Goal: Task Accomplishment & Management: Complete application form

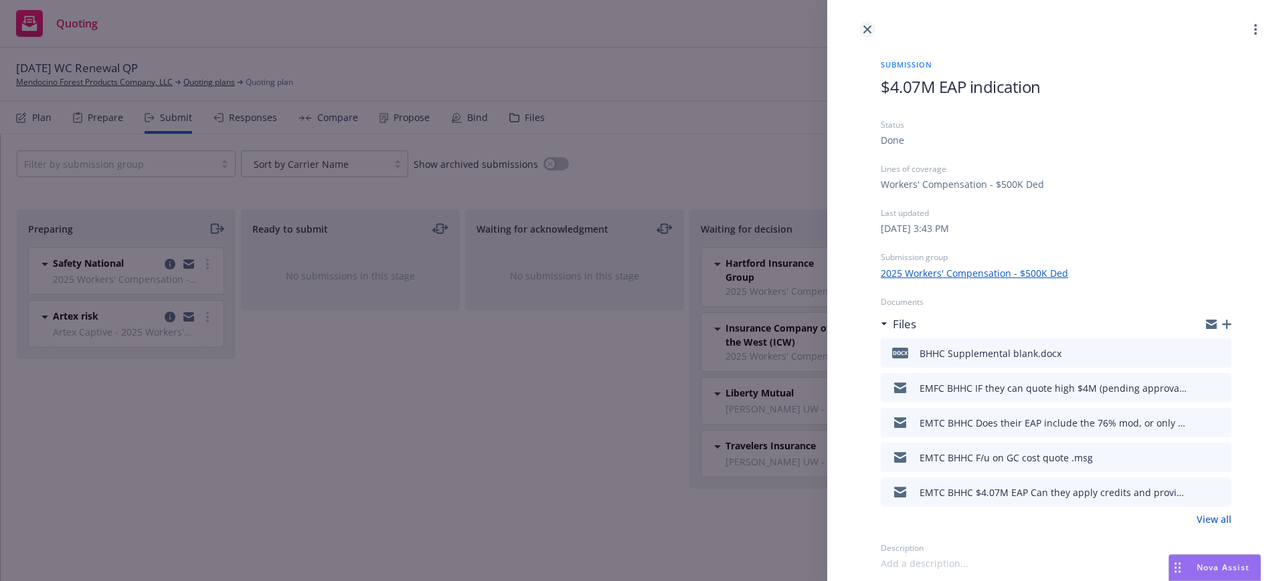
click at [868, 25] on icon "close" at bounding box center [867, 29] width 8 height 8
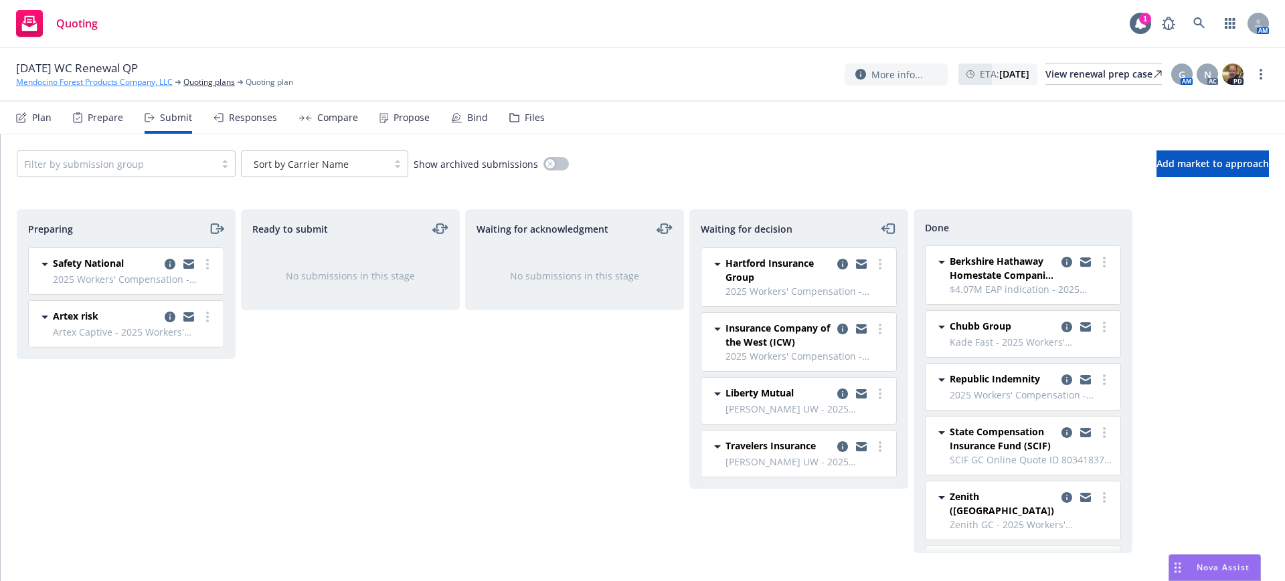
click at [157, 80] on link "Mendocino Forest Products Company, LLC" at bounding box center [94, 82] width 157 height 12
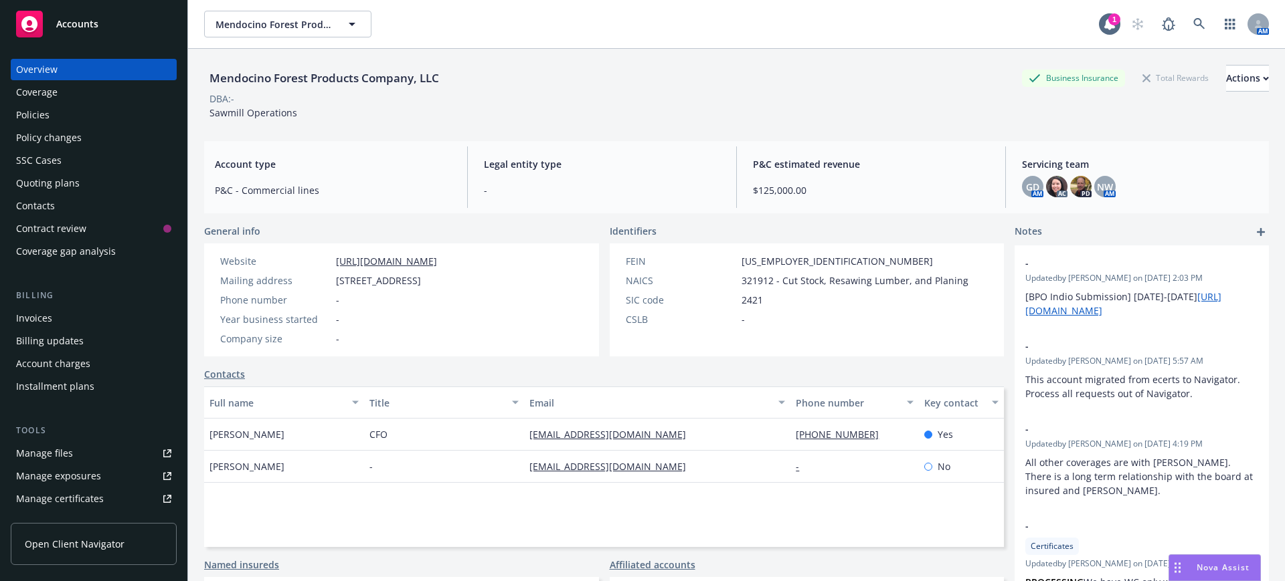
click at [80, 21] on span "Accounts" at bounding box center [77, 24] width 42 height 11
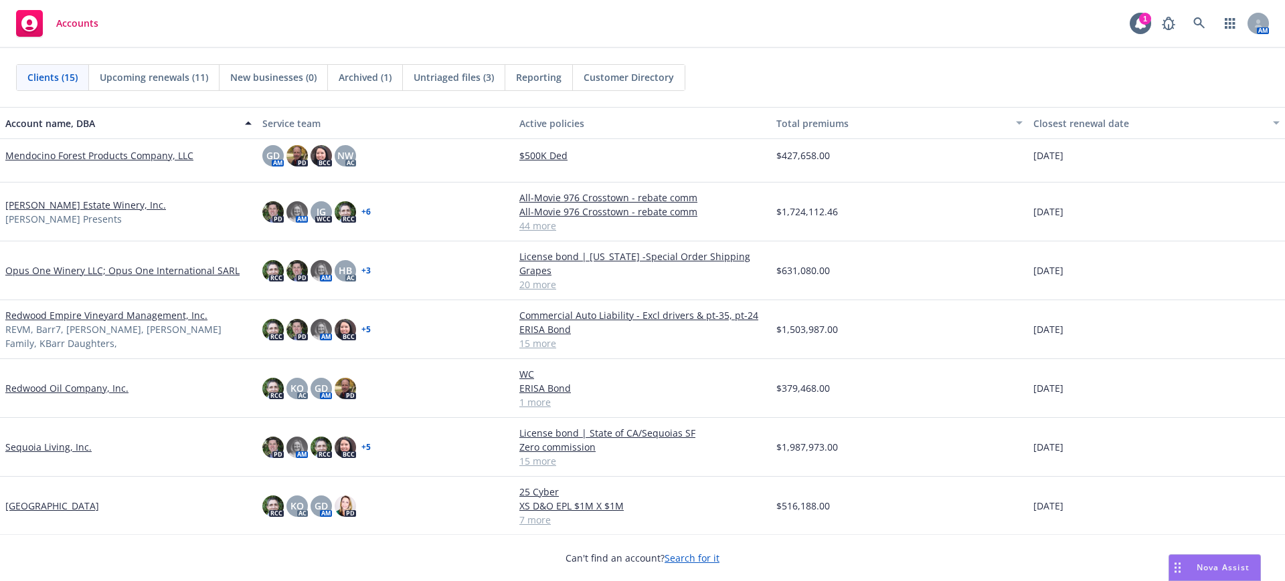
scroll to position [418, 0]
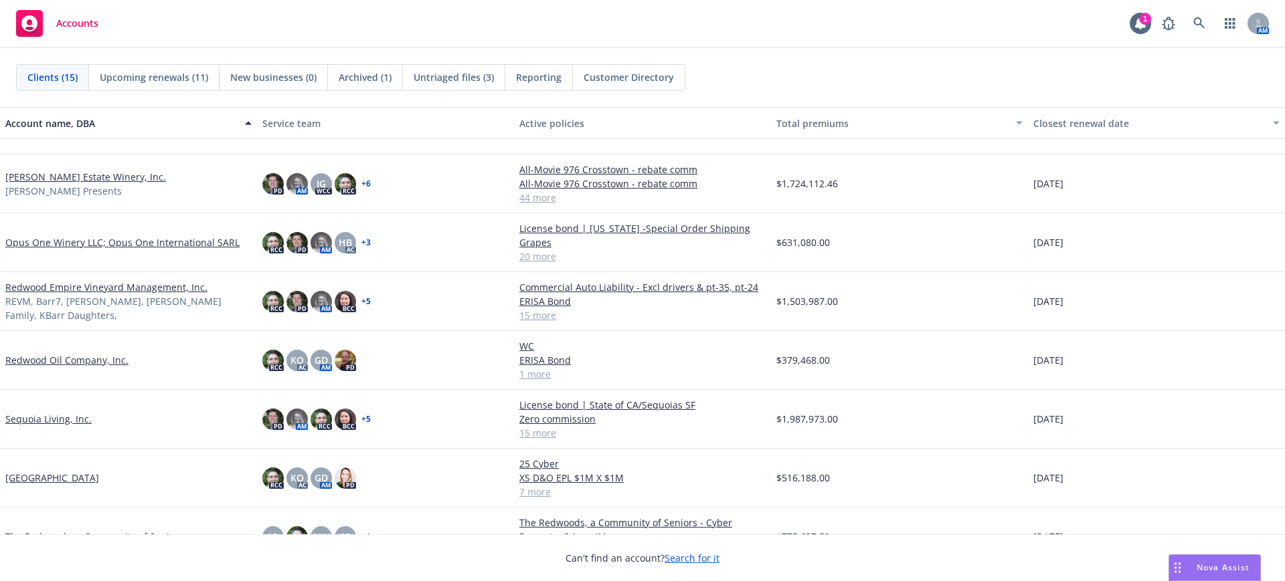
click at [39, 177] on link "[PERSON_NAME] Estate Winery, Inc." at bounding box center [85, 177] width 161 height 14
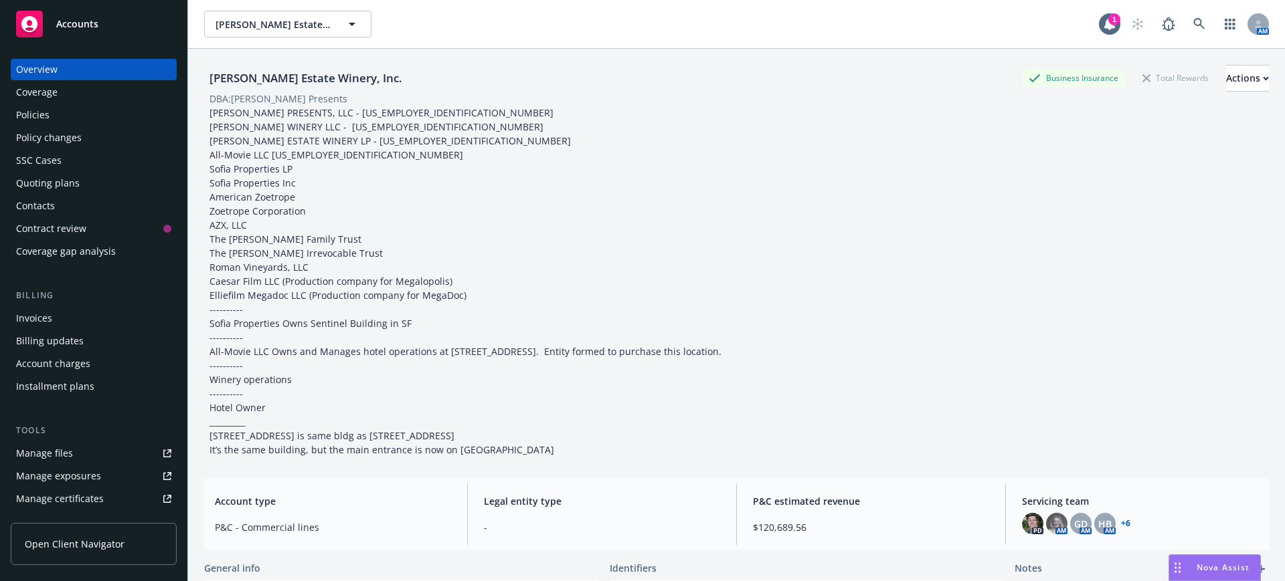
click at [41, 181] on div "Quoting plans" at bounding box center [48, 183] width 64 height 21
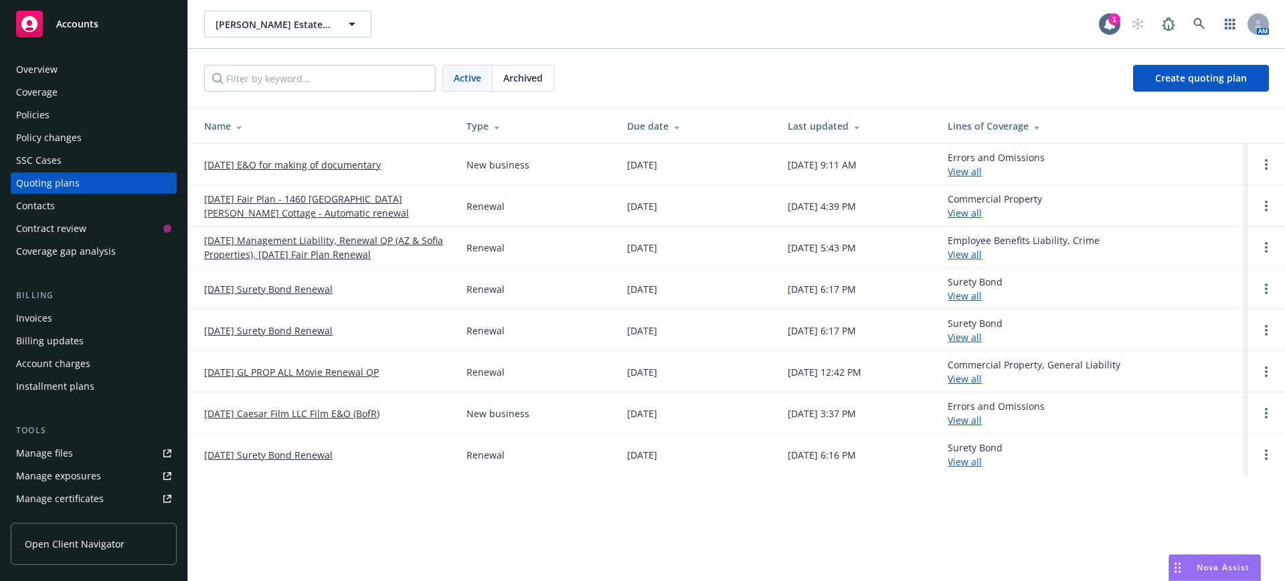
click at [249, 163] on link "[DATE] E&O for making of documentary" at bounding box center [292, 165] width 177 height 14
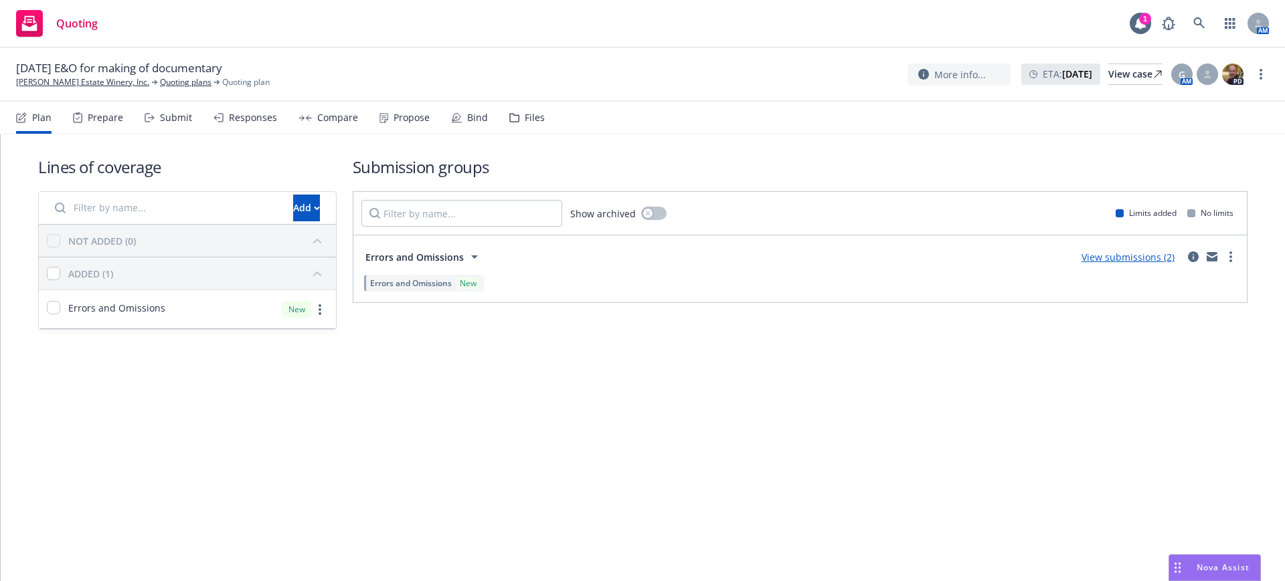
click at [532, 114] on div "Files" at bounding box center [535, 117] width 20 height 11
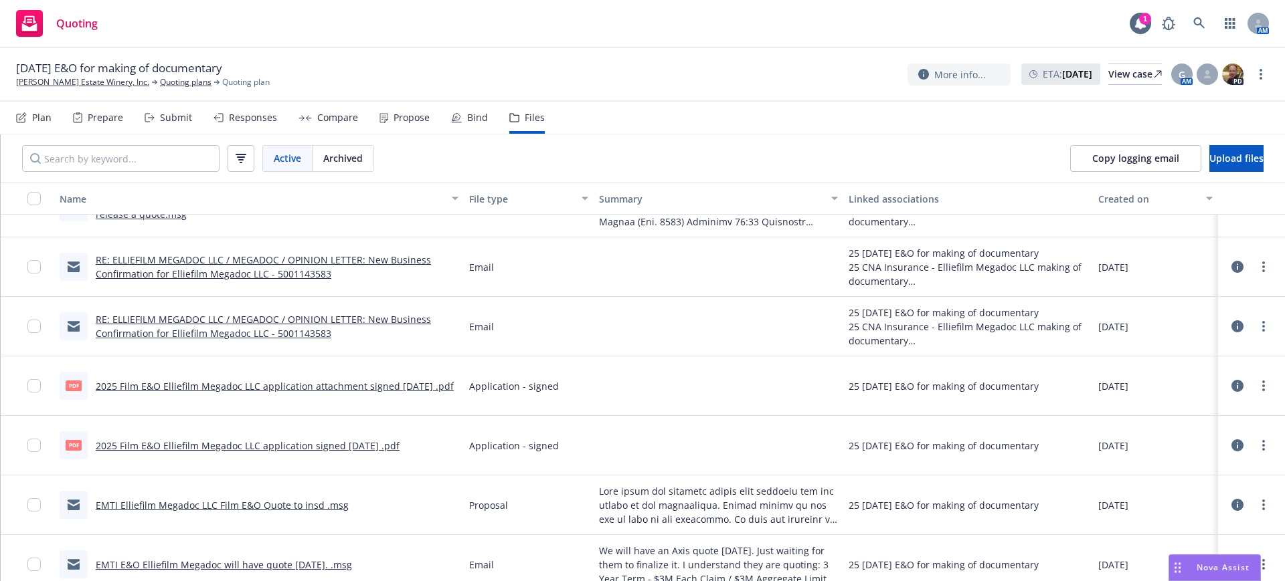
scroll to position [1004, 0]
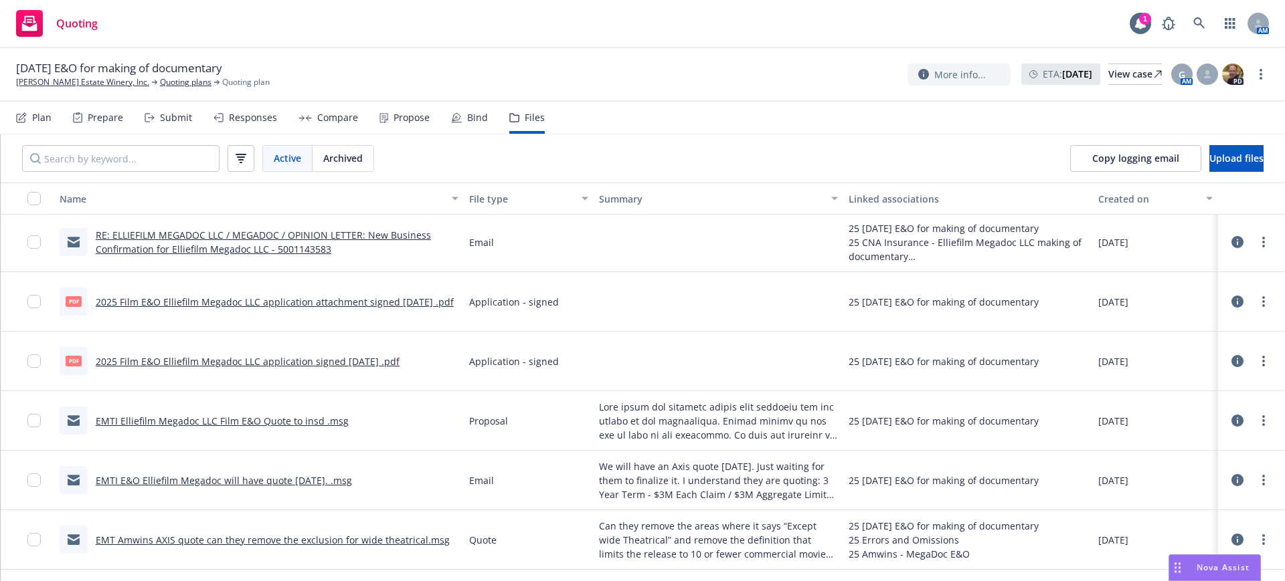
click at [174, 116] on div "Submit" at bounding box center [176, 117] width 32 height 11
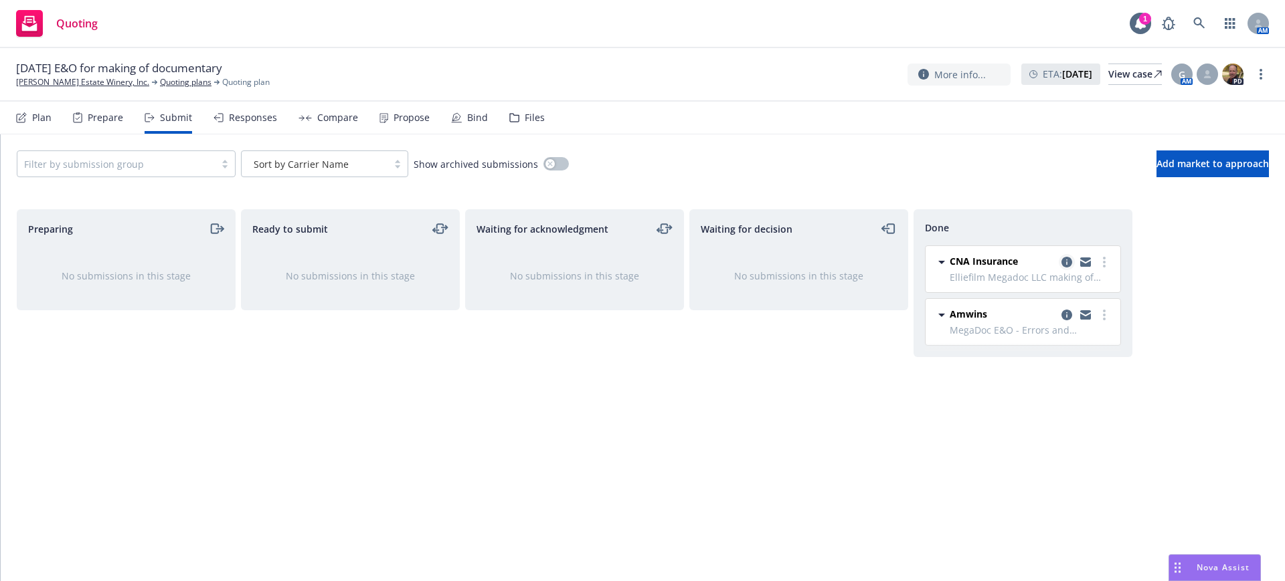
click at [1067, 258] on icon "copy logging email" at bounding box center [1066, 262] width 11 height 11
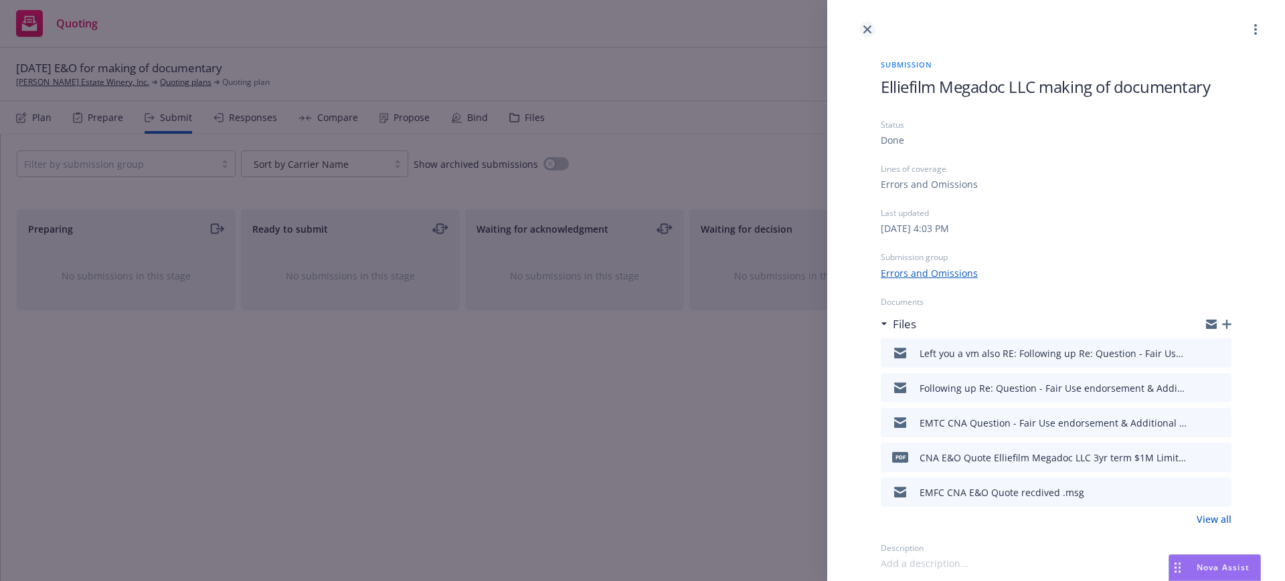
click at [868, 29] on icon "close" at bounding box center [867, 29] width 8 height 8
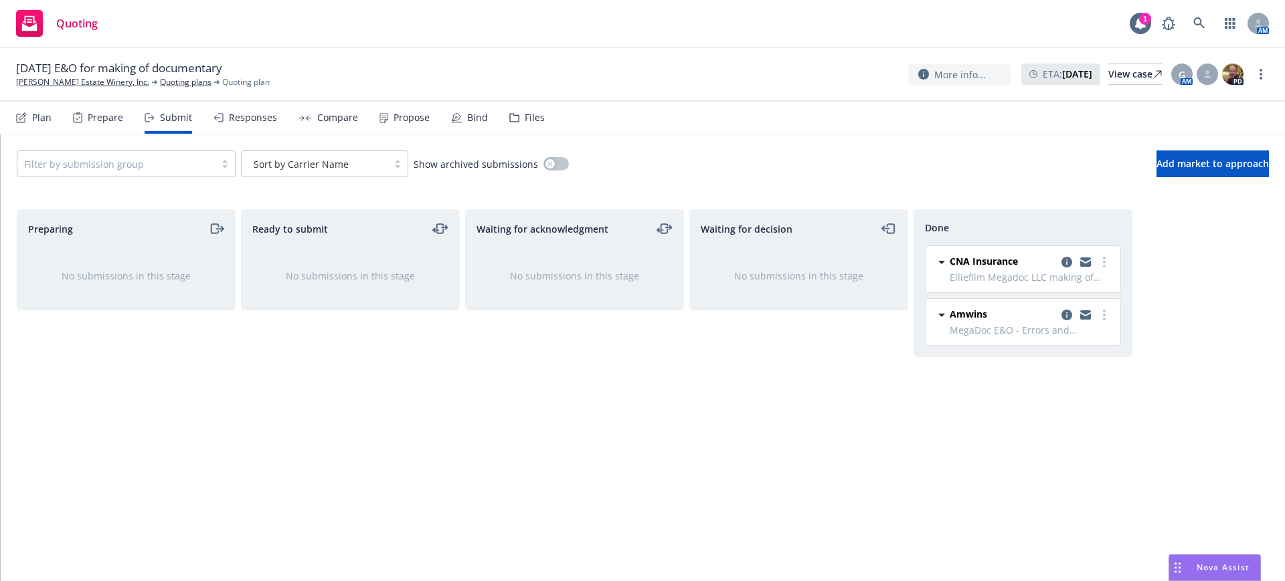
click at [529, 116] on div "Files" at bounding box center [535, 117] width 20 height 11
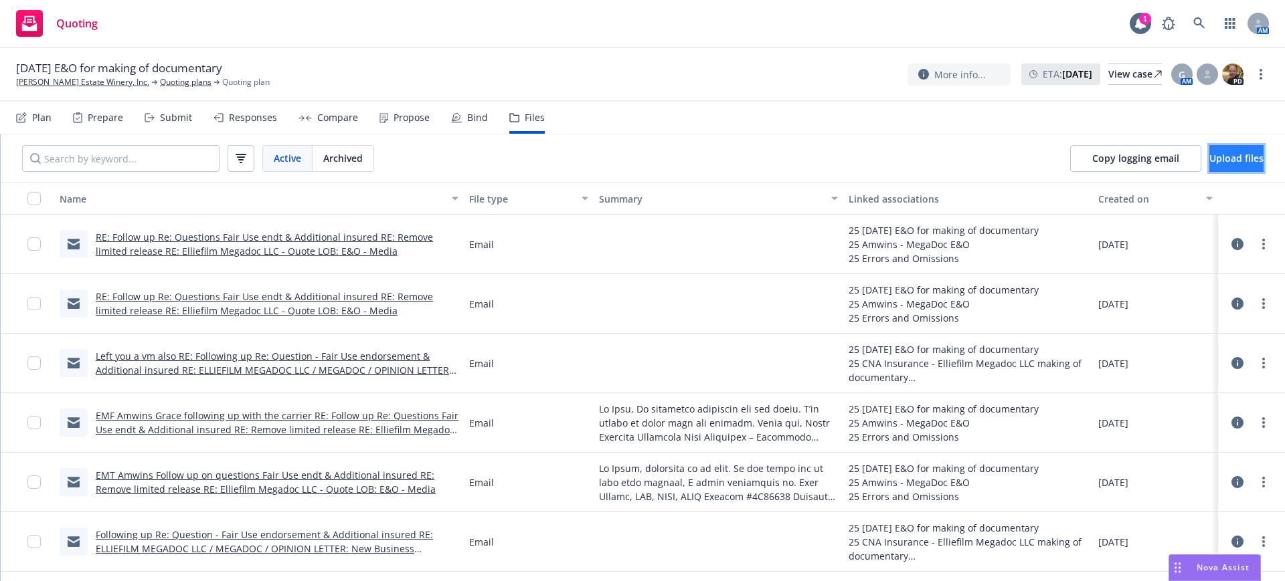
click at [1209, 158] on span "Upload files" at bounding box center [1236, 158] width 54 height 13
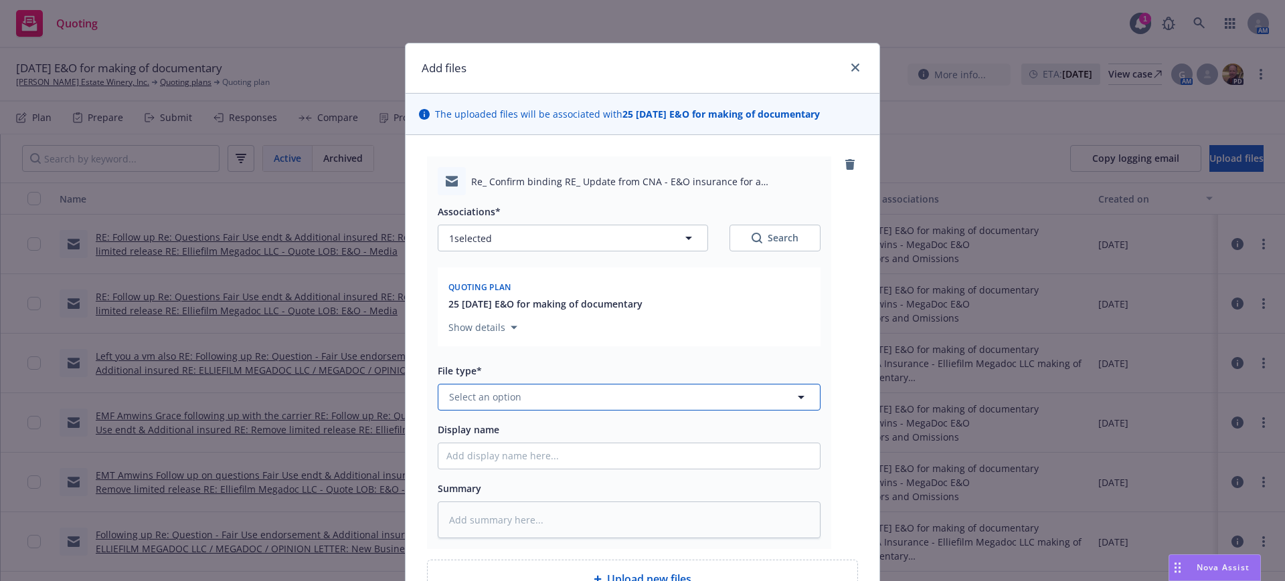
click at [457, 398] on span "Select an option" at bounding box center [485, 397] width 72 height 14
type input "bind or"
click at [460, 358] on span "Bind Order" at bounding box center [477, 360] width 50 height 14
click at [439, 457] on input "Display name" at bounding box center [628, 456] width 381 height 25
type textarea "x"
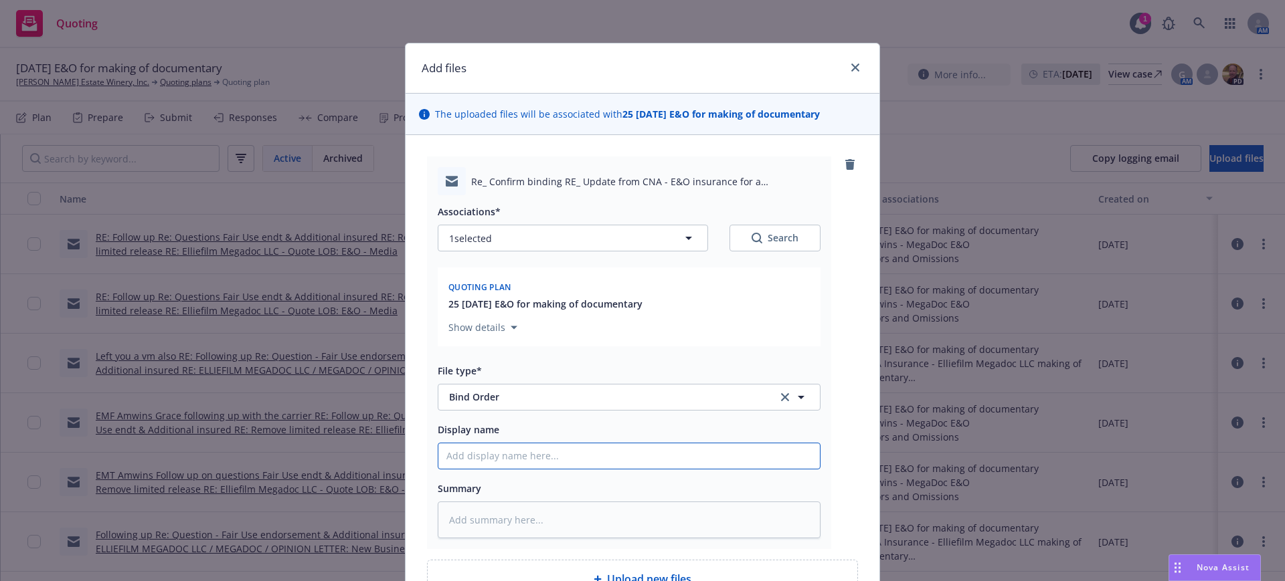
type input "E"
type textarea "x"
type input "EM"
type textarea "x"
type input "EMF"
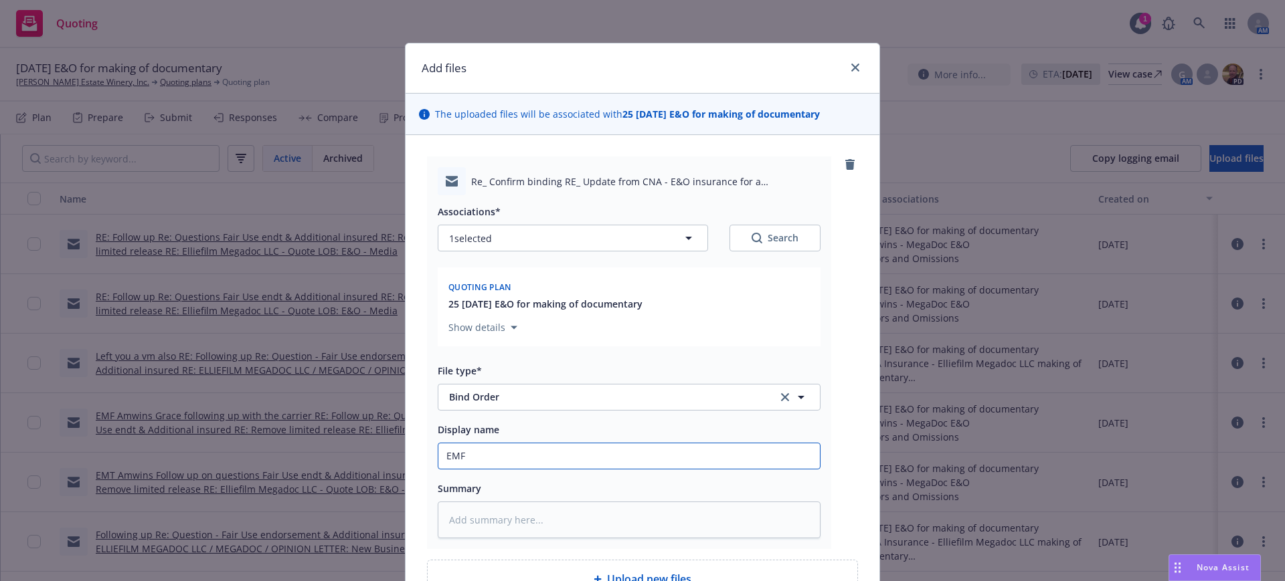
type textarea "x"
type input "EMFI"
type textarea "x"
type input "EMFI"
type textarea "x"
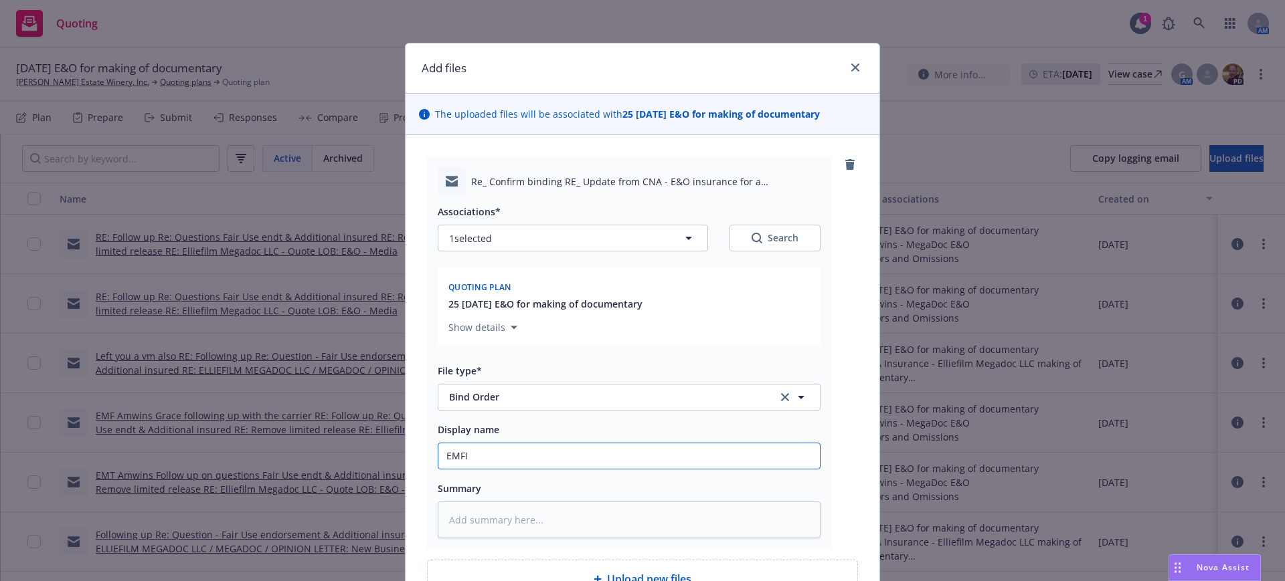
type input "EMFI B"
type textarea "x"
type input "EMFI Bi"
type textarea "x"
type input "[PERSON_NAME]"
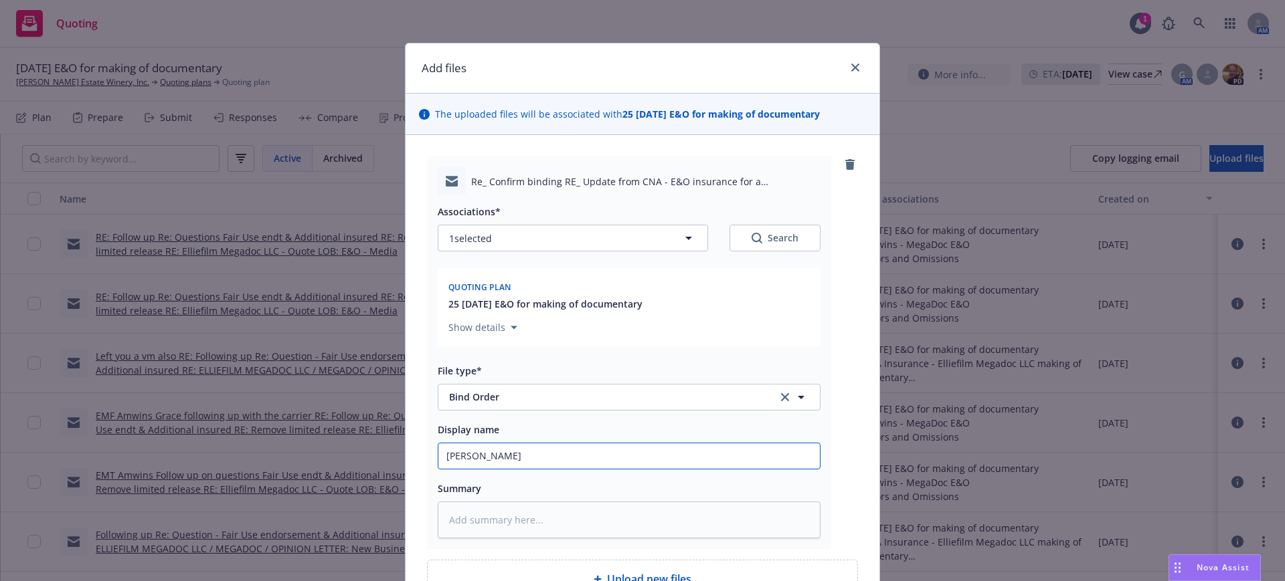
type textarea "x"
type input "EMFI Bind"
type textarea "x"
type input "EMFI Bind"
type textarea "x"
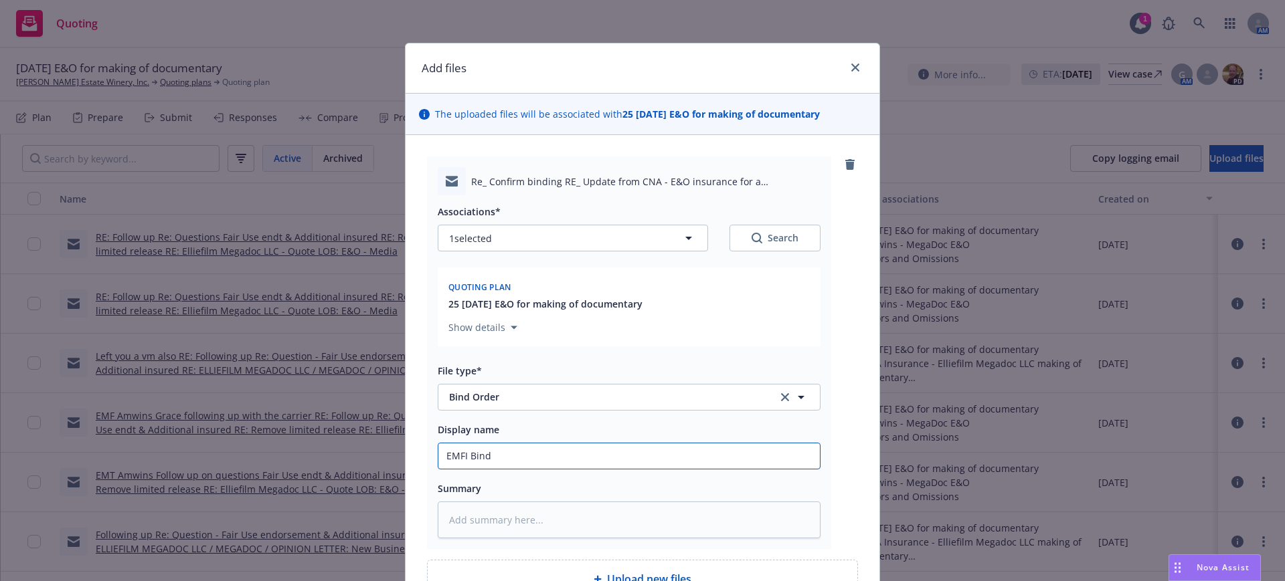
type input "EMFI Bind C"
type textarea "x"
type input "EMFI Bind CN"
type textarea "x"
type input "EMFI Bind CNA"
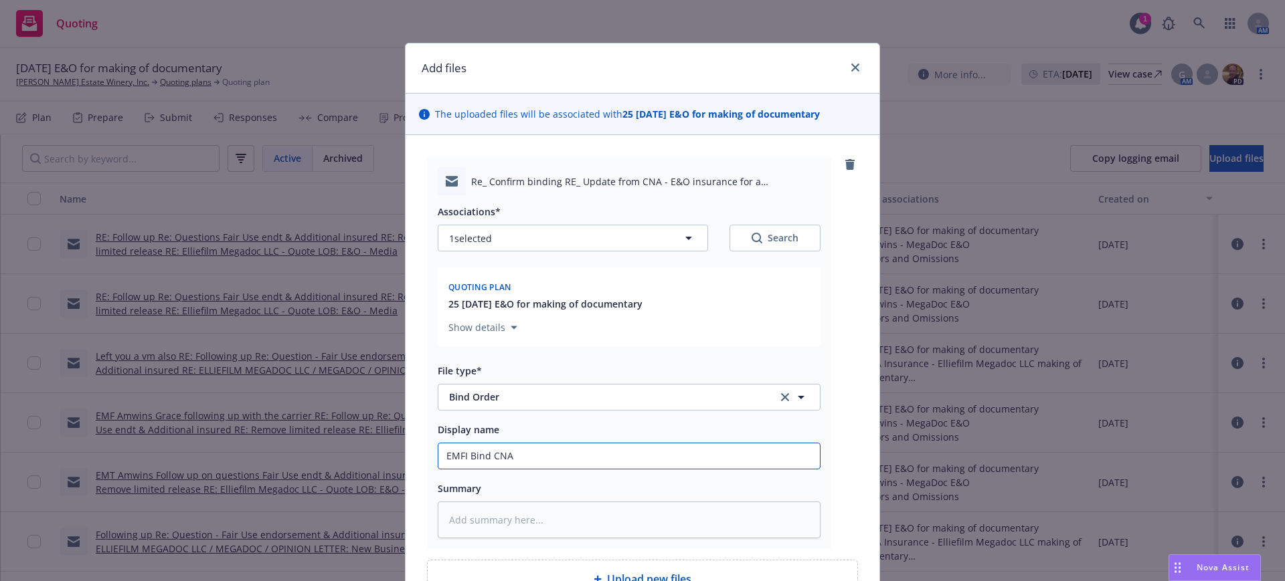
type textarea "x"
type input "EMFI Bind CNA"
type textarea "x"
type input "EMFI EBind CNA"
type textarea "x"
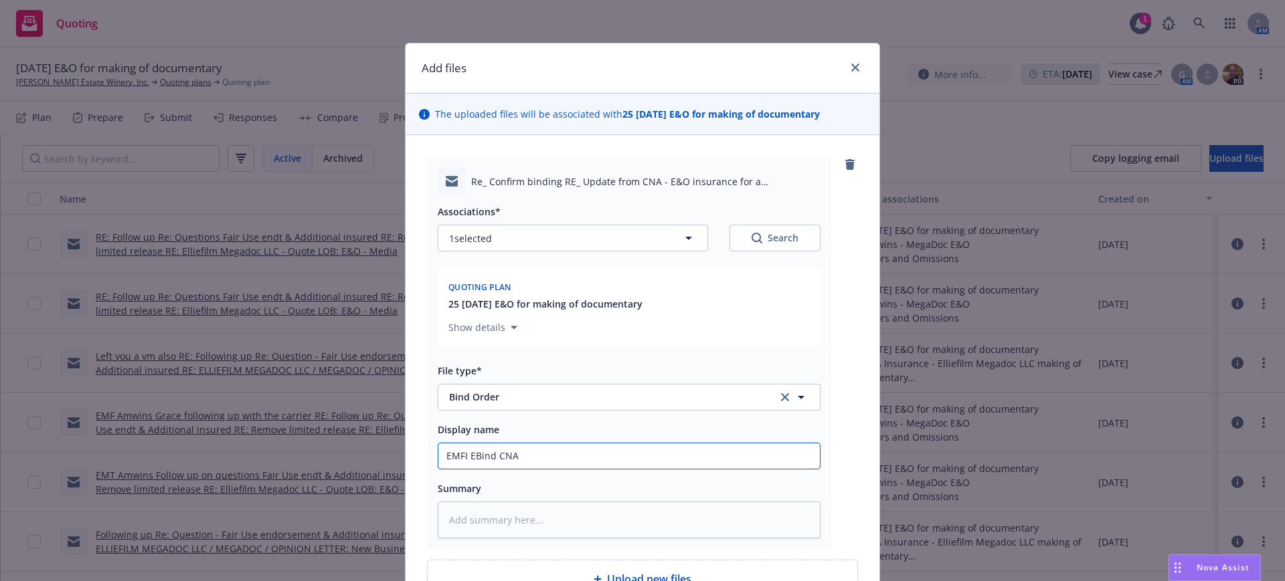
type input "EMFI ElBind CNA"
type textarea "x"
type input "EMFI EllBind CNA"
type textarea "x"
type input "EMFI ElliBind CNA"
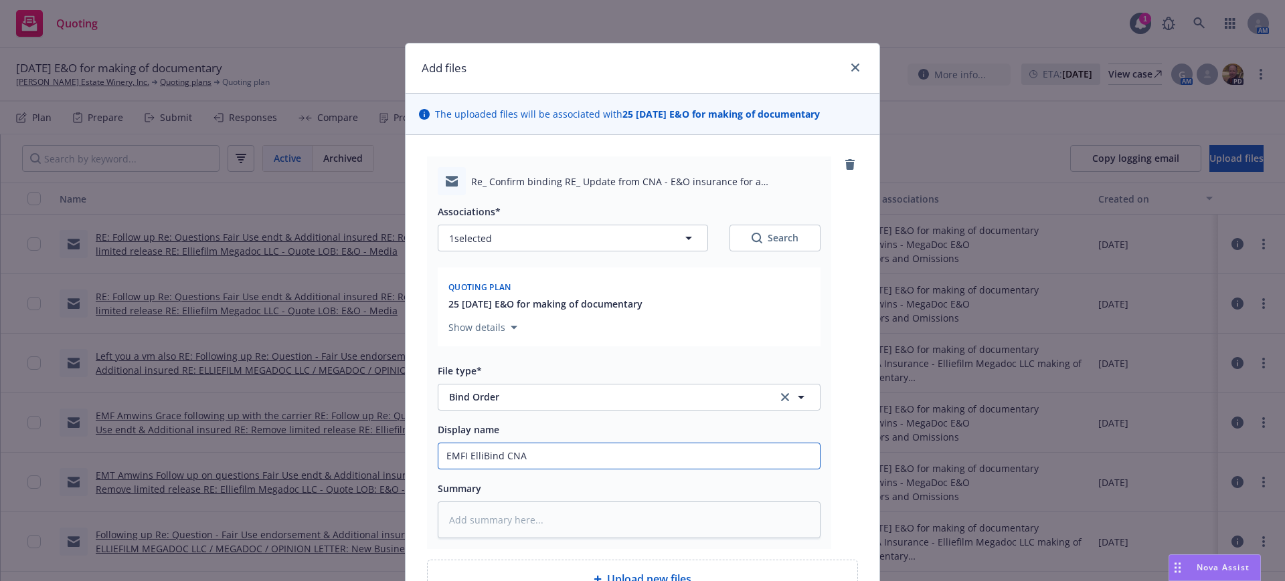
type textarea "x"
type input "EMFI EllifBind CNA"
type textarea "x"
type input "EMFI EllifiBind CNA"
type textarea "x"
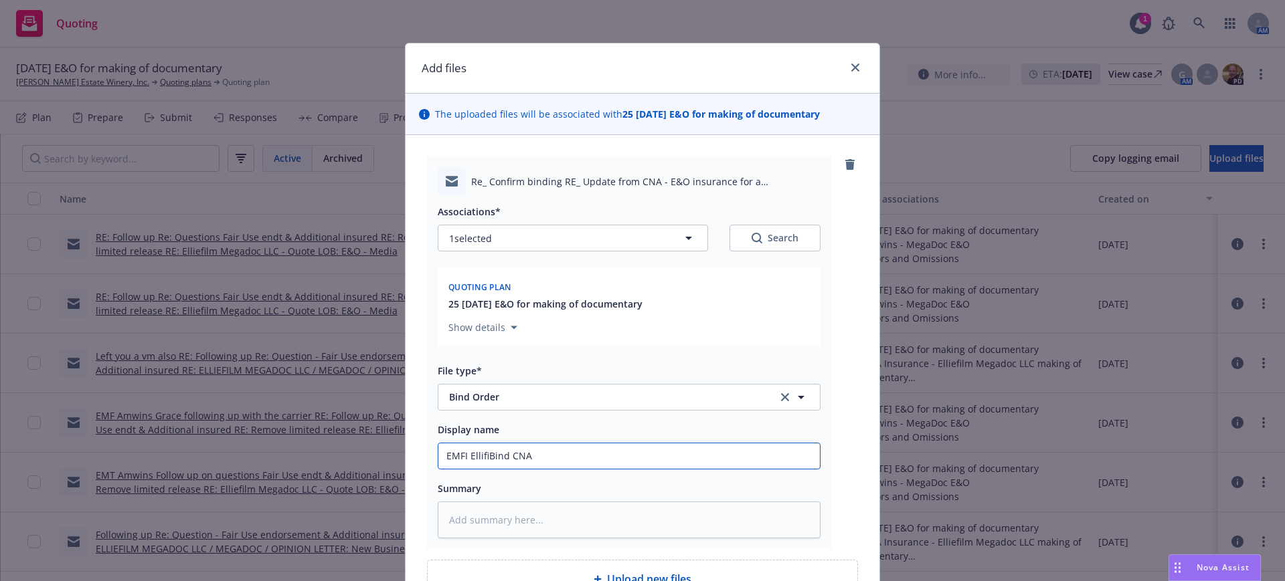
type input "EMFI EllifilBind CNA"
type textarea "x"
type input "EMFI EllifilmBind CNA"
type textarea "x"
type input "EMFI Ellifilm Bind CNA"
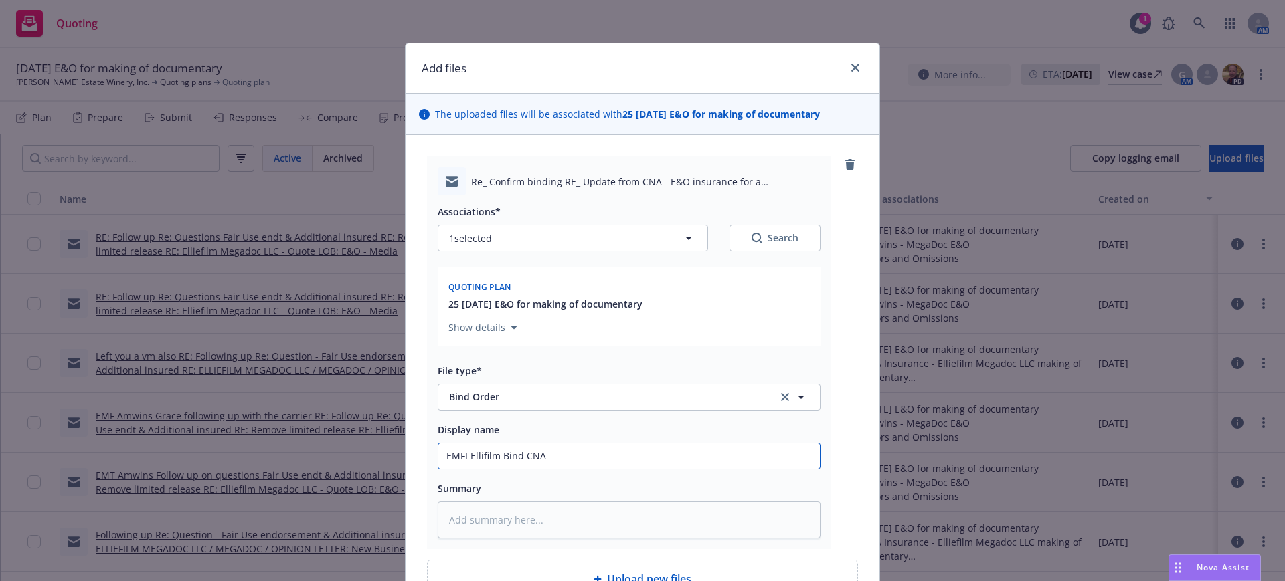
type textarea "x"
type input "EMFI Ellifilm MBind CNA"
type textarea "x"
type input "EMFI Ellifilm MeBind CNA"
type textarea "x"
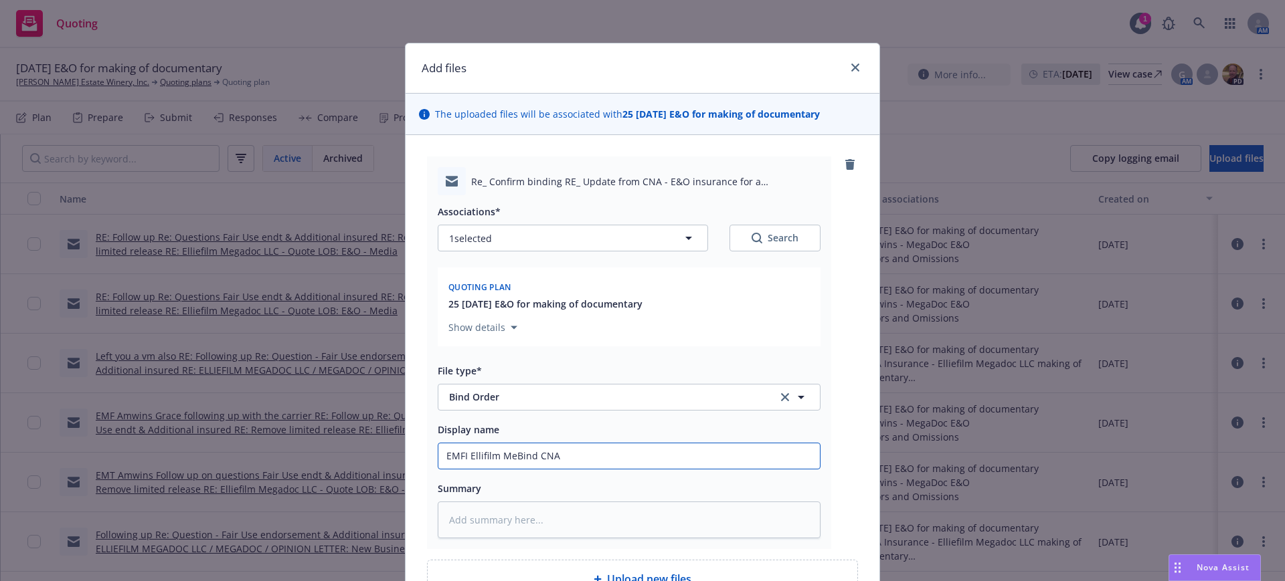
type input "EMFI Ellifilm MegBind CNA"
type textarea "x"
type input "EMFI Ellifilm MegaBind CNA"
type textarea "x"
type input "EMFI Ellifilm MegadBind CNA"
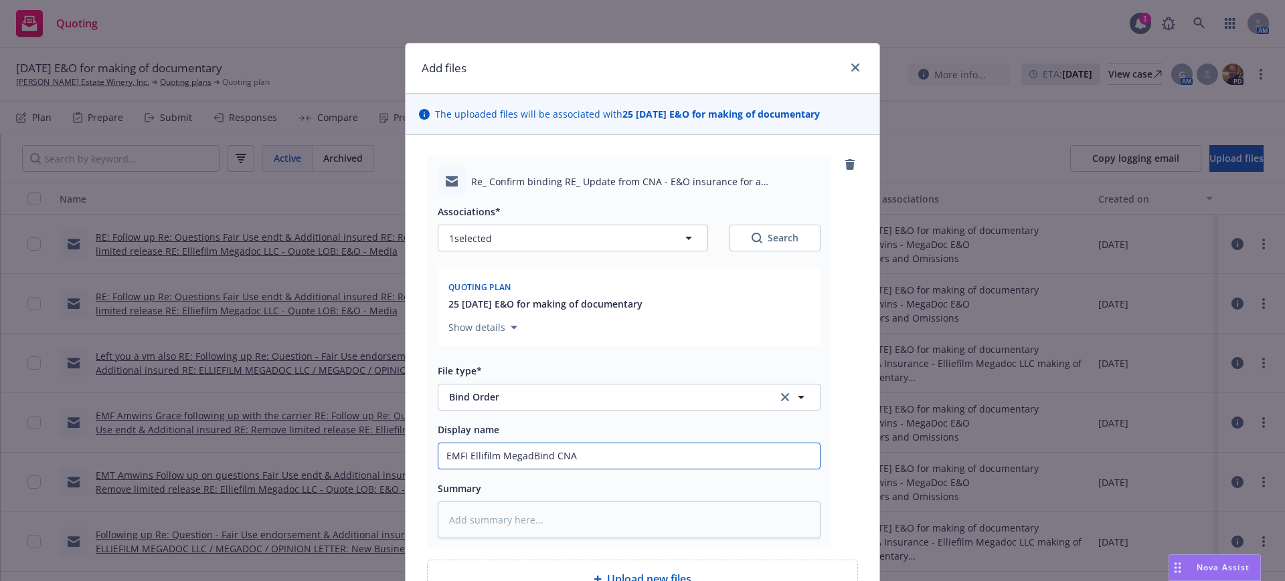
type textarea "x"
type input "EMFI Ellifilm MegadoBind CNA"
type textarea "x"
type input "EMFI Ellifilm MegadocBind CNA"
type textarea "x"
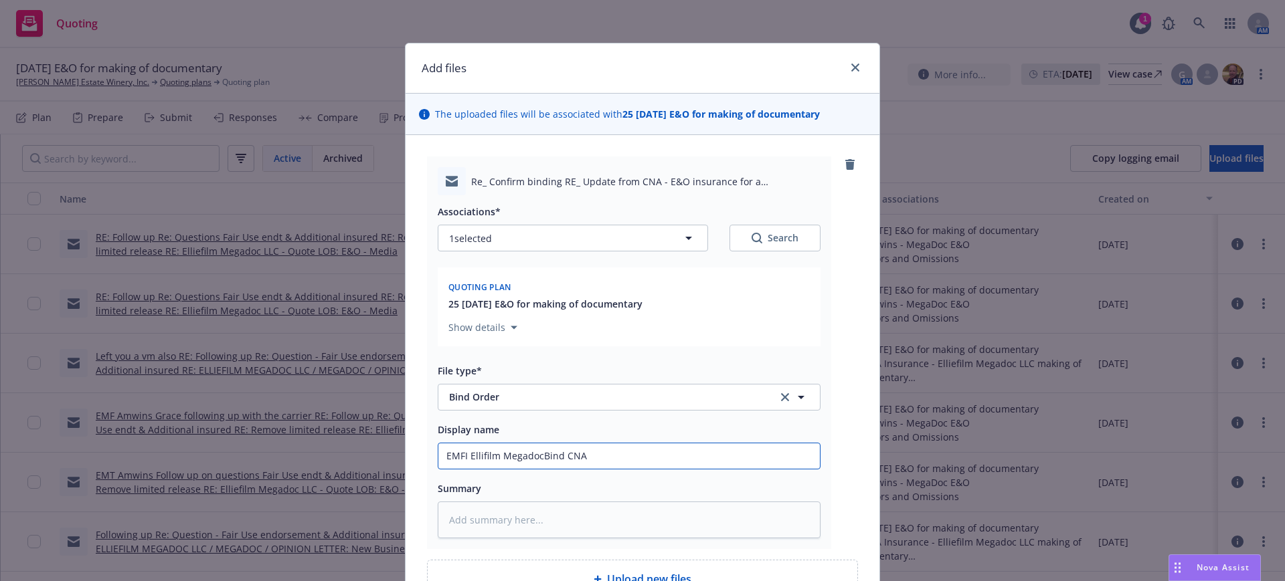
type input "EMFI Ellifilm Megadoc Bind CNA"
type textarea "x"
type input "EMFI Ellifilm Megadoc LBind CNA"
type textarea "x"
type input "EMFI Ellifilm Megadoc LLBind CNA"
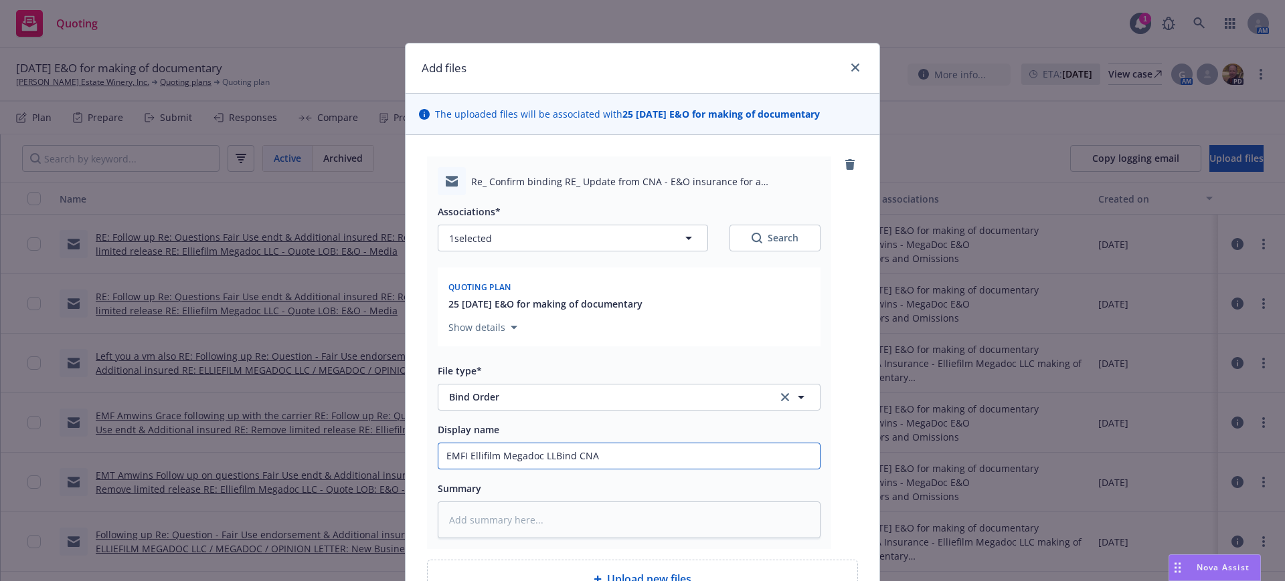
type textarea "x"
type input "EMFI Ellifilm Megadoc LLCBind CNA"
type textarea "x"
type input "EMFI Ellifilm Megadoc LLC Bind CNA"
type textarea "x"
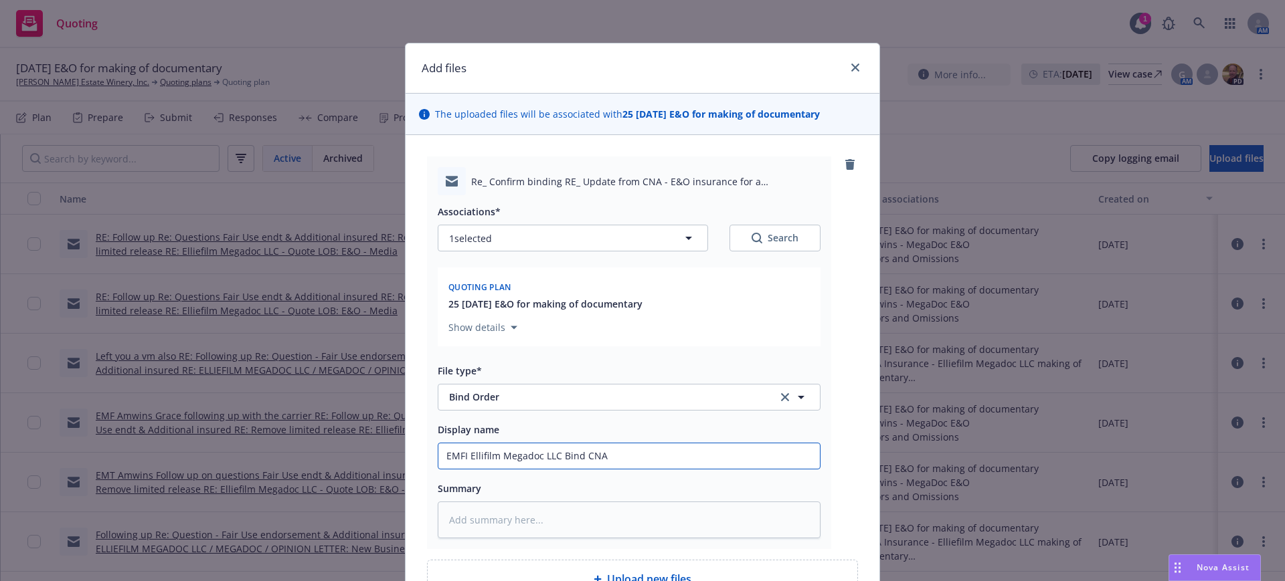
type input "EMFI Ellifilm Megadoc LLC Bind CNA $"
type textarea "x"
type input "EMFI Ellifilm Megadoc LLC Bind CNA $3"
type textarea "x"
type input "EMFI Ellifilm Megadoc LLC Bind CNA $3M"
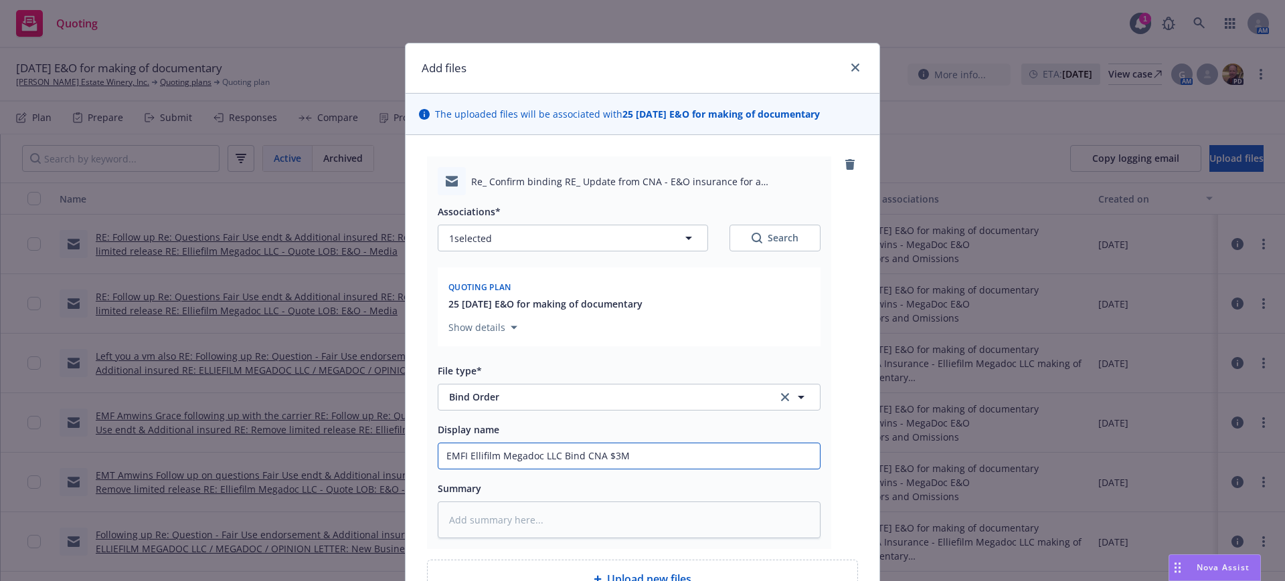
type textarea "x"
type input "EMFI Ellifilm Megadoc LLC Bind CNA $3M/"
type textarea "x"
type input "EMFI Ellifilm Megadoc LLC Bind CNA $3M/$"
type textarea "x"
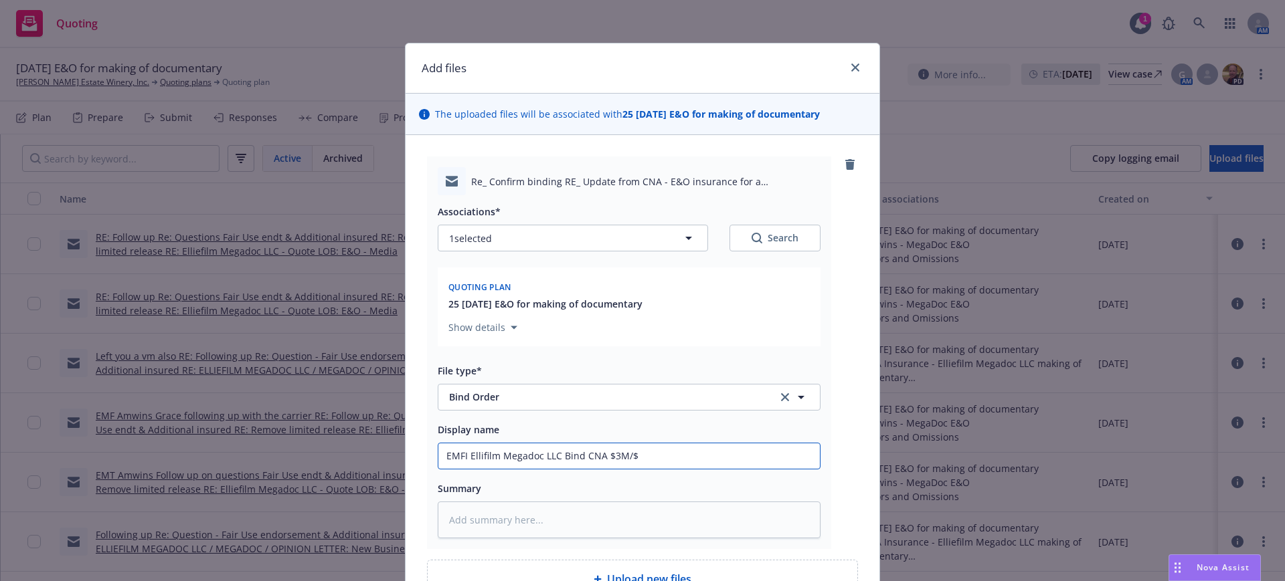
type input "EMFI Ellifilm Megadoc LLC Bind CNA $3M/$5"
type textarea "x"
type input "EMFI Ellifilm Megadoc LLC Bind CNA $3M/$5M"
type textarea "x"
type input "EMFI Ellifilm Megadoc LLC Bind CNA $3M/$5M"
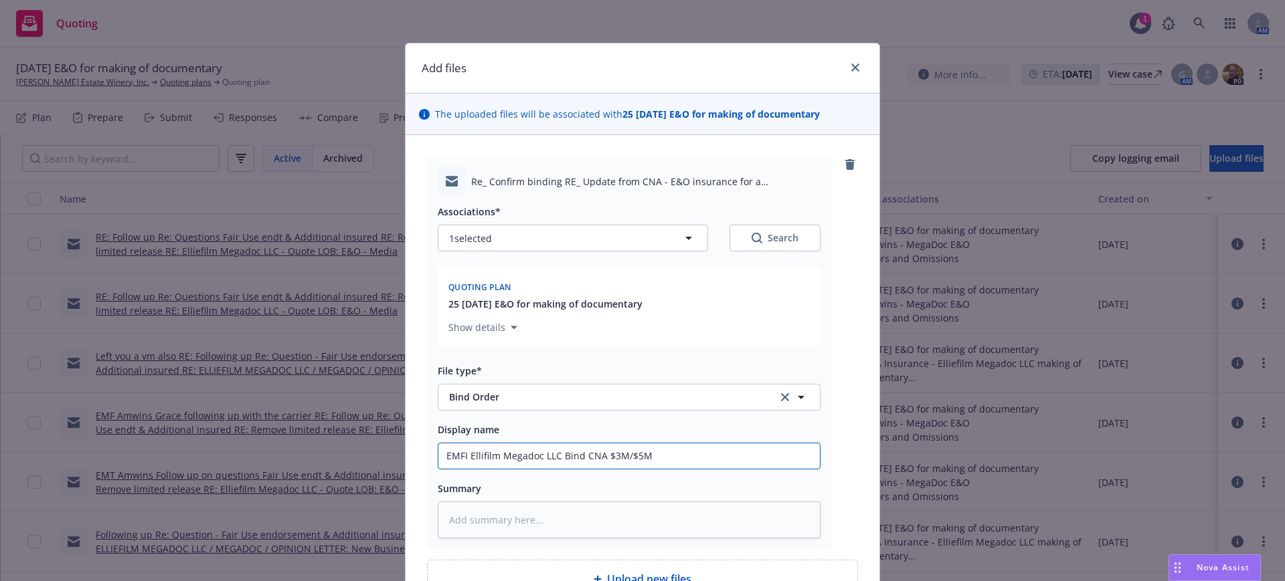
type textarea "x"
type input "EMFI Ellifilm Megadoc LLC Bind CNA $3M/$5M 4"
type textarea "x"
type input "EMFI Ellifilm Megadoc LLC Bind CNA $3M/$5M 4"
type textarea "x"
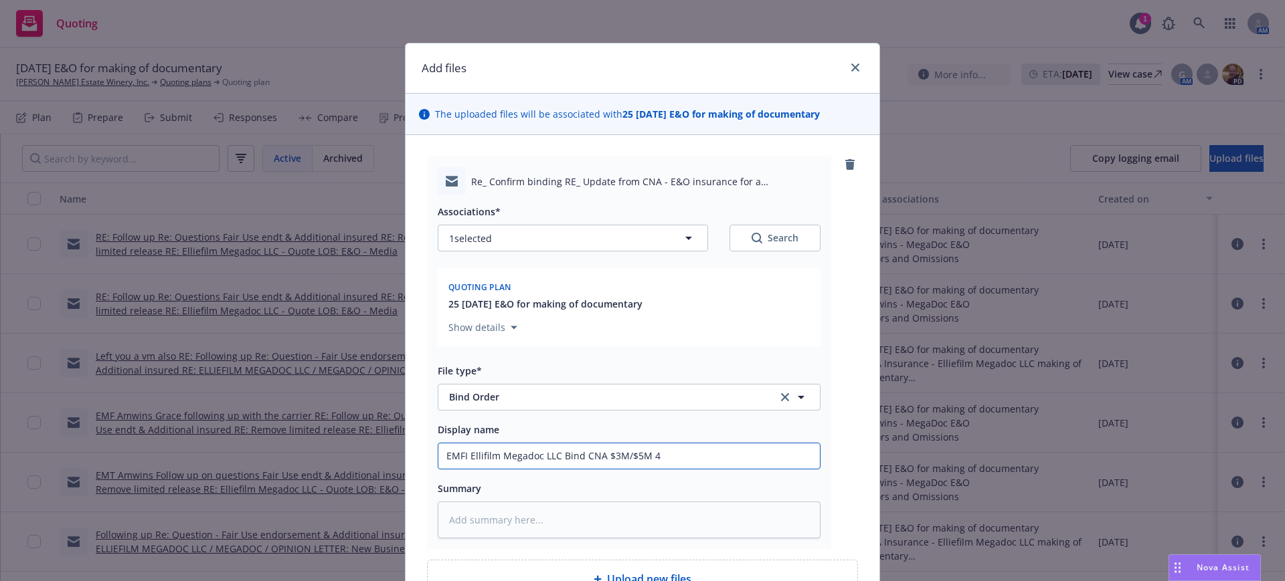
type input "EMFI Ellifilm Megadoc LLC Bind CNA $3M/$5M 4 y"
type textarea "x"
type input "EMFI Ellifilm Megadoc LLC Bind CNA $3M/$5M 4 ye"
type textarea "x"
type input "EMFI Ellifilm Megadoc LLC Bind CNA $3M/$5M 4 yea"
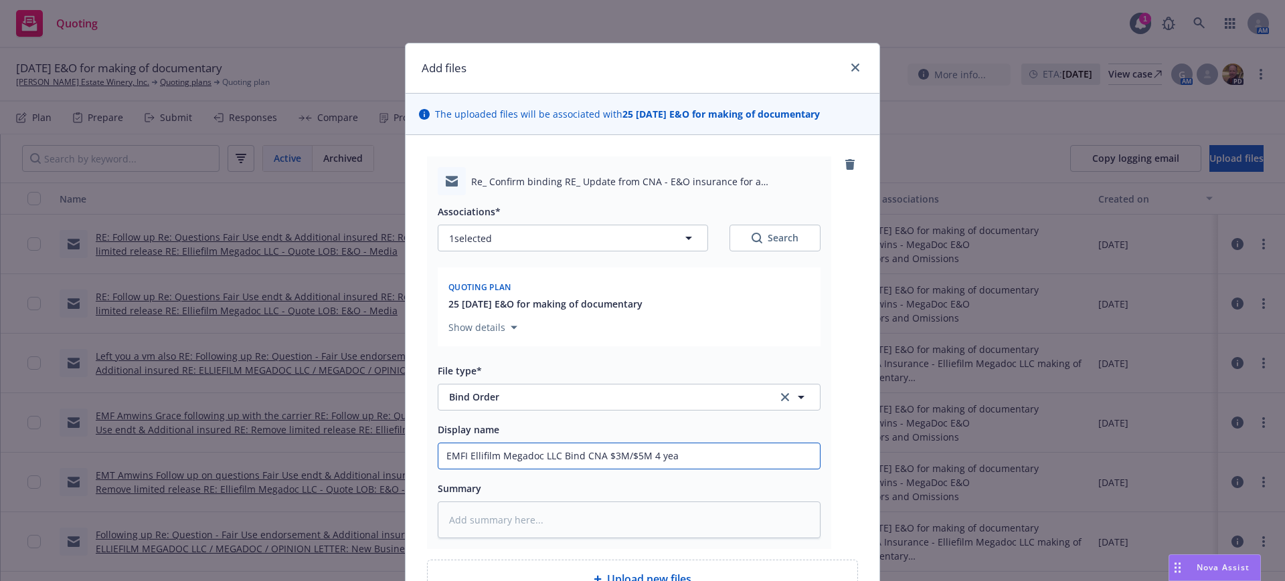
type textarea "x"
type input "EMFI Ellifilm Megadoc LLC Bind CNA $3M/$5M 4 year"
type textarea "x"
type input "EMFI Ellifilm Megadoc LLC Bind CNA $3M/$5M 4 year"
type textarea "x"
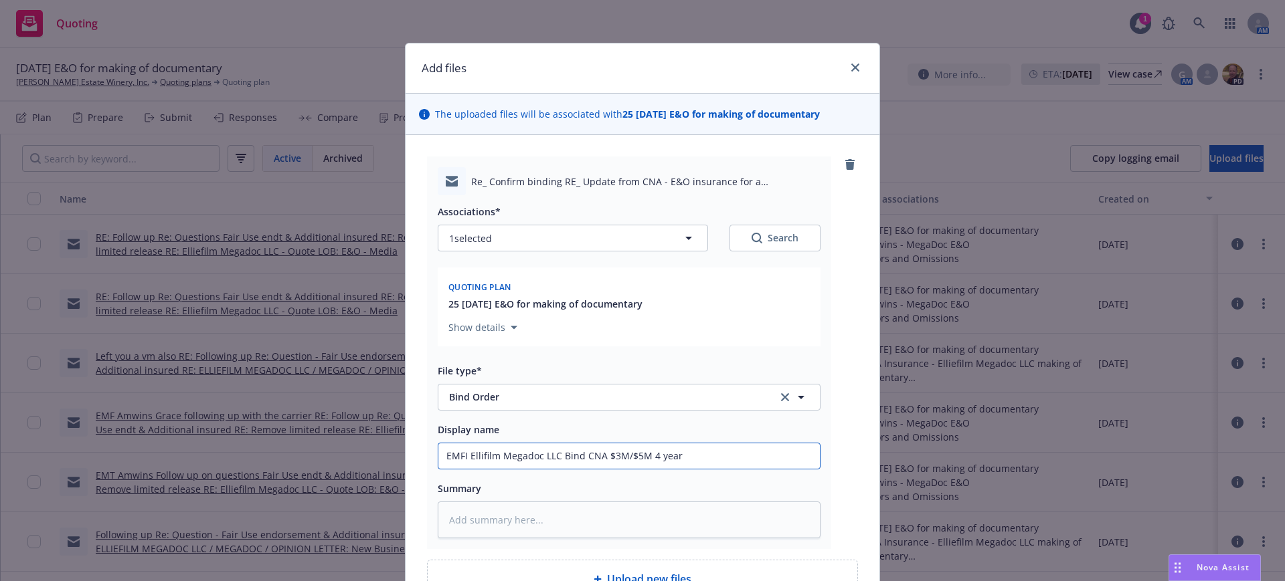
type input "EMFI Ellifilm Megadoc LLC Bind CNA $3M/$5M 4 year t"
type textarea "x"
type input "EMFI Ellifilm Megadoc LLC Bind CNA $3M/$5M 4 year te"
type textarea "x"
type input "EMFI Ellifilm Megadoc LLC Bind CNA $3M/$5M 4 year ter"
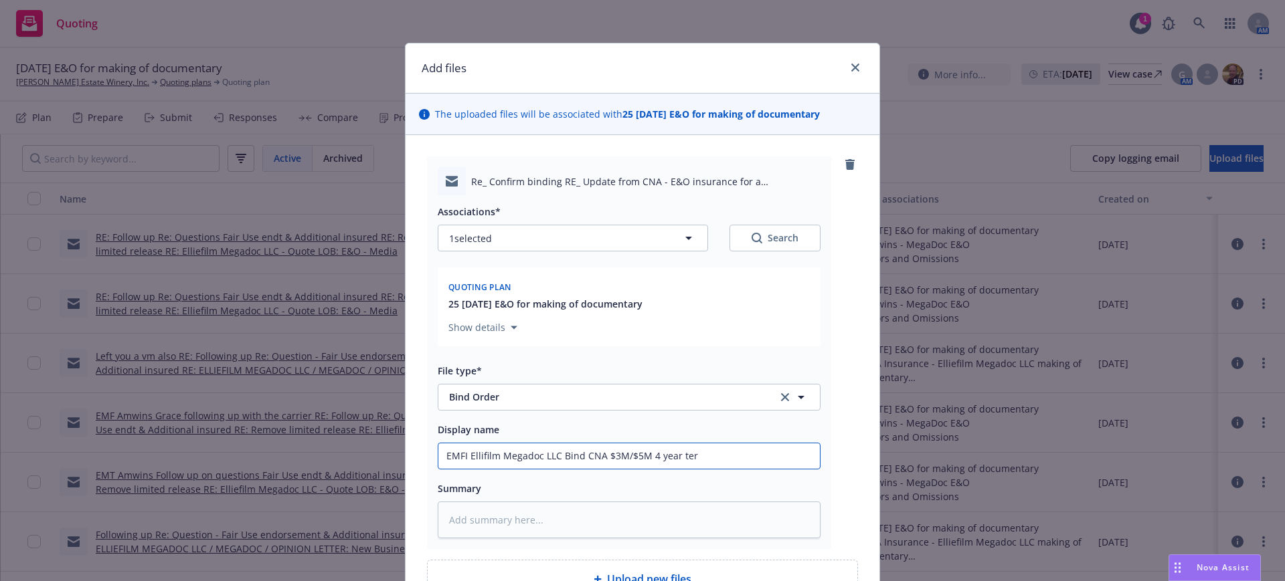
type textarea "x"
type input "EMFI Ellifilm Megadoc LLC Bind CNA $3M/$5M 4 year term"
type textarea "x"
type input "EMFI Ellifilm Megadoc LLC Bind CNA $3M/$5M 4 year term."
type textarea "x"
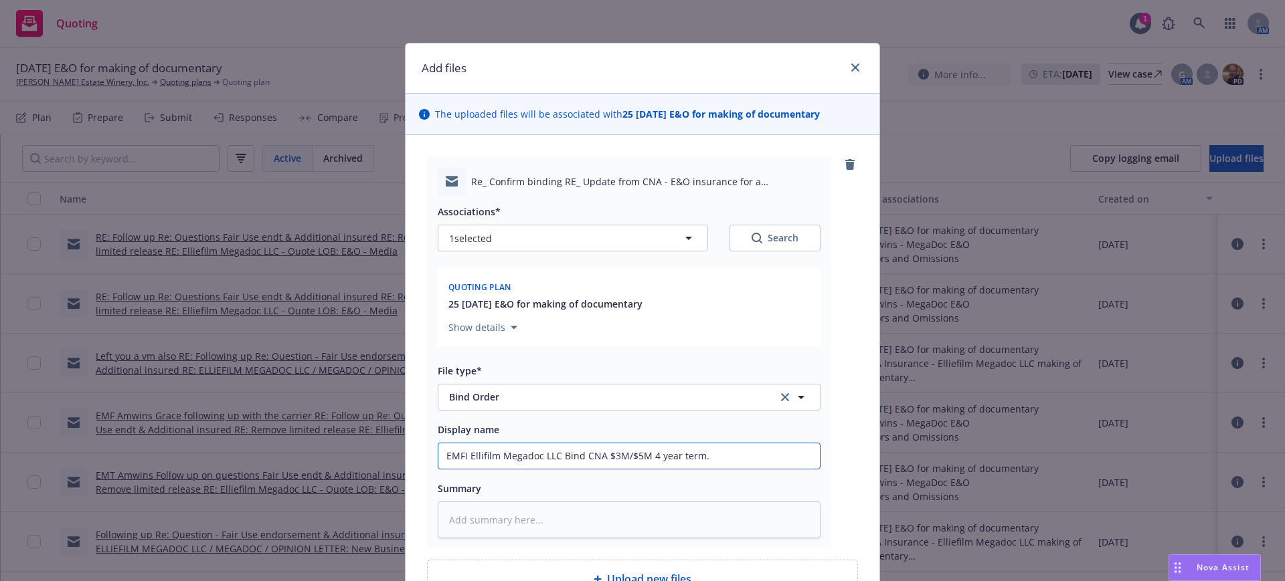
type input "EMFI Ellifilm Megadoc LLC Bind CNA $3M/$5M 4 year term."
click at [642, 455] on input "EMFI Ellifilm Megadoc LLC Bind CNA $3M/$5M 4 year term." at bounding box center [628, 456] width 381 height 25
type textarea "x"
type input "EMFI Ellifilm Megadoc LLC Bind CNA $3M/$5M year term."
type textarea "x"
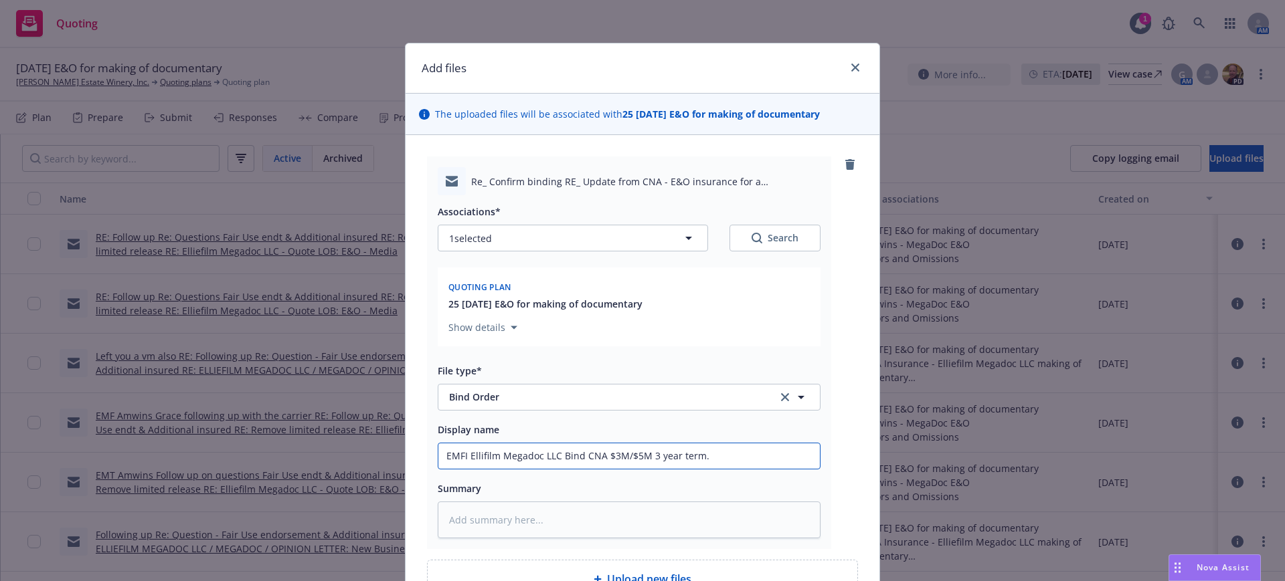
type input "EMFI Ellifilm Megadoc LLC Bind CNA $3M/$5M 3 year term."
click at [438, 520] on textarea at bounding box center [629, 520] width 383 height 37
paste textarea "[LOREMIPS] Dol sitam co adi: ________________________________________ Elit: Sed…"
type textarea "x"
type textarea "[LOREMIPS] Dol sitam co adi: ________________________________________ Elit: Sed…"
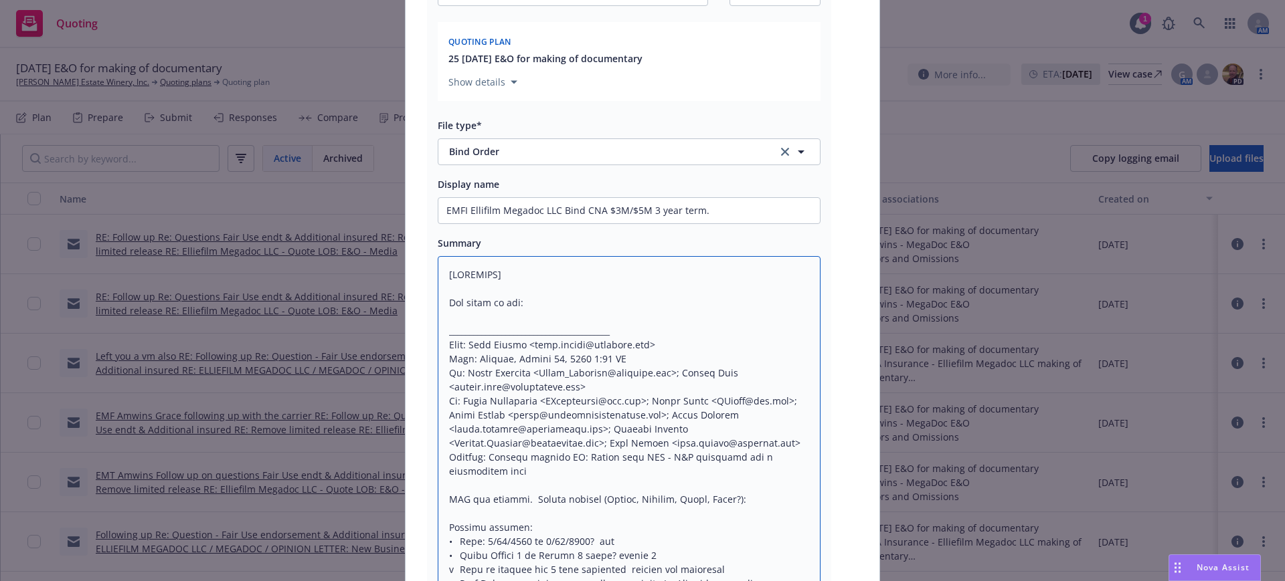
scroll to position [418, 0]
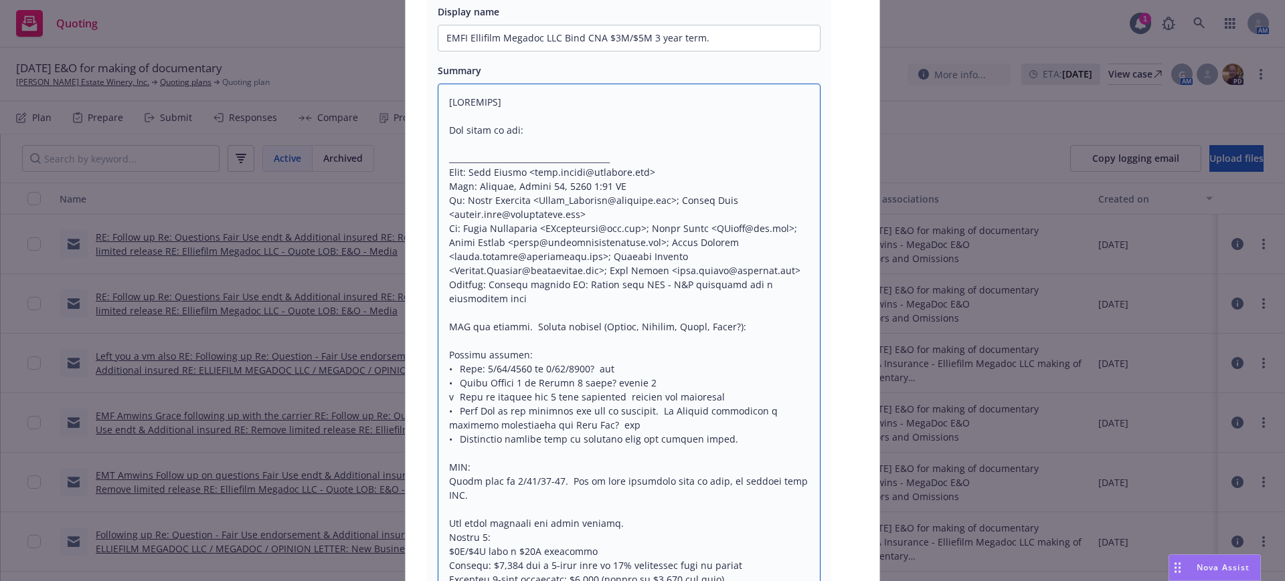
drag, startPoint x: 440, startPoint y: 102, endPoint x: 521, endPoint y: 102, distance: 81.6
type textarea "x"
type textarea "Lor ipsum do sit: ________________________________________ Amet: Cons Adipis <e…"
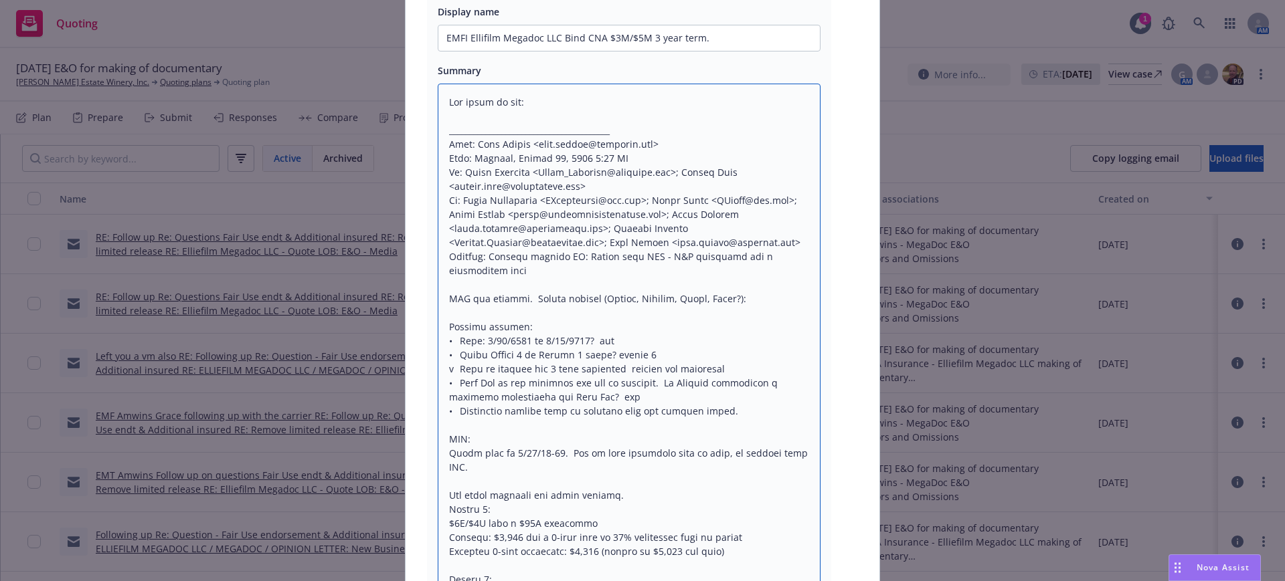
type textarea "x"
type textarea "Lor ipsum do sit: ________________________________________ Amet: Cons Adipis <e…"
type textarea "x"
type textarea "Lor ipsum do sit: ________________________________________ Amet: Cons Adipis <e…"
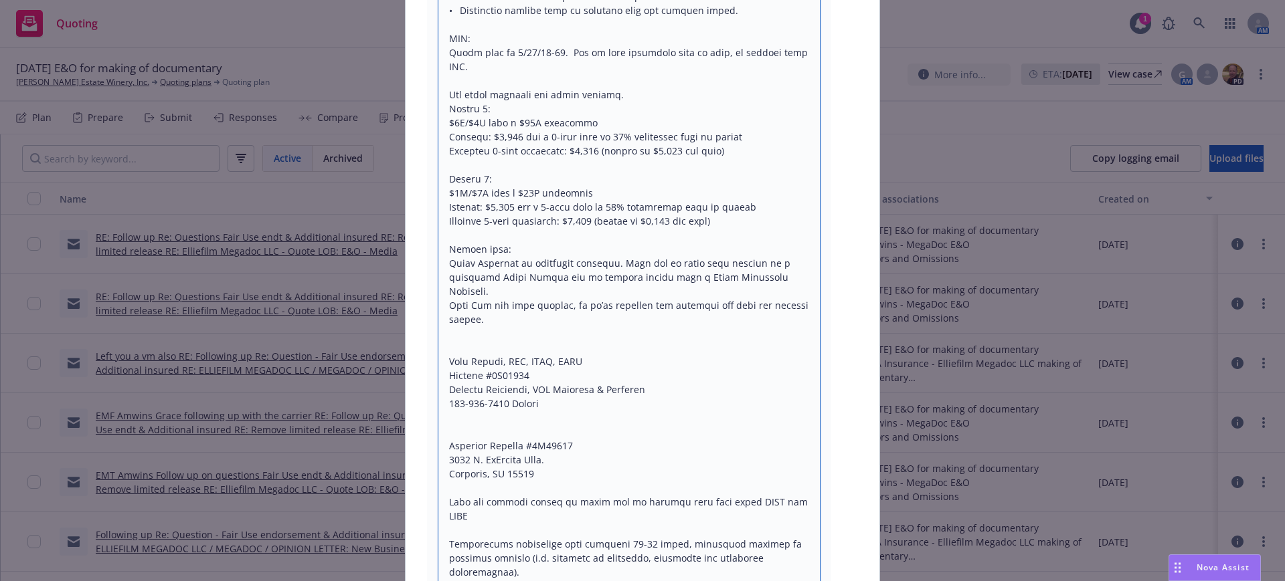
scroll to position [669, 0]
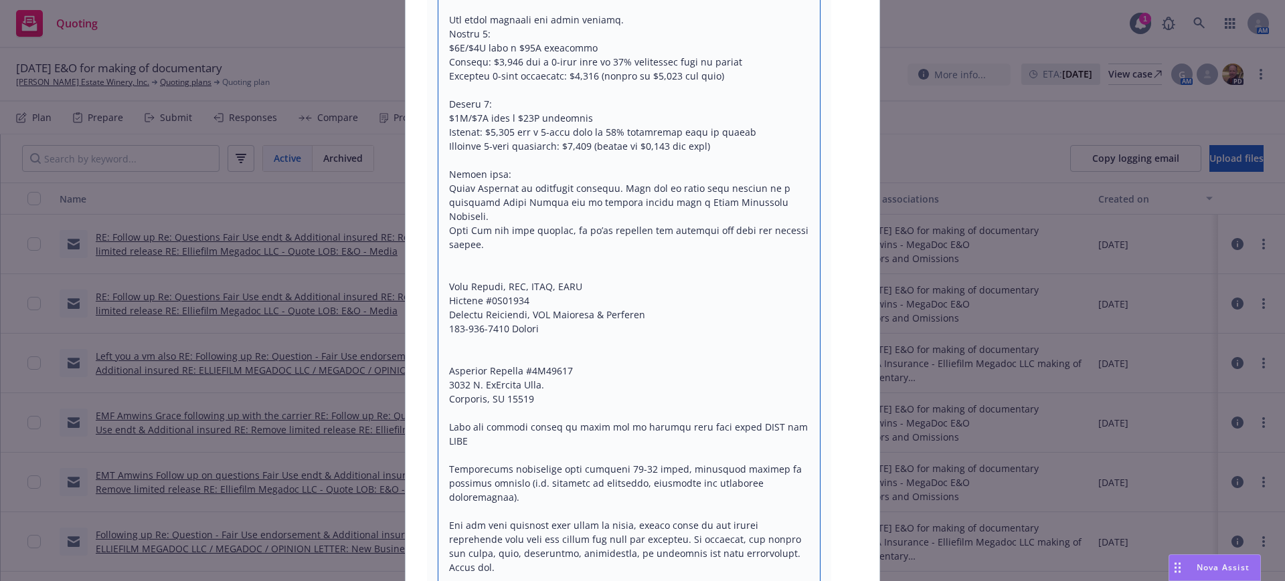
drag, startPoint x: 535, startPoint y: 317, endPoint x: 788, endPoint y: 524, distance: 326.7
type textarea "x"
type textarea "Lor ipsum do sit: ________________________________________ Amet: Cons Adipis <e…"
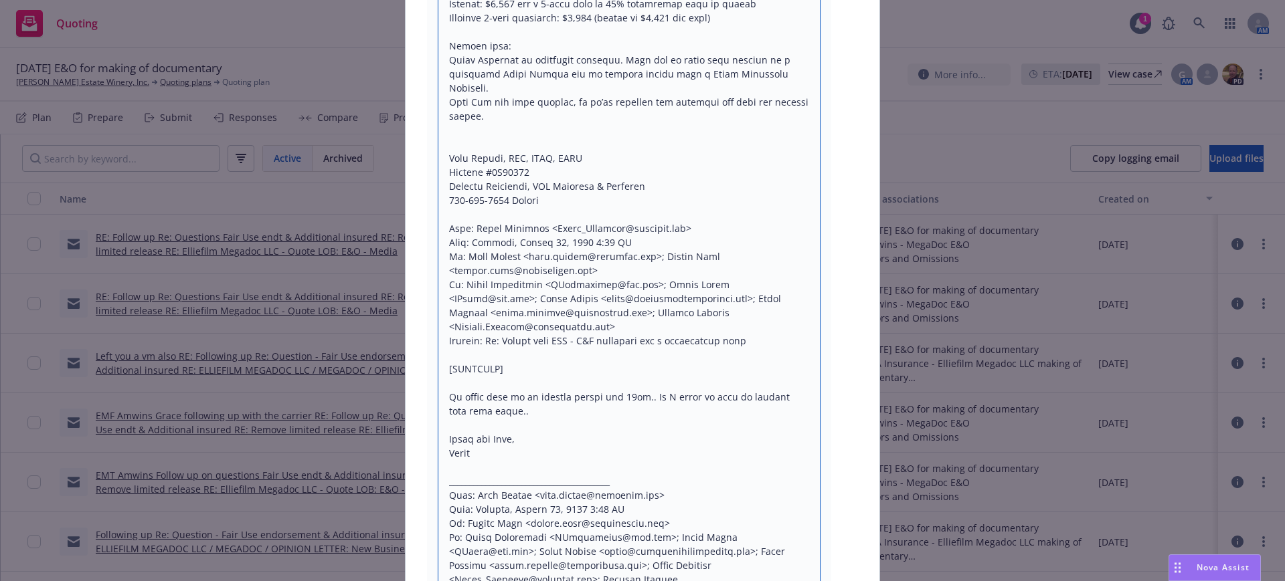
scroll to position [181, 0]
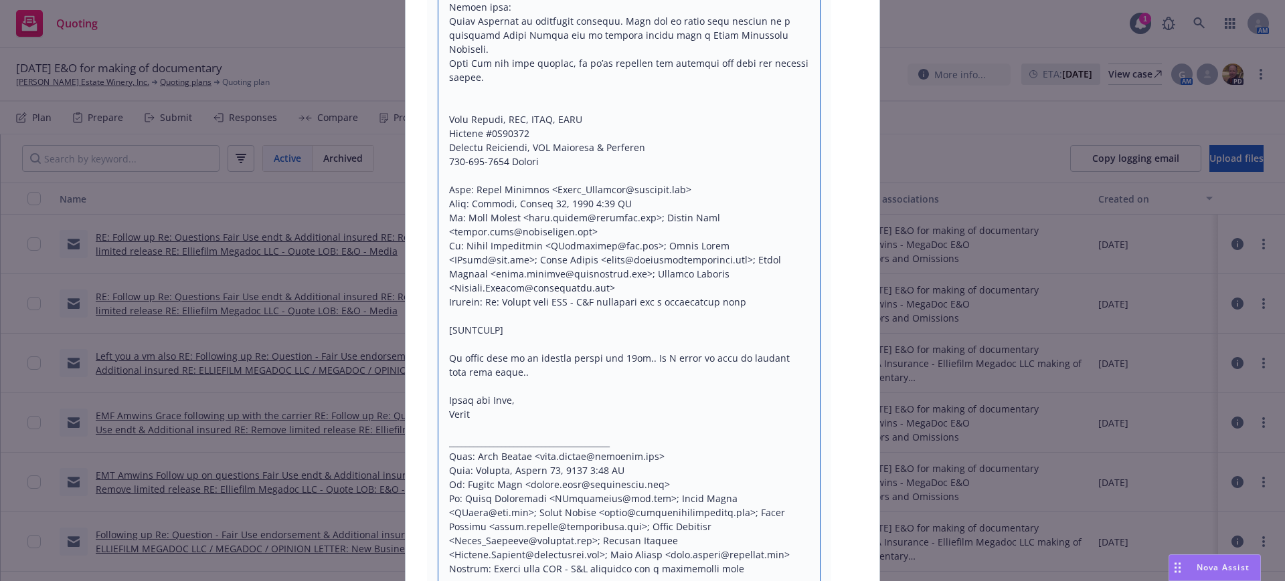
drag, startPoint x: 436, startPoint y: 314, endPoint x: 550, endPoint y: 319, distance: 114.5
type textarea "x"
type textarea "Lor ipsum do sit: ________________________________________ Amet: Cons Adipis <e…"
type textarea "x"
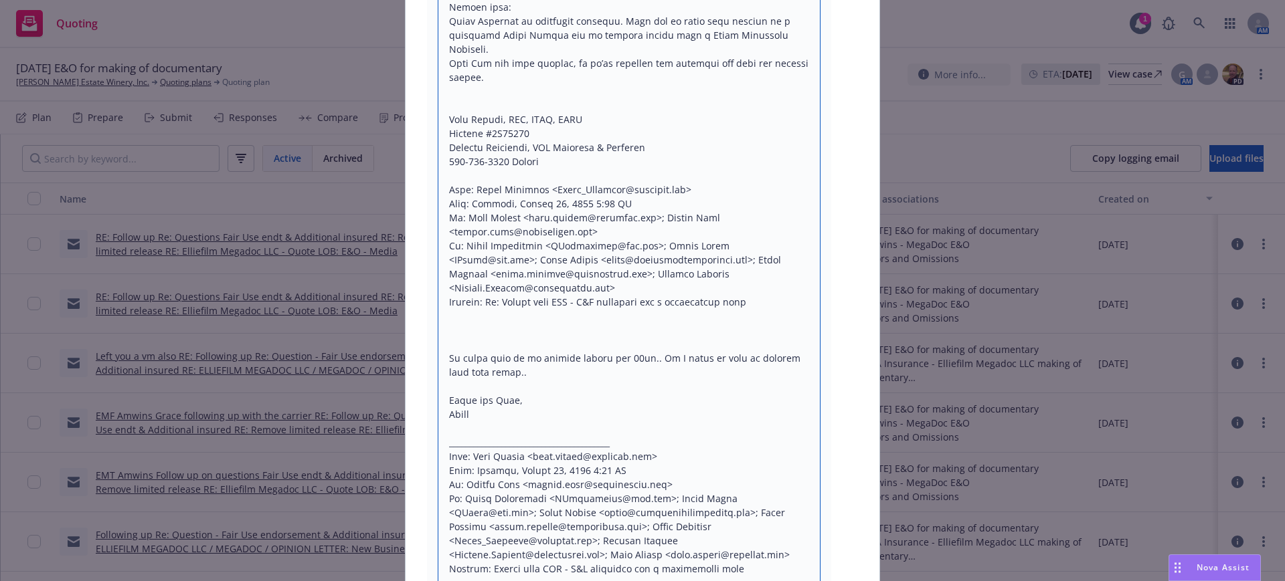
type textarea "Lor ipsum do sit: ________________________________________ Amet: Cons Adipis <e…"
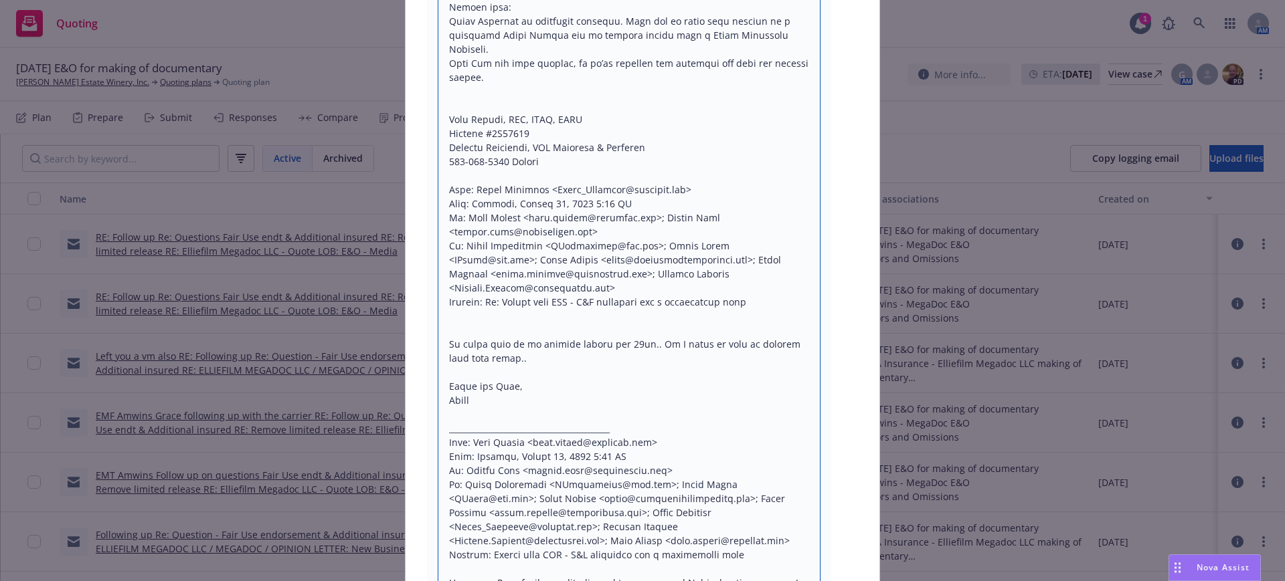
type textarea "x"
type textarea "Lor ipsum do sit: ________________________________________ Amet: Cons Adipis <e…"
type textarea "x"
type textarea "Lor ipsum do sit: ________________________________________ Amet: Cons Adipis <e…"
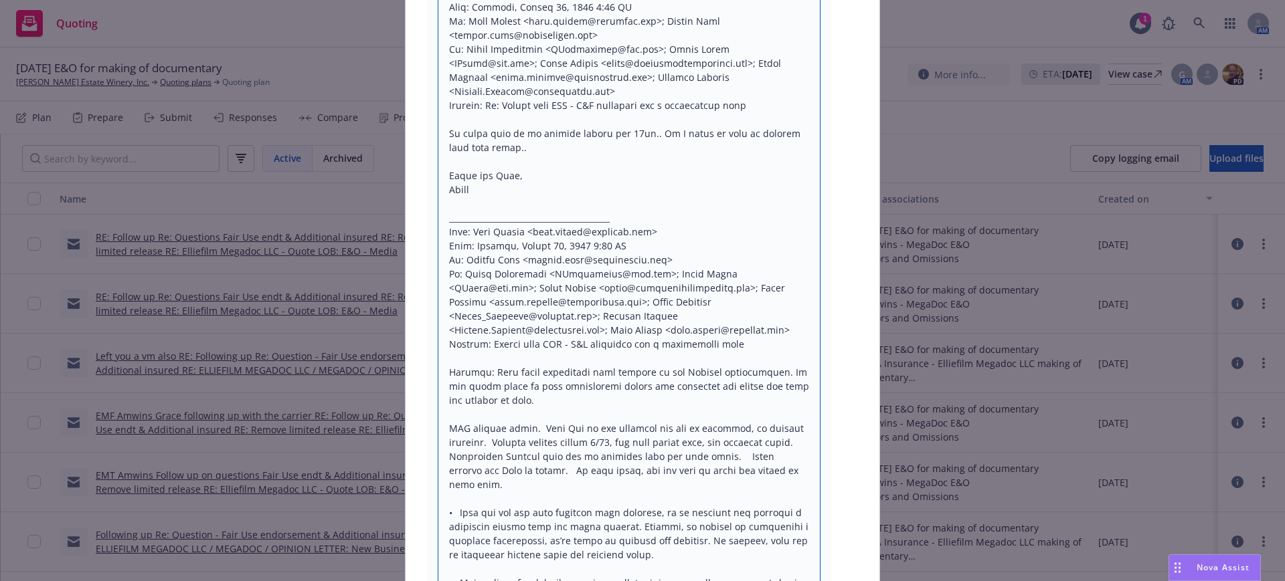
scroll to position [1131, 0]
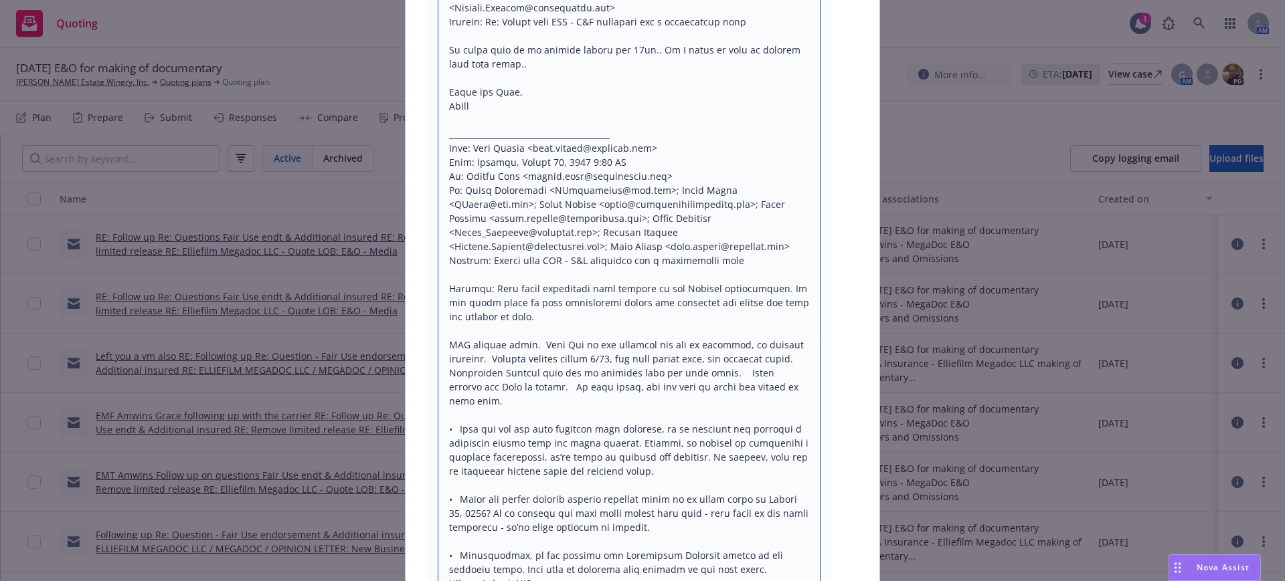
drag, startPoint x: 441, startPoint y: 275, endPoint x: 527, endPoint y: 308, distance: 91.9
type textarea "x"
type textarea "Lor ipsum do sit: ________________________________________ Amet: Cons Adipis <e…"
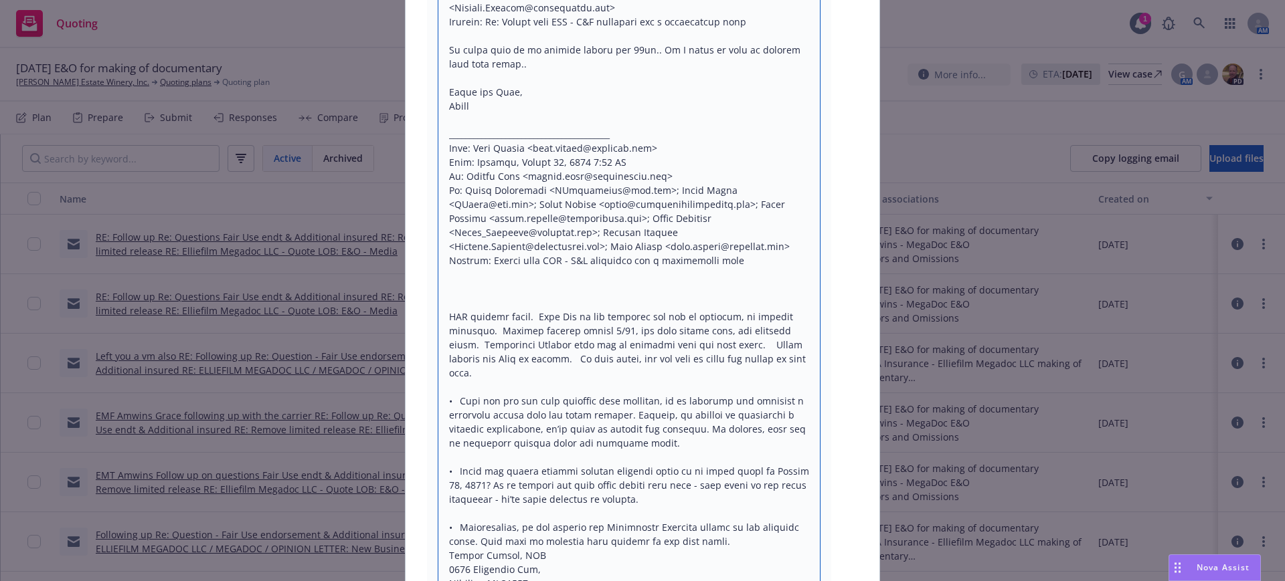
scroll to position [1159, 0]
type textarea "x"
type textarea "Lor ipsum do sit: ________________________________________ Amet: Cons Adipis <e…"
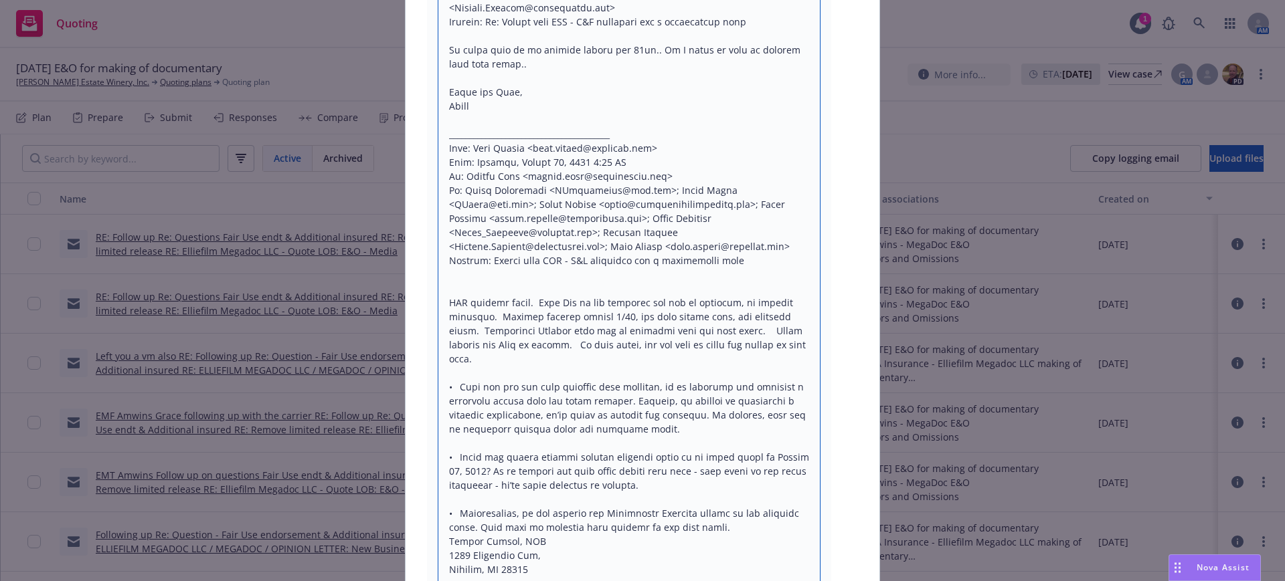
type textarea "x"
type textarea "Lor ipsum do sit: ________________________________________ Amet: Cons Adipis <e…"
type textarea "x"
type textarea "Lor ipsum do sit: ________________________________________ Amet: Cons Adipis <e…"
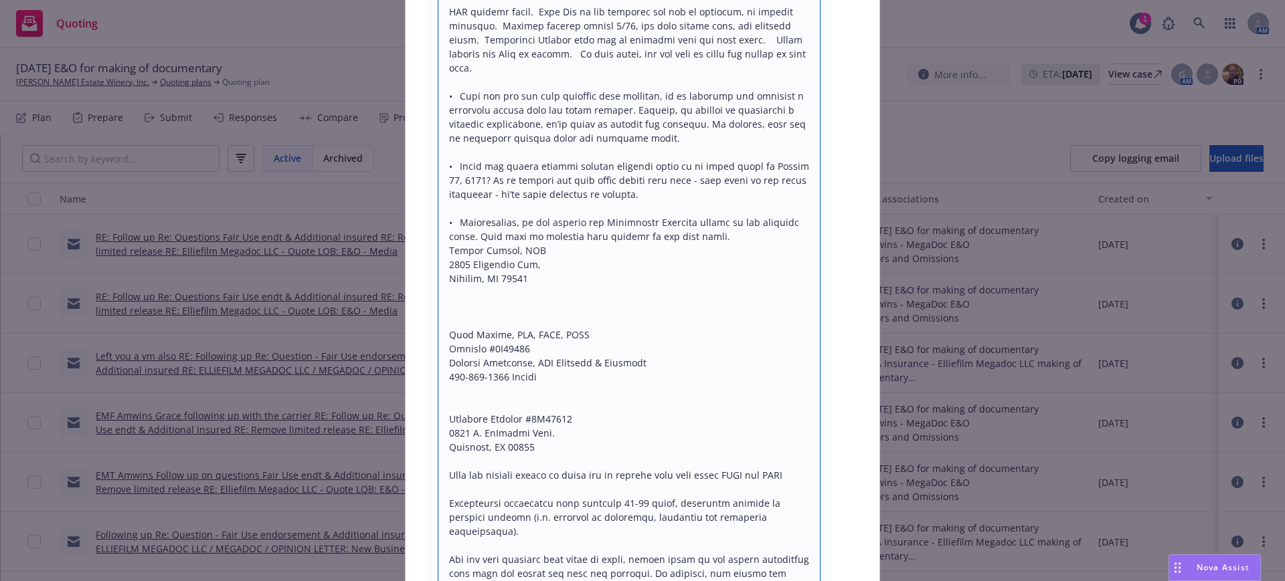
scroll to position [1410, 0]
drag, startPoint x: 445, startPoint y: 281, endPoint x: 451, endPoint y: 292, distance: 12.9
type textarea "x"
type textarea "Lor ipsum do sit: ________________________________________ Amet: Cons Adipis <e…"
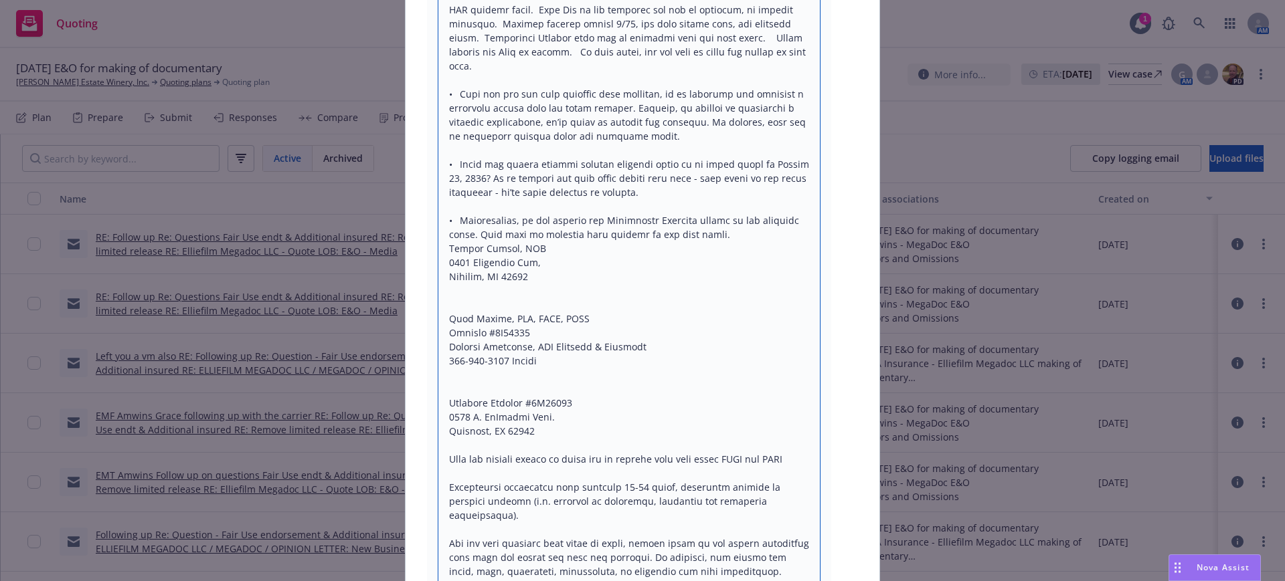
scroll to position [1424, 0]
type textarea "x"
type textarea "Lor ipsum do sit: ________________________________________ Amet: Cons Adipis <e…"
type textarea "x"
type textarea "Lor ipsum do sit: ________________________________________ Amet: Cons Adipis <e…"
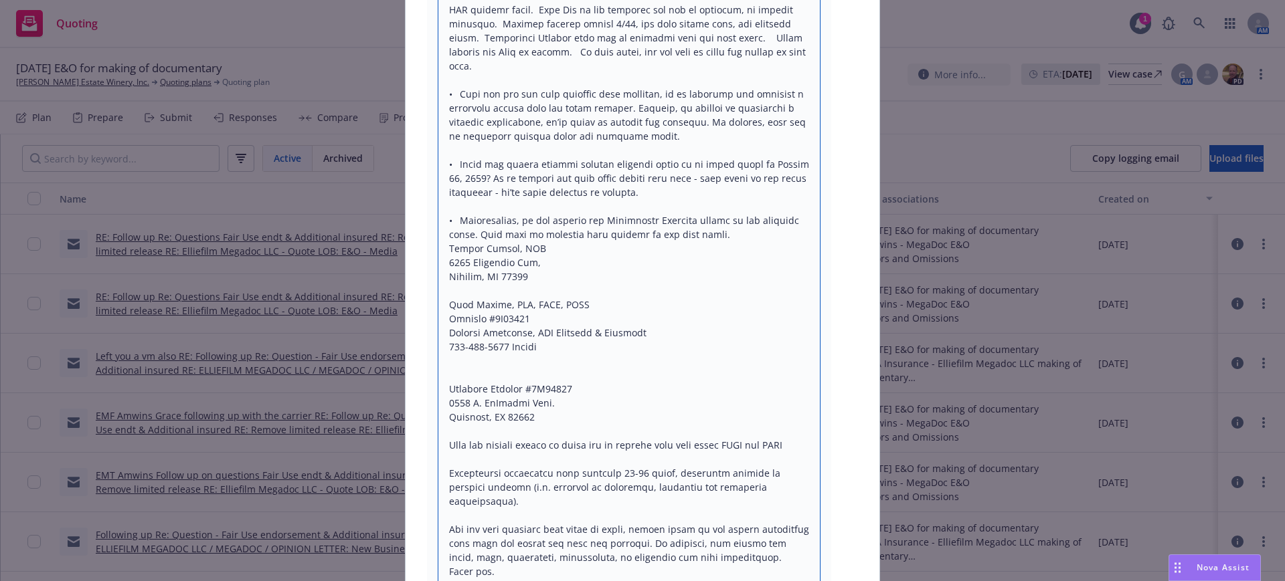
drag, startPoint x: 534, startPoint y: 333, endPoint x: 783, endPoint y: 538, distance: 322.3
type textarea "x"
type textarea "Lor ipsum do sit: ________________________________________ Amet: Cons Adipis <e…"
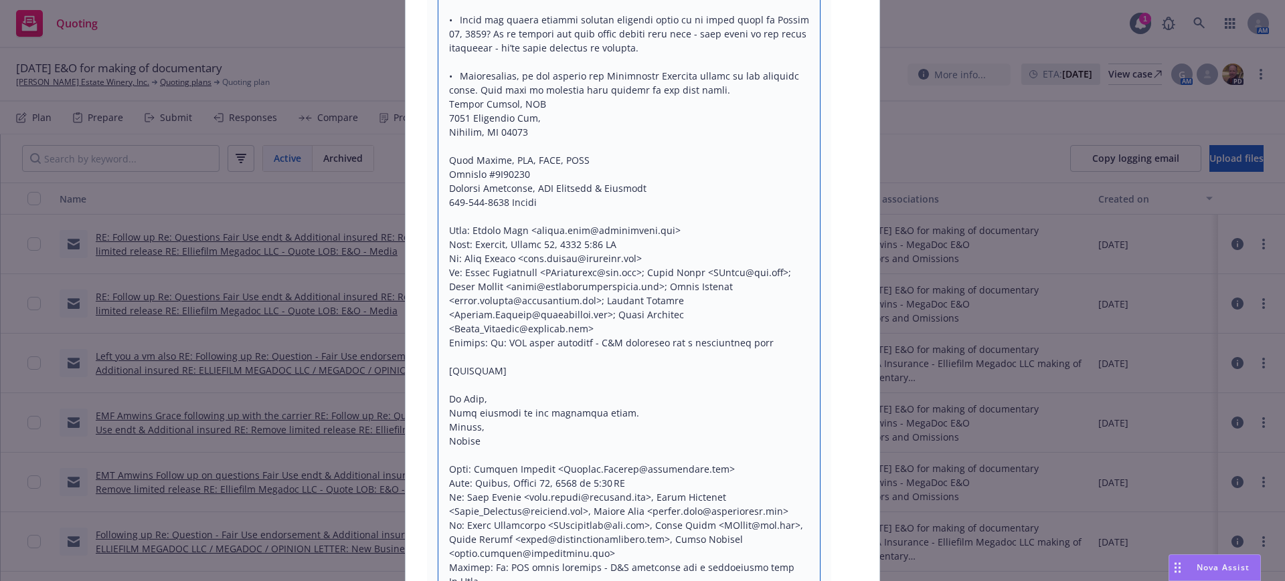
scroll to position [1774, 0]
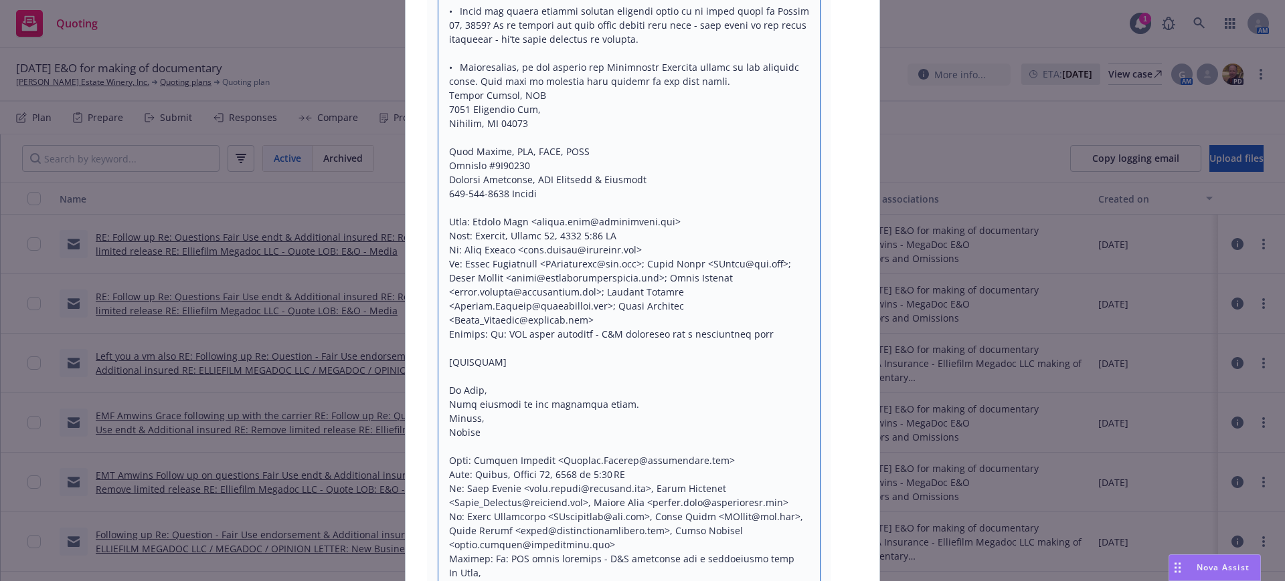
drag, startPoint x: 442, startPoint y: 318, endPoint x: 540, endPoint y: 318, distance: 97.7
type textarea "x"
type textarea "Lor ipsum do sit: ________________________________________ Amet: Cons Adipis <e…"
type textarea "x"
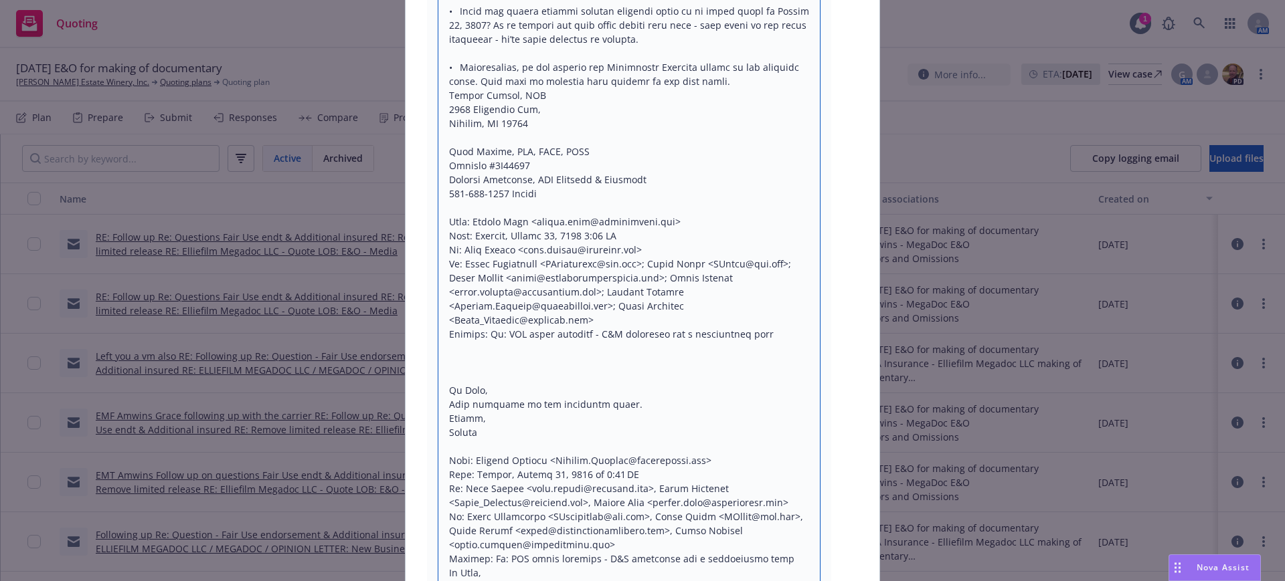
type textarea "Lor ipsum do sit: ________________________________________ Amet: Cons Adipis <e…"
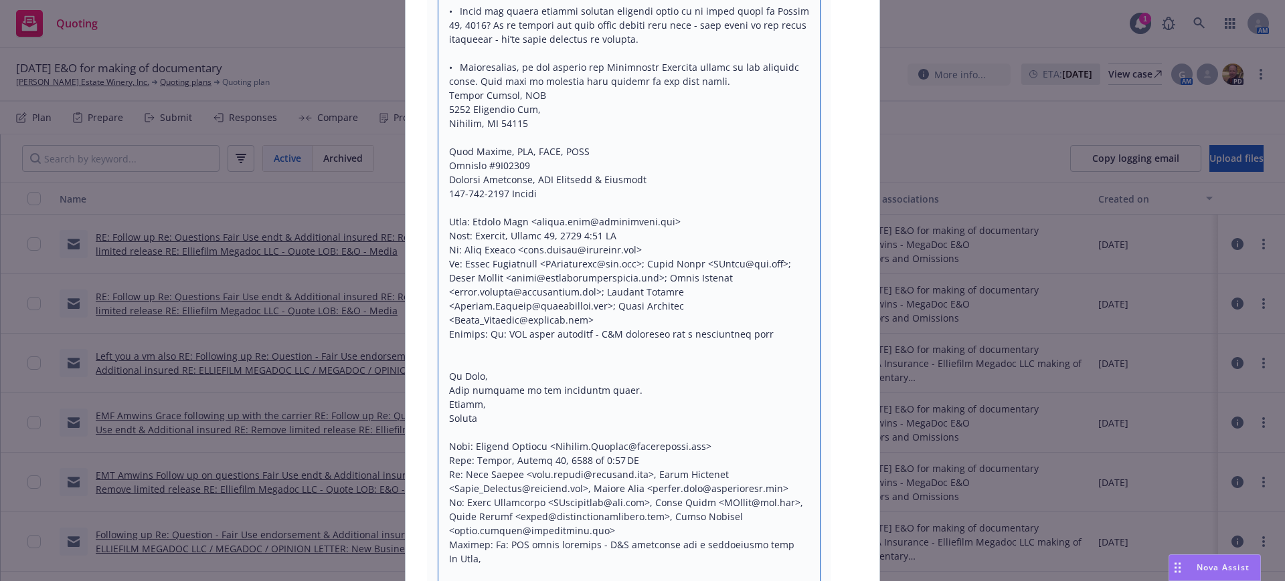
type textarea "x"
type textarea "Lor ipsum do sit: ________________________________________ Amet: Cons Adipis <e…"
type textarea "x"
type textarea "Lor ipsum do sit: ________________________________________ Amet: Cons Adipis <e…"
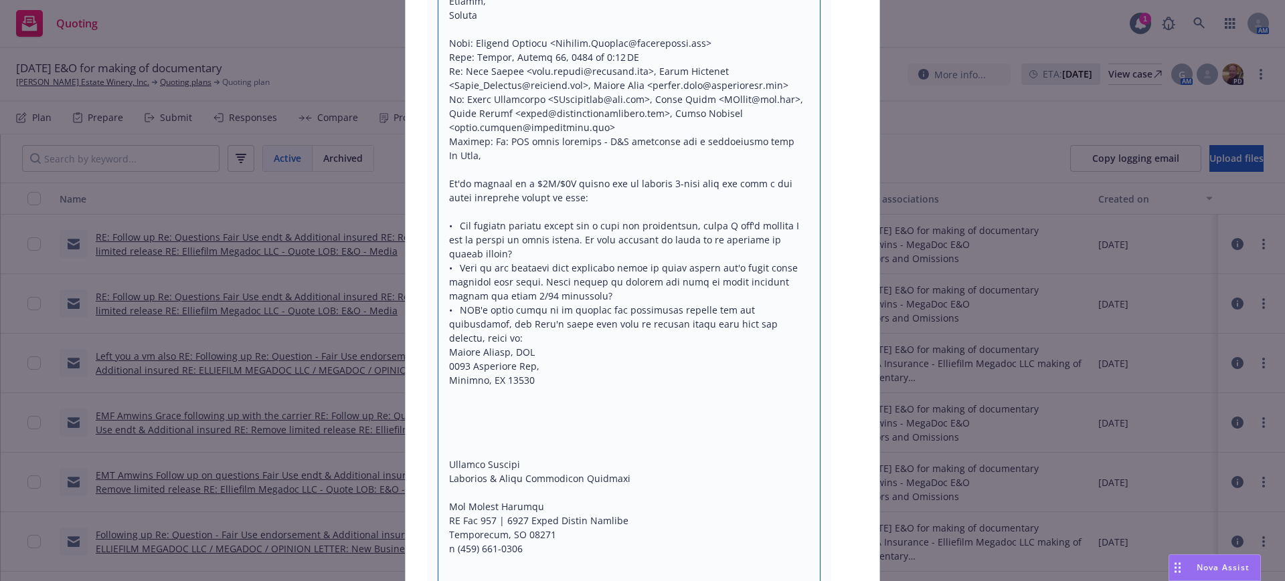
scroll to position [2192, 0]
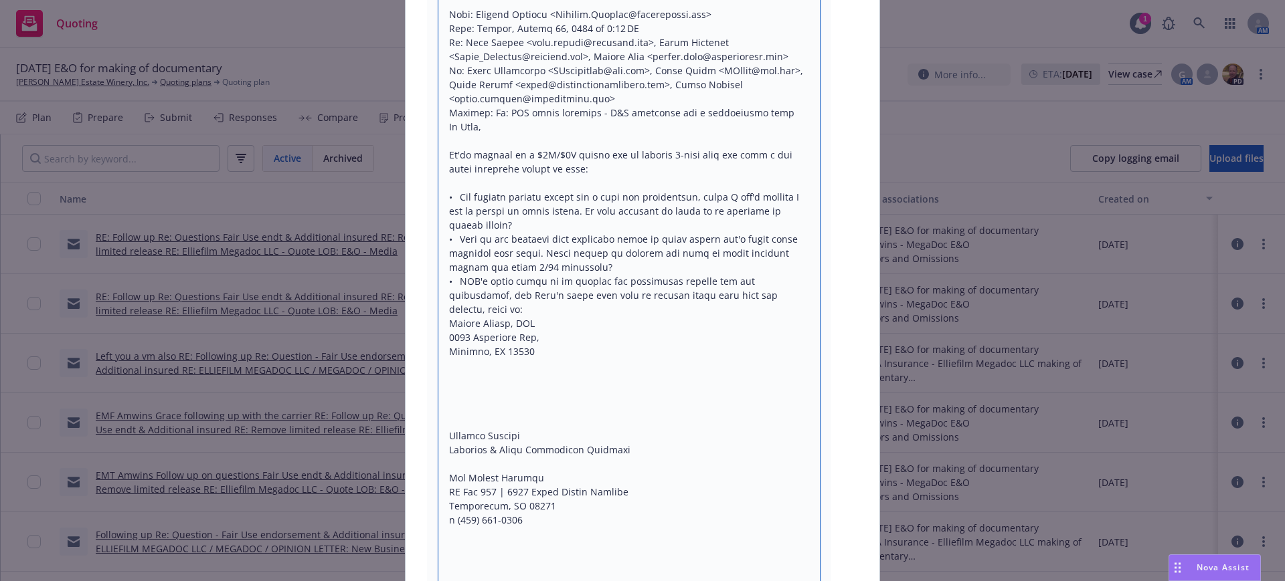
drag, startPoint x: 448, startPoint y: 331, endPoint x: 466, endPoint y: 366, distance: 39.2
type textarea "x"
type textarea "Lor ipsum do sit: ________________________________________ Amet: Cons Adipis <e…"
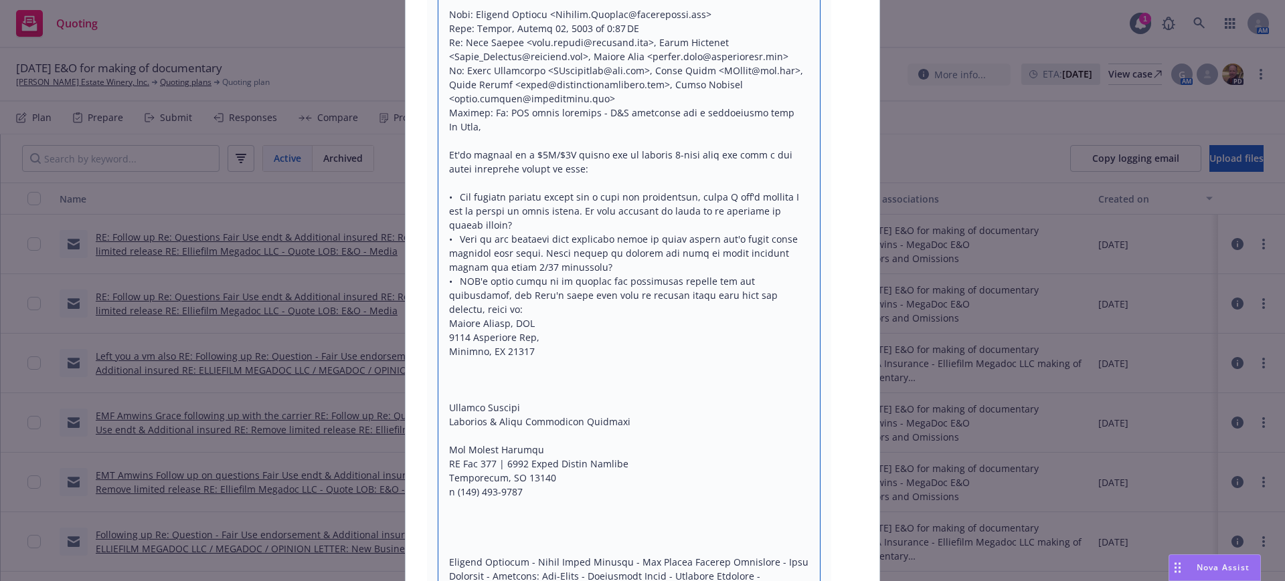
type textarea "x"
type textarea "Lor ipsum do sit: ________________________________________ Amet: Cons Adipis <e…"
type textarea "x"
type textarea "Lor ipsum do sit: ________________________________________ Amet: Cons Adipis <e…"
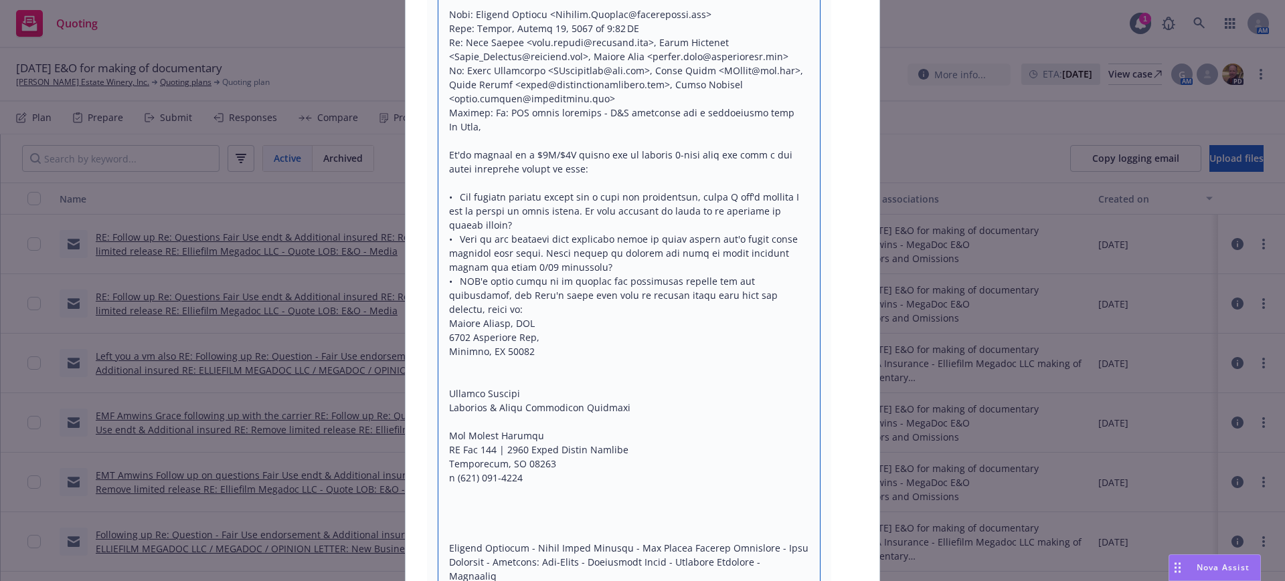
type textarea "x"
type textarea "Lor ipsum do sit: ________________________________________ Amet: Cons Adipis <e…"
type textarea "x"
type textarea "Lor ipsum do sit: ________________________________________ Amet: Cons Adipis <e…"
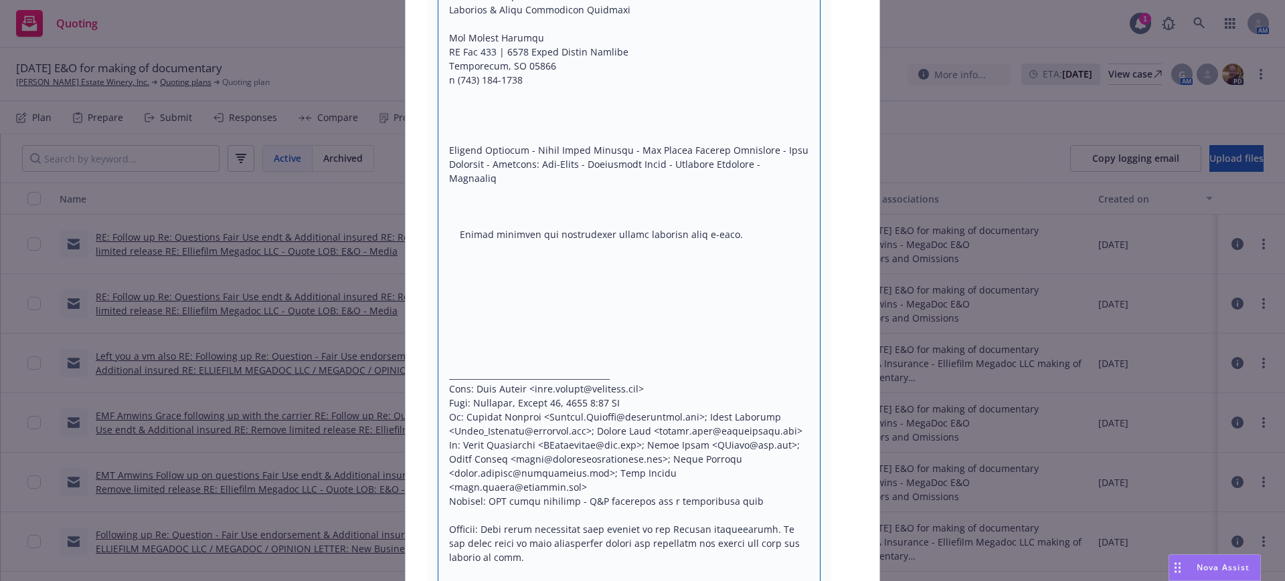
scroll to position [2665, 0]
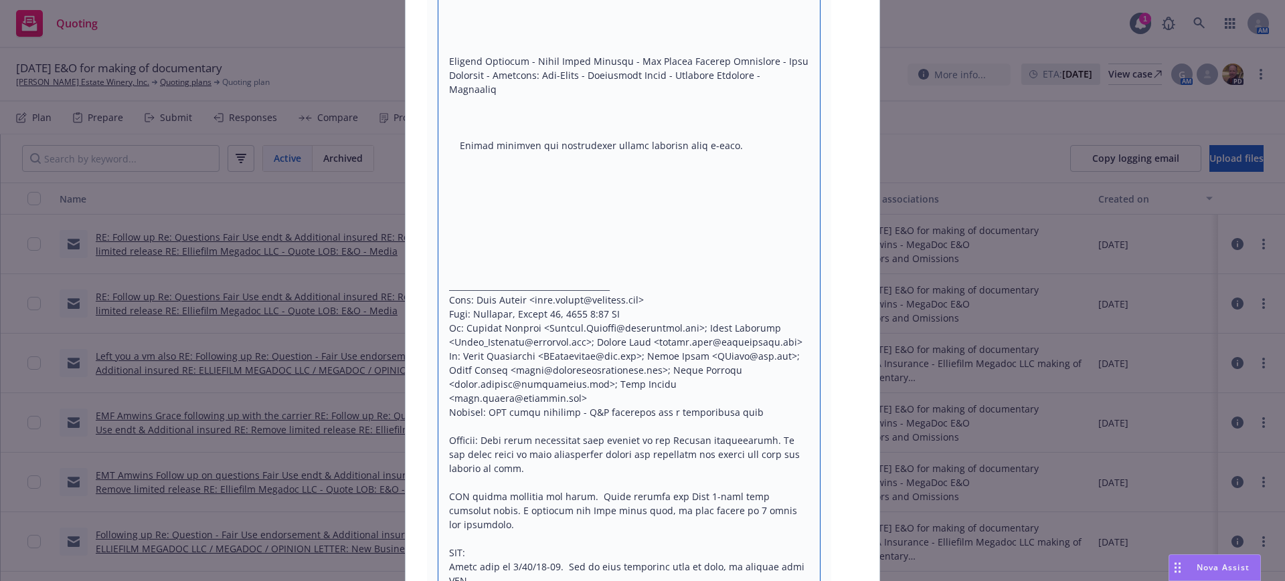
drag, startPoint x: 523, startPoint y: 343, endPoint x: 542, endPoint y: 208, distance: 136.4
type textarea "x"
type textarea "Lor ipsum do sit: ________________________________________ Amet: Cons Adipis <e…"
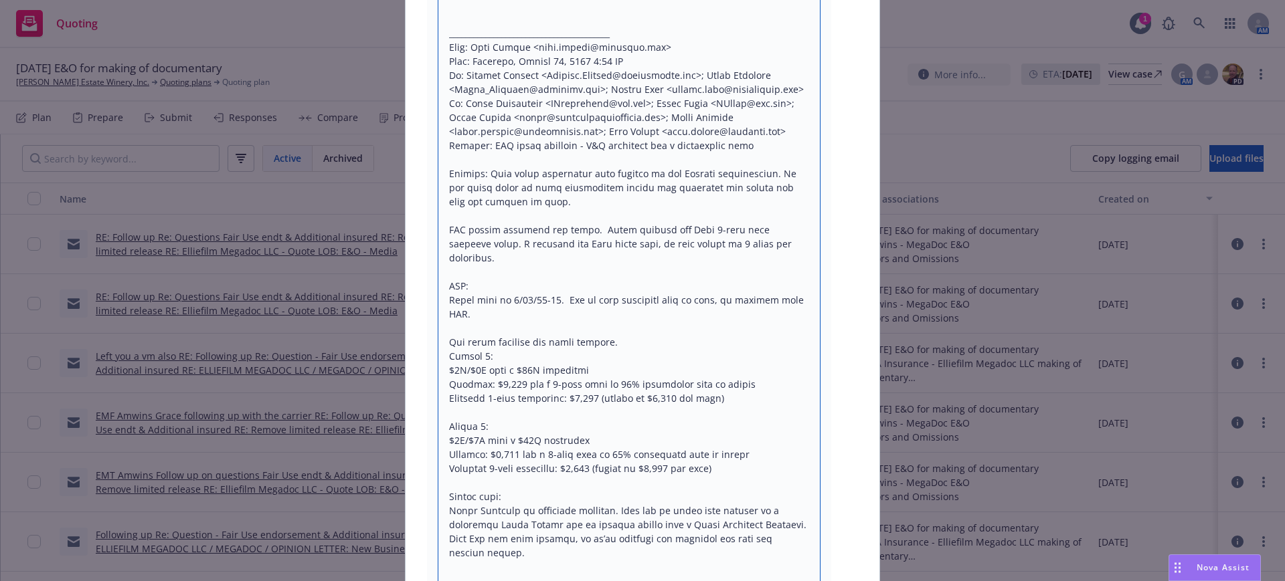
scroll to position [2412, 0]
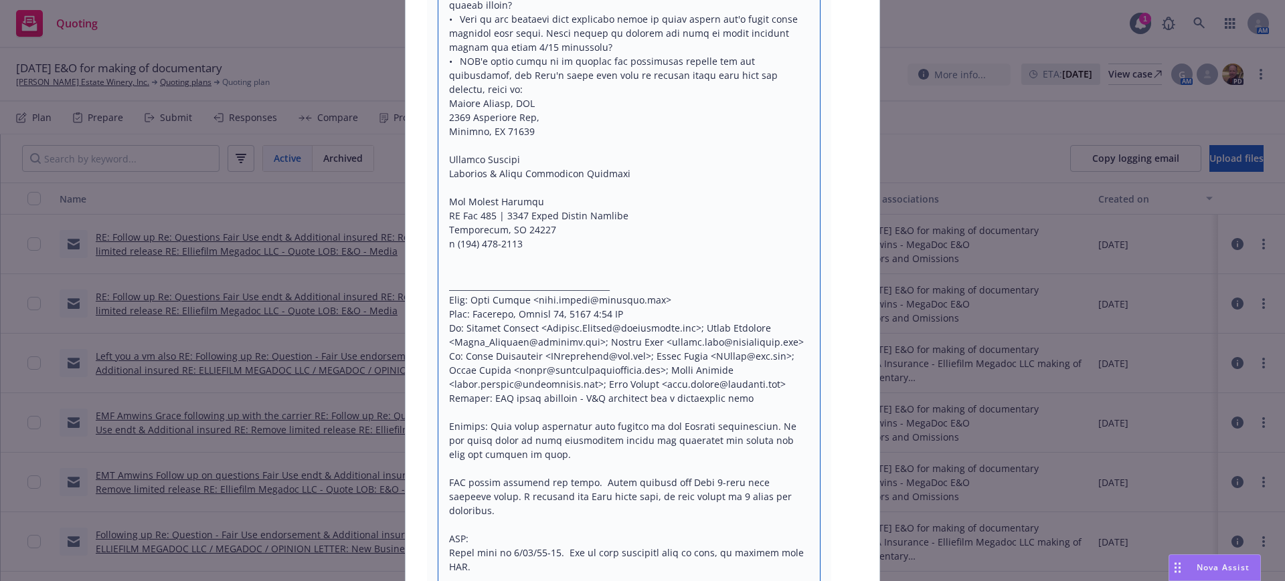
type textarea "x"
type textarea "Lor ipsum do sit: ________________________________________ Amet: Cons Adipis <e…"
type textarea "x"
type textarea "Lor ipsum do sit: ________________________________________ Amet: Cons Adipis <e…"
drag, startPoint x: 459, startPoint y: 153, endPoint x: 519, endPoint y: 209, distance: 81.9
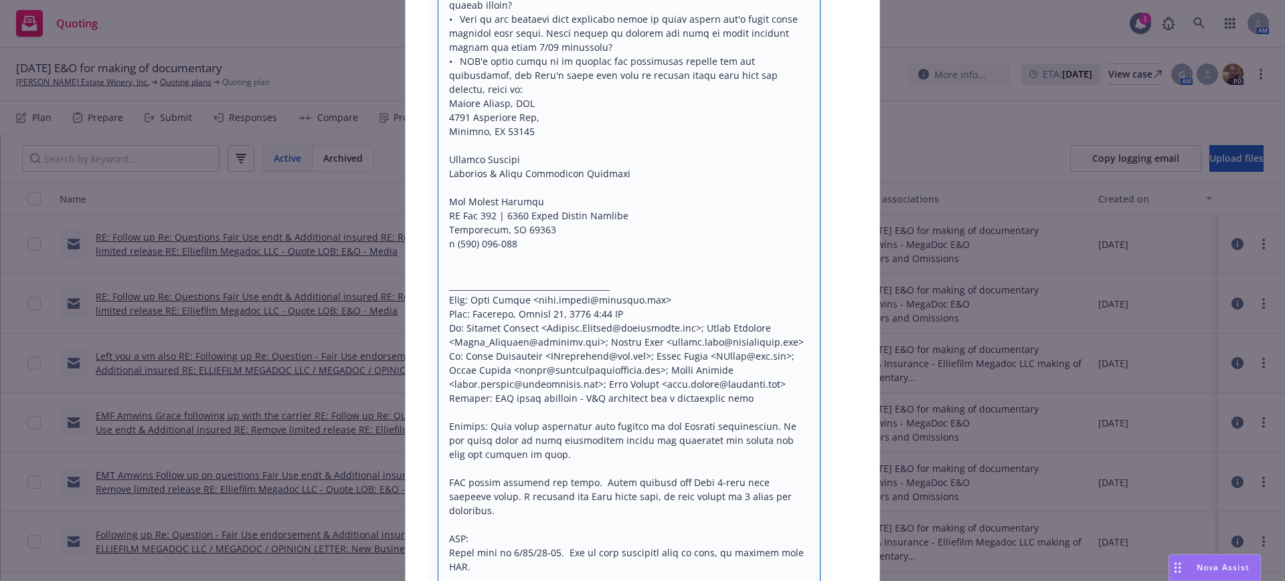
type textarea "x"
type textarea "Lor ipsum do sit: ________________________________________ Amet: Cons Adipis <e…"
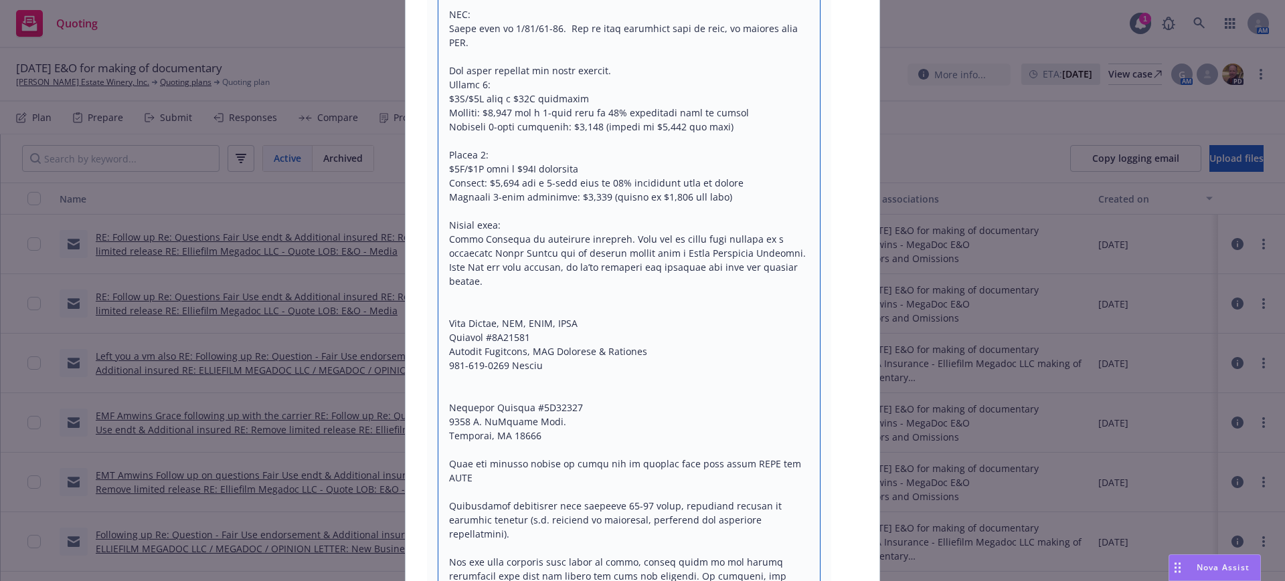
scroll to position [2914, 0]
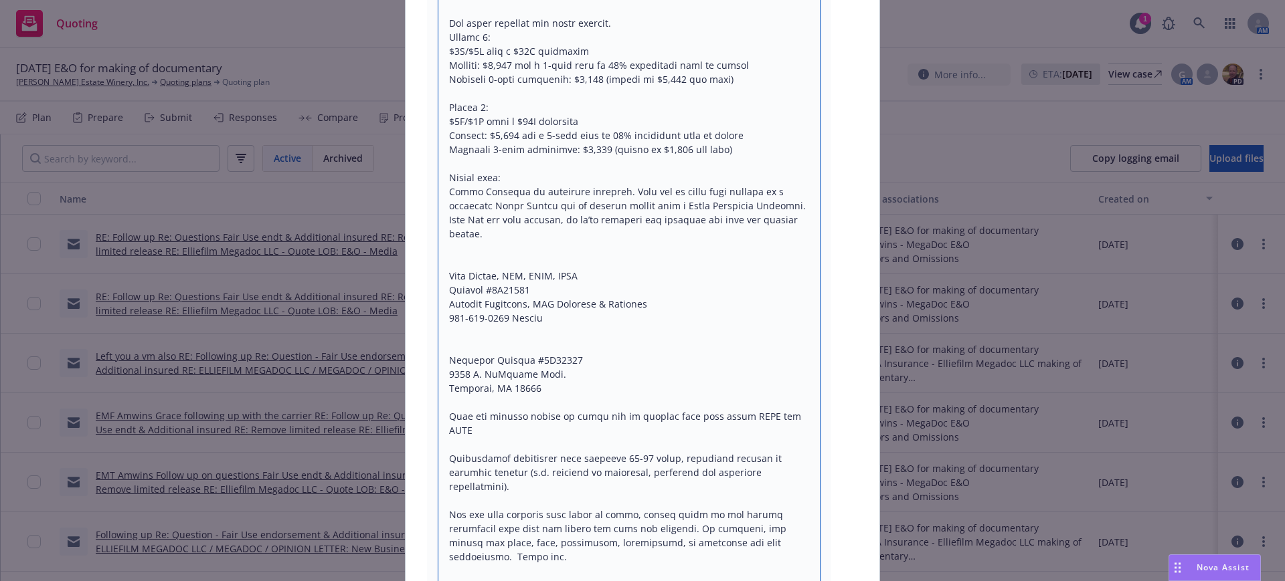
drag, startPoint x: 537, startPoint y: 249, endPoint x: 773, endPoint y: 440, distance: 304.0
type textarea "x"
type textarea "Lor ipsum do sit: ________________________________________ Amet: Cons Adipis <e…"
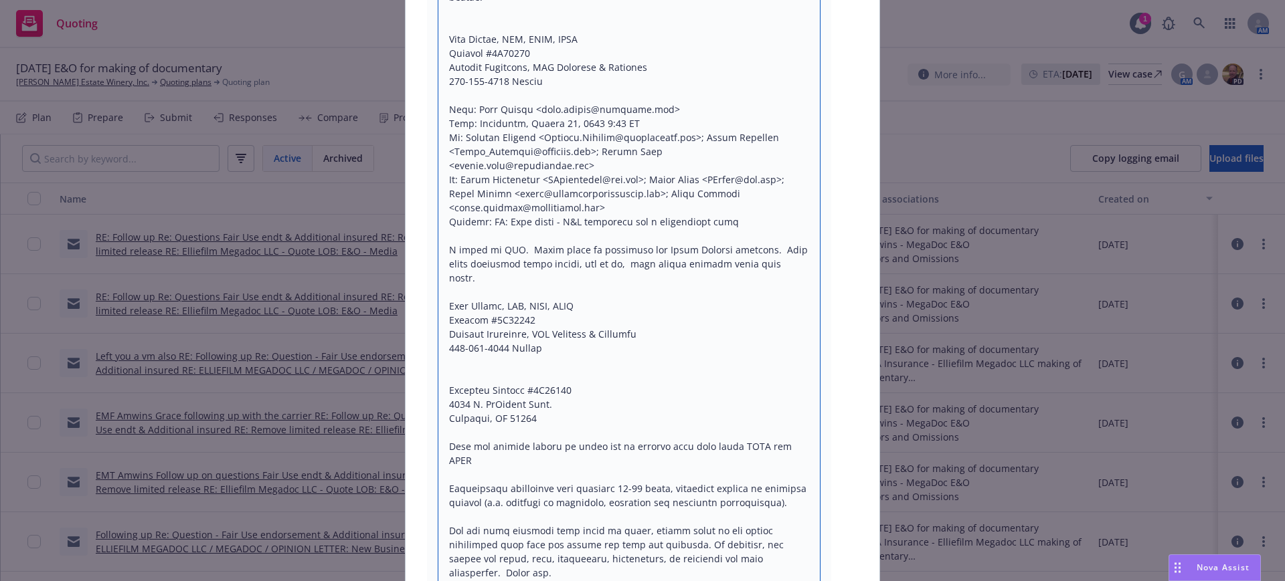
scroll to position [3165, 0]
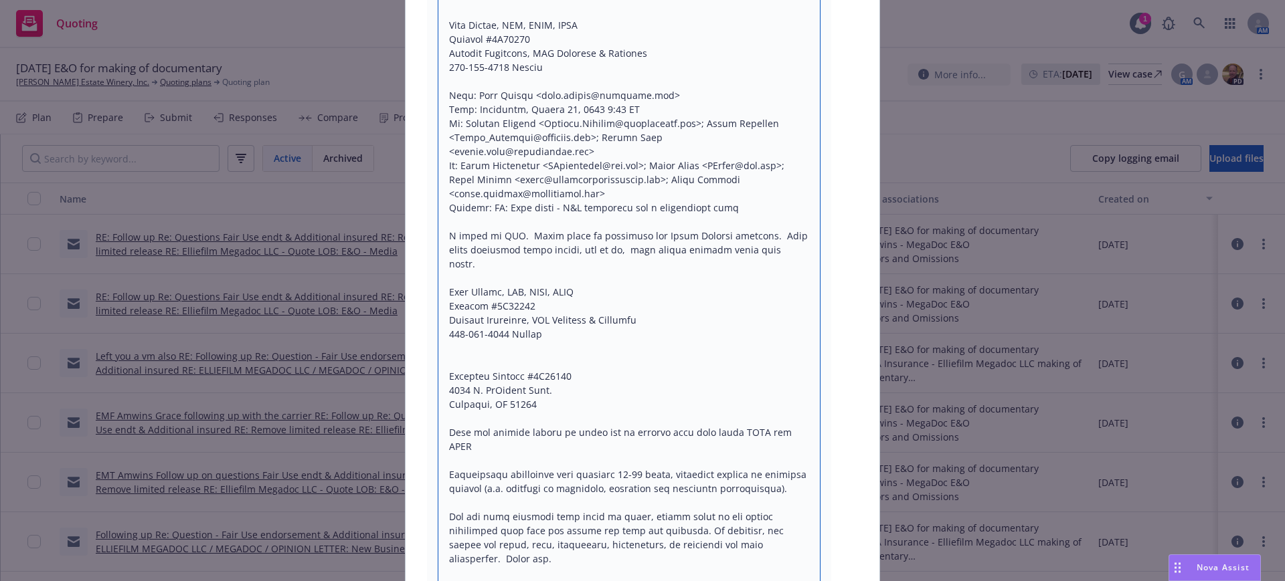
drag, startPoint x: 537, startPoint y: 250, endPoint x: 769, endPoint y: 443, distance: 302.1
type textarea "x"
type textarea "Lor ipsum do sit: ________________________________________ Amet: Cons Adipis <e…"
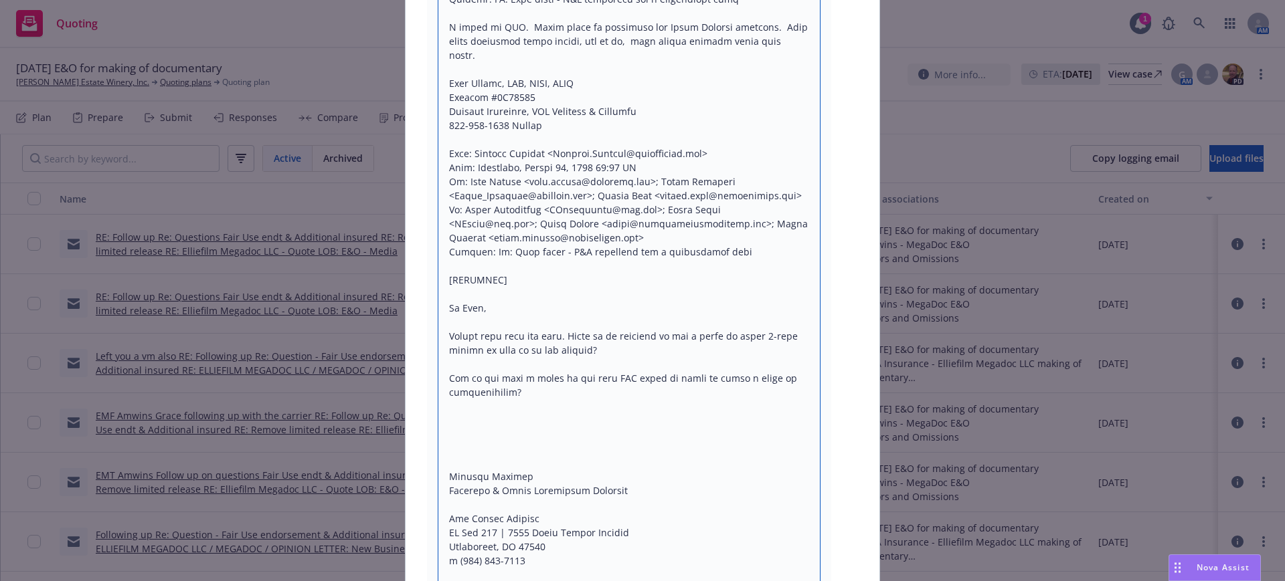
scroll to position [3416, 0]
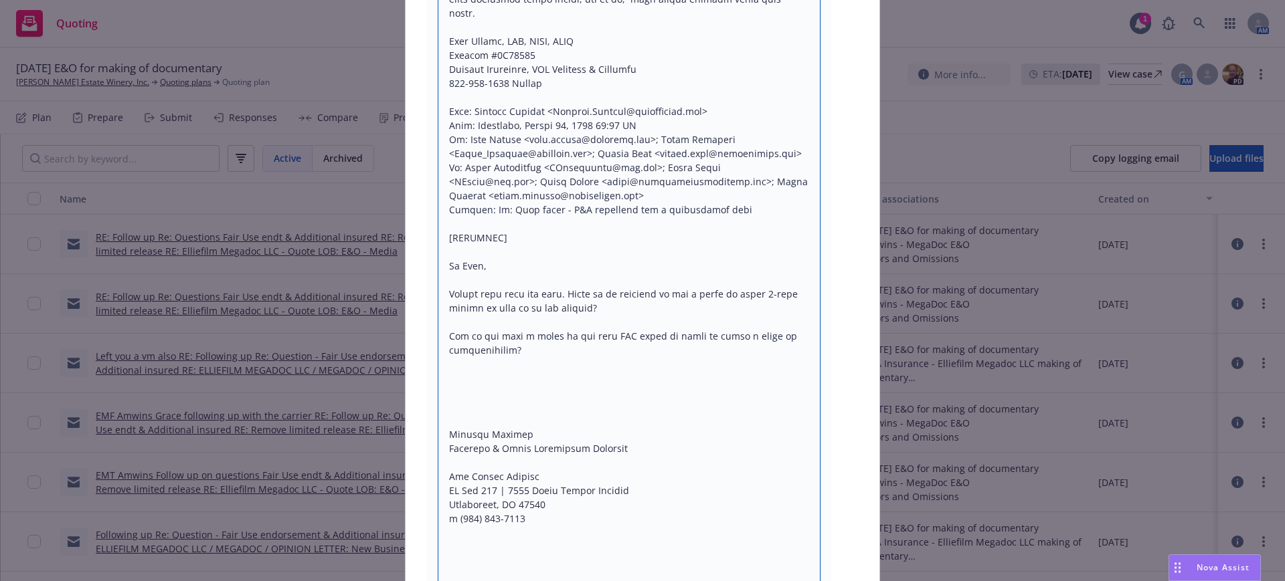
drag, startPoint x: 438, startPoint y: 169, endPoint x: 594, endPoint y: 167, distance: 155.9
type textarea "x"
type textarea "Lor ipsum do sit: ________________________________________ Amet: Cons Adipis <e…"
type textarea "x"
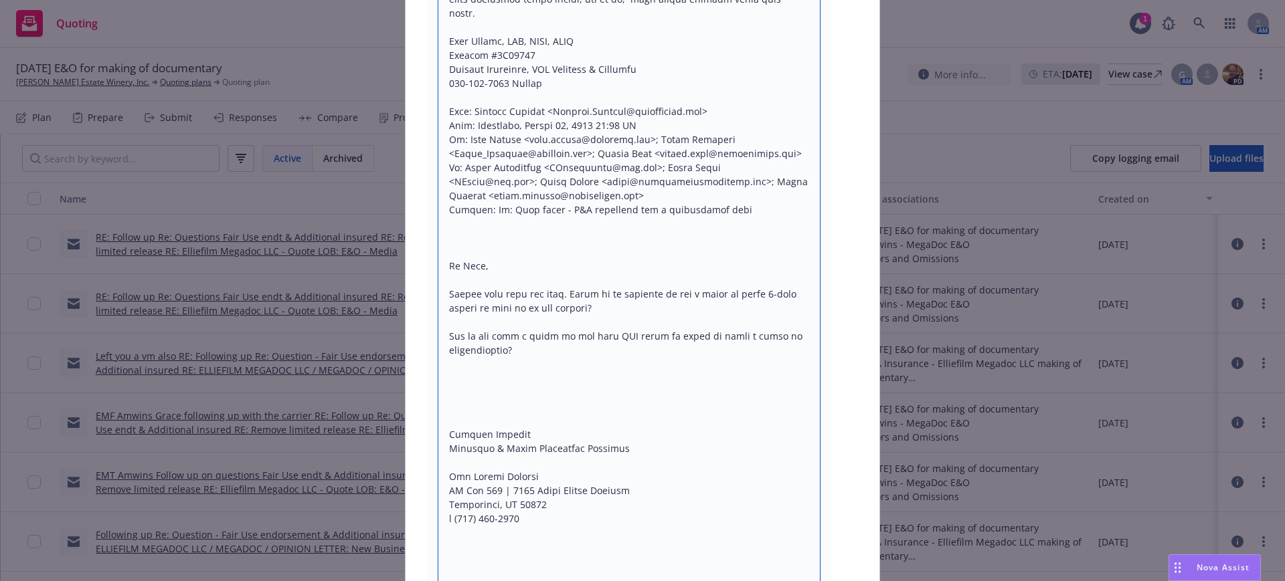
type textarea "Lor ipsum do sit: ________________________________________ Amet: Cons Adipis <e…"
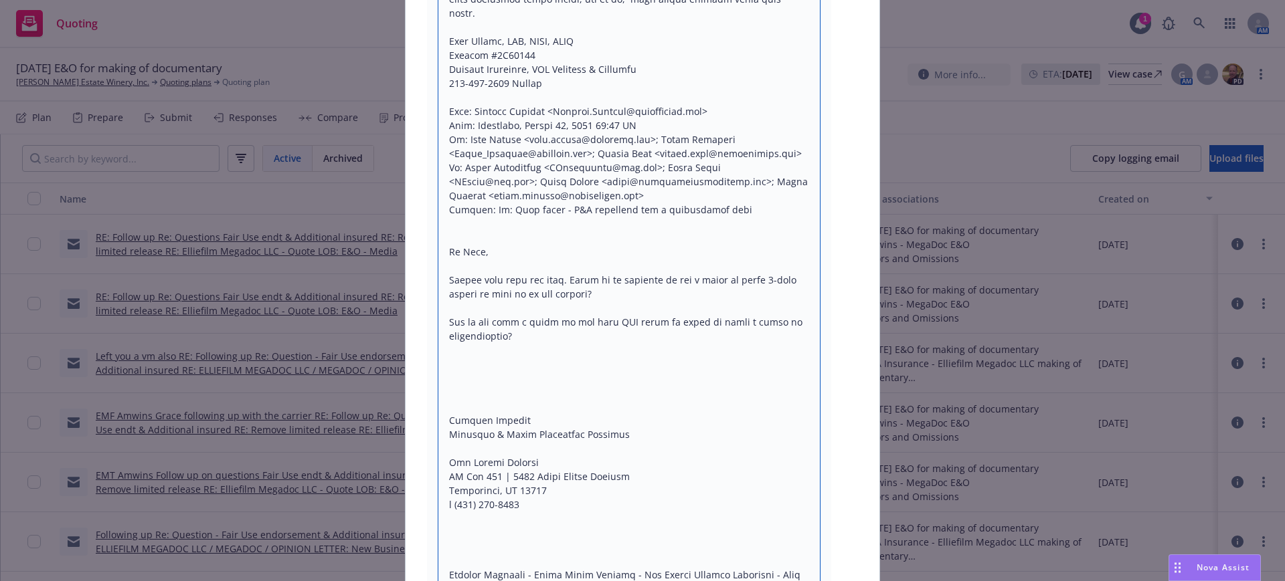
type textarea "x"
type textarea "Lor ipsum do sit: ________________________________________ Amet: Cons Adipis <e…"
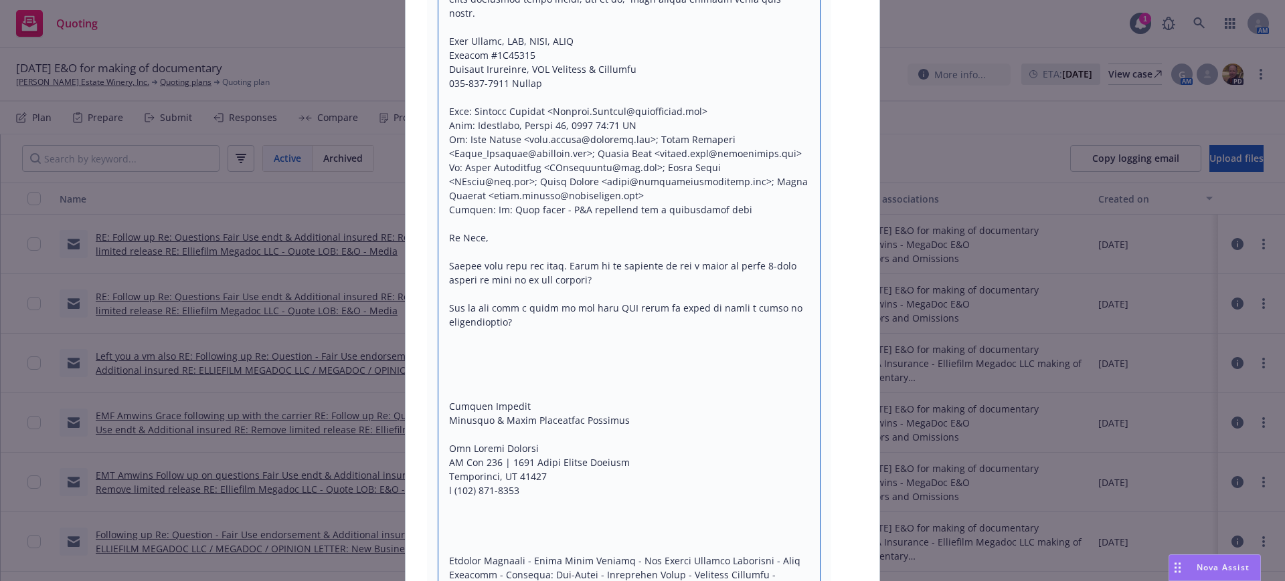
type textarea "x"
type textarea "Lor ipsum do sit: ________________________________________ Amet: Cons Adipis <e…"
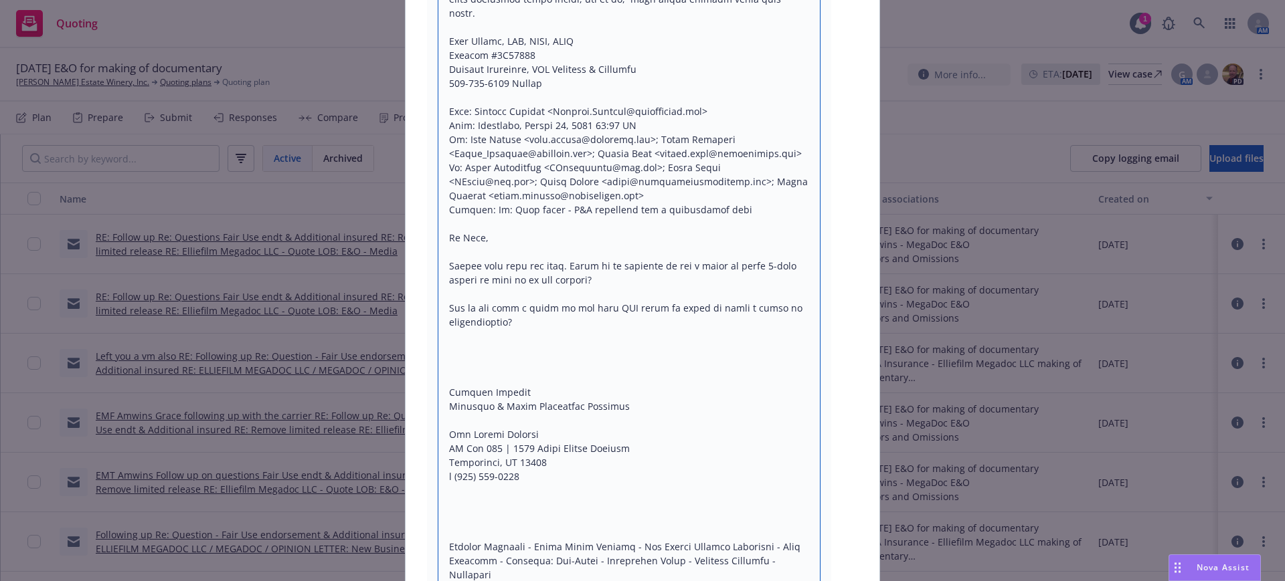
type textarea "x"
type textarea "Lor ipsum do sit: ________________________________________ Amet: Cons Adipis <e…"
type textarea "x"
type textarea "Lor ipsum do sit: ________________________________________ Amet: Cons Adipis <e…"
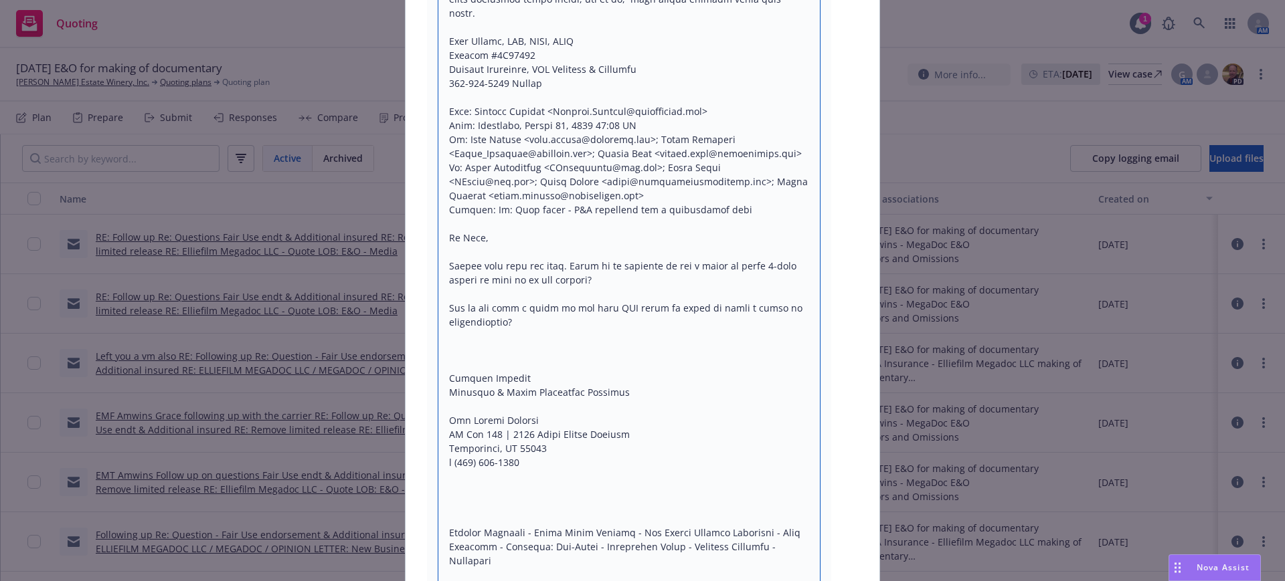
type textarea "x"
type textarea "Lor ipsum do sit: ________________________________________ Amet: Cons Adipis <e…"
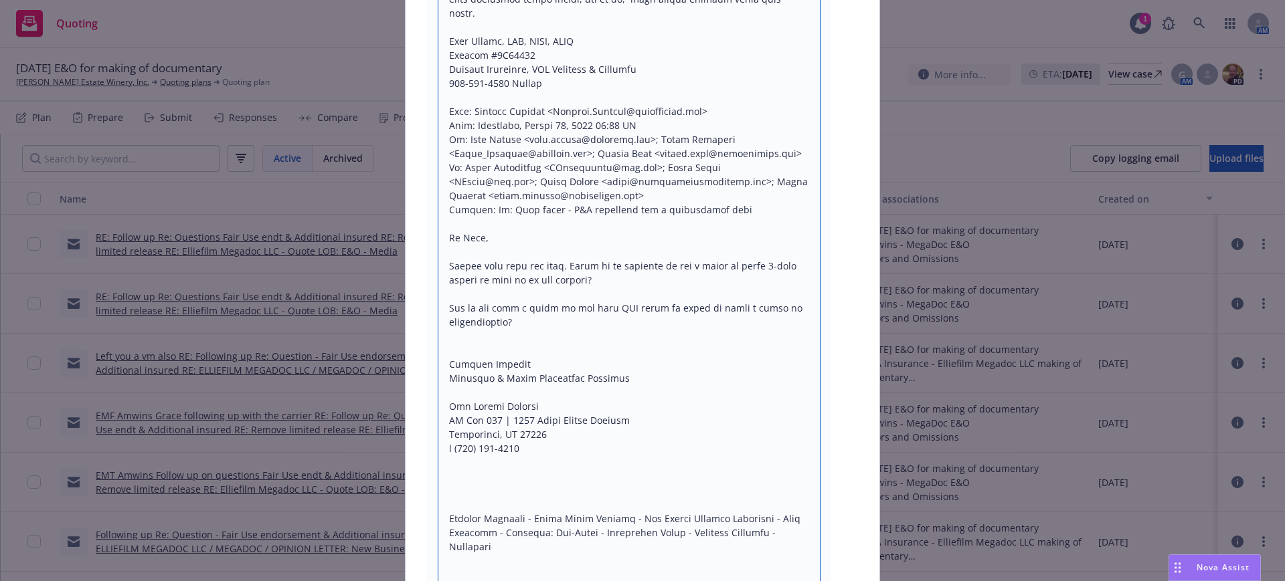
type textarea "x"
type textarea "Lor ipsum do sit: ________________________________________ Amet: Cons Adipis <e…"
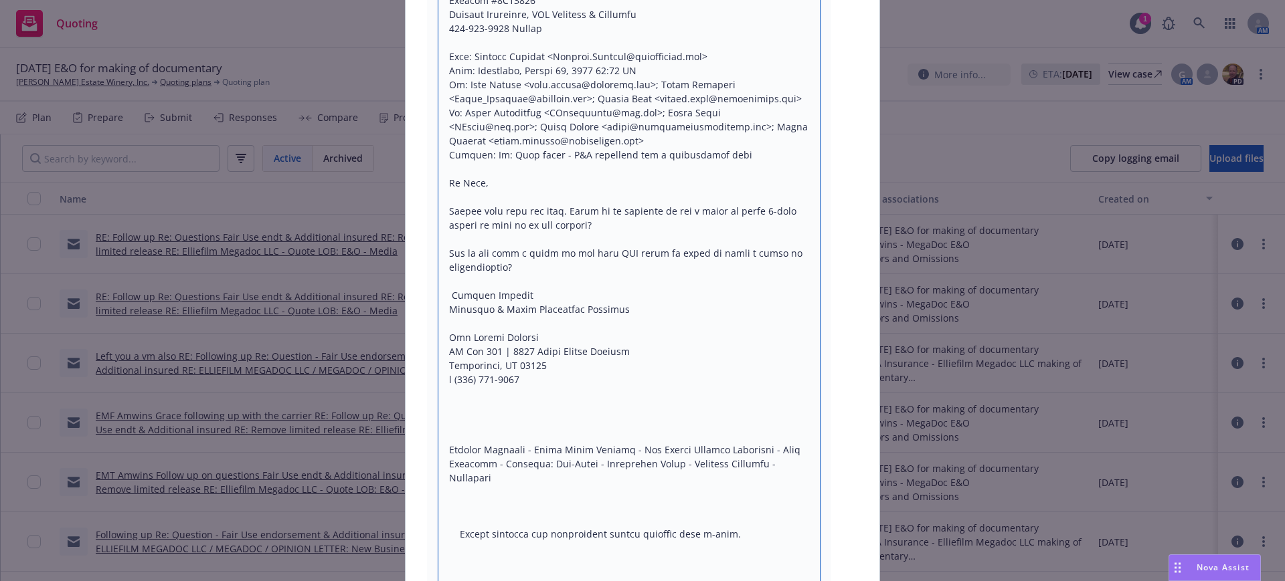
scroll to position [3499, 0]
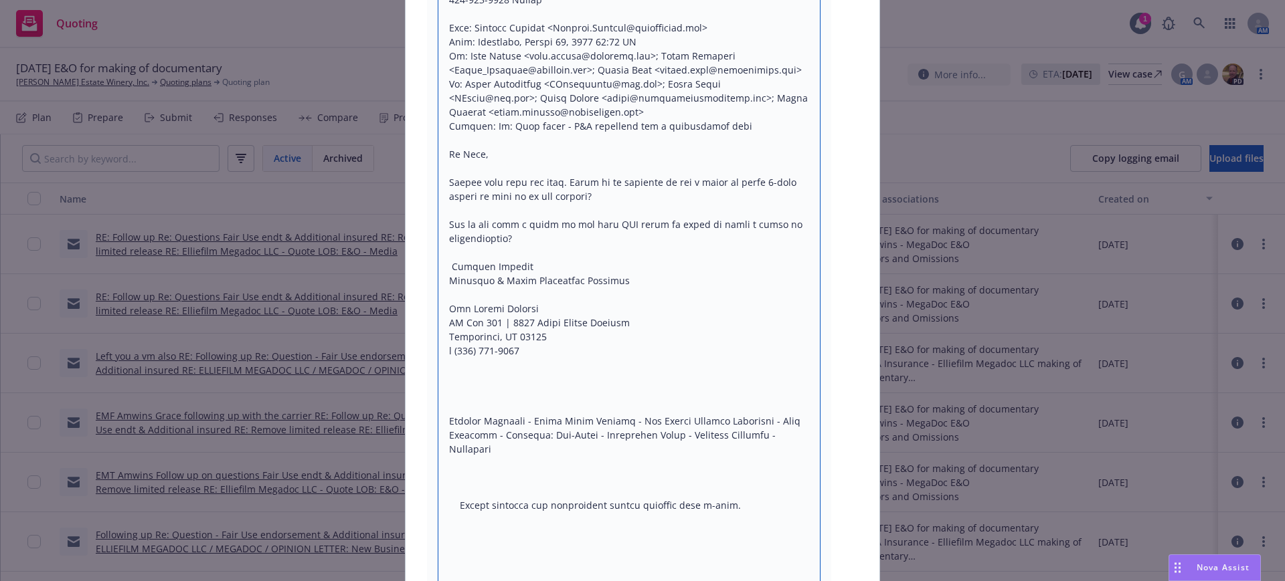
drag, startPoint x: 446, startPoint y: 298, endPoint x: 581, endPoint y: 541, distance: 277.4
type textarea "x"
type textarea "Lor ipsum do sit: ________________________________________ Amet: Cons Adipis <e…"
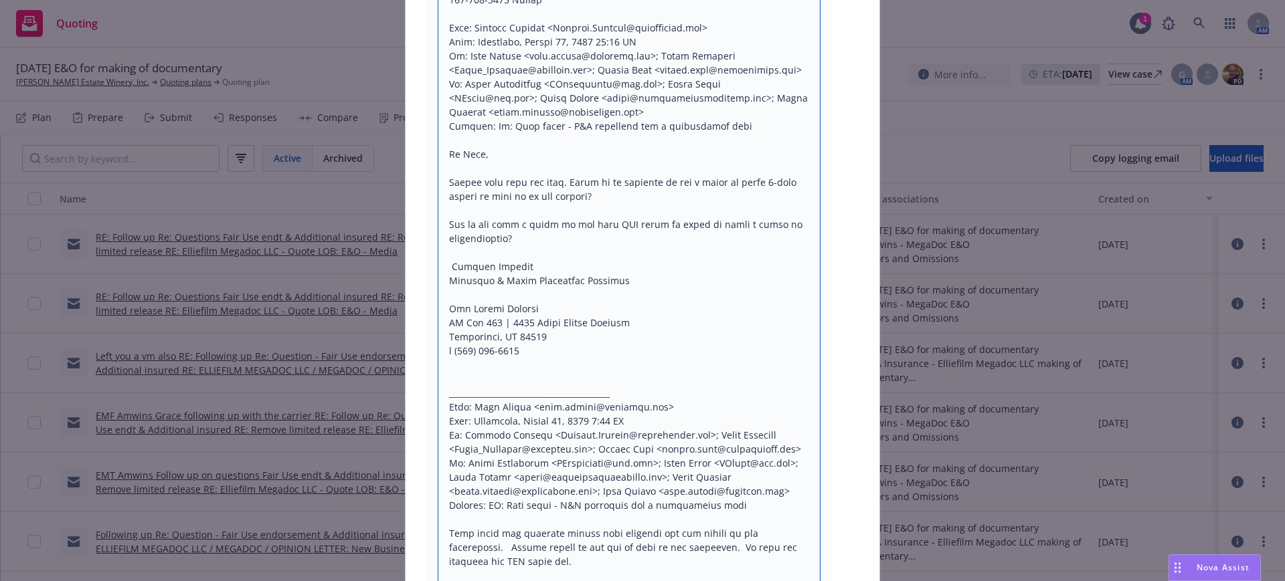
type textarea "x"
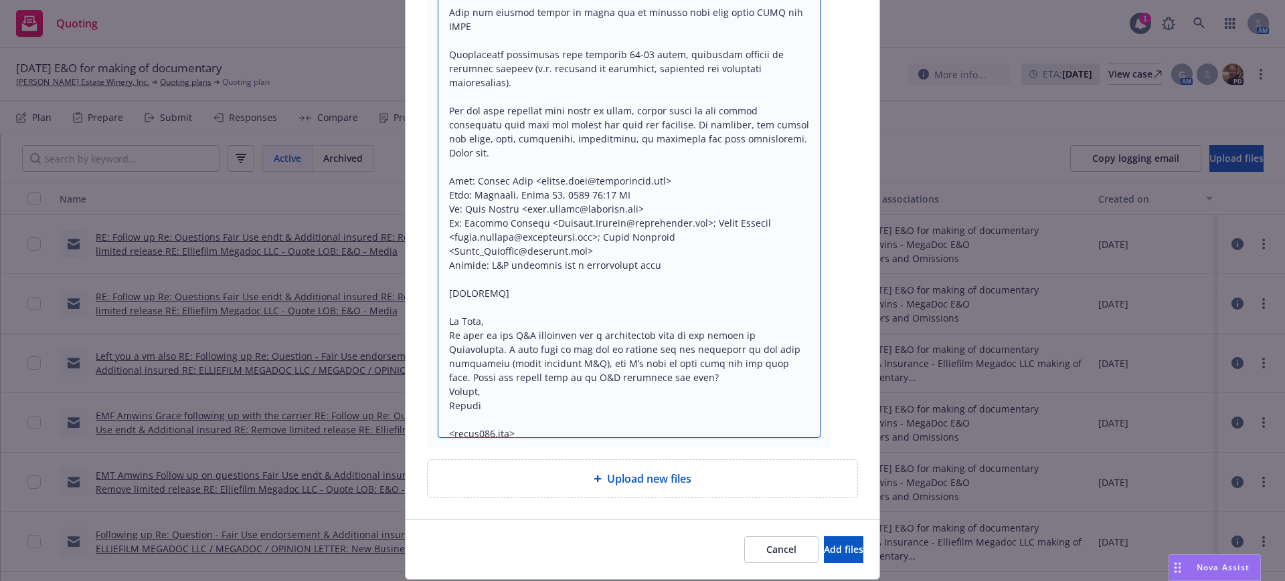
scroll to position [12085, 0]
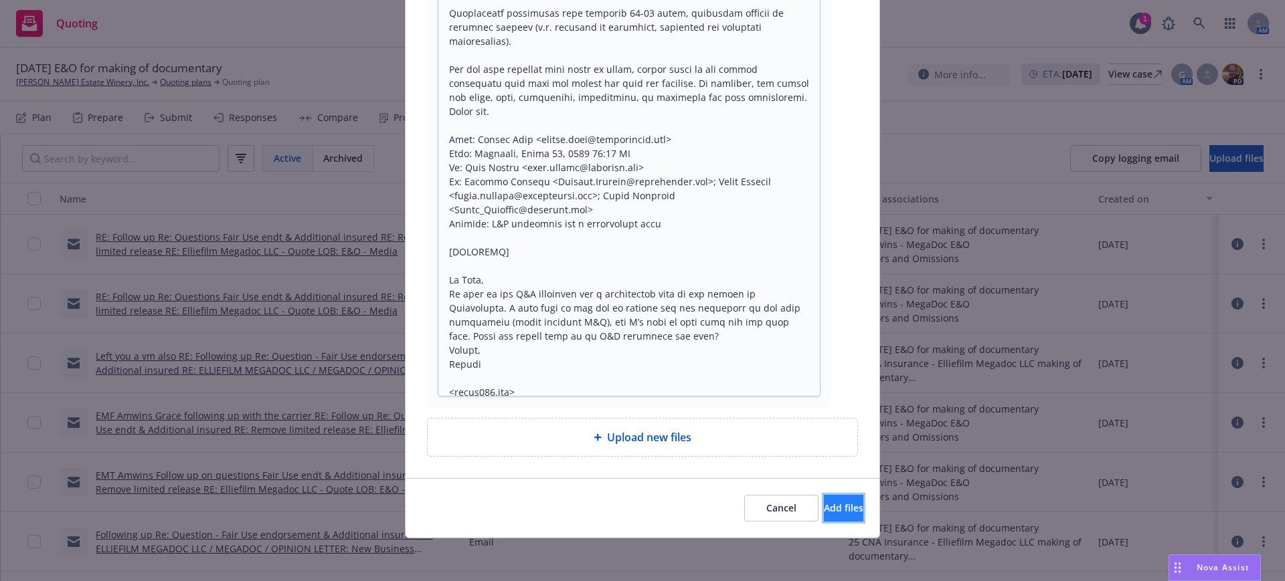
click at [824, 501] on button "Add files" at bounding box center [843, 508] width 39 height 27
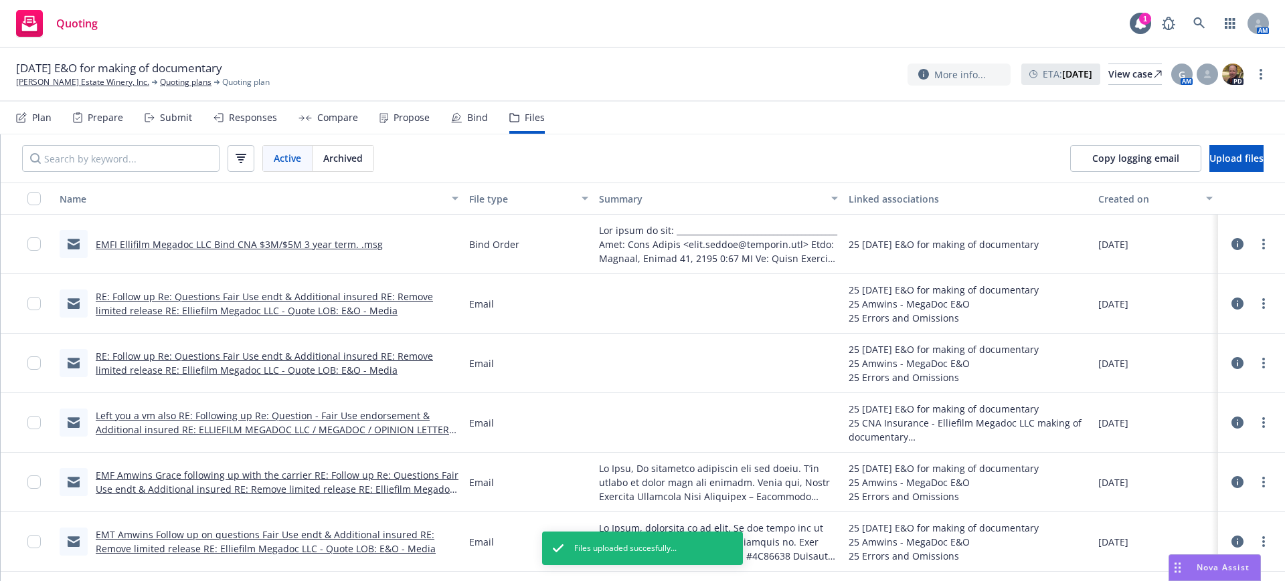
click at [179, 116] on div "Submit" at bounding box center [176, 117] width 32 height 11
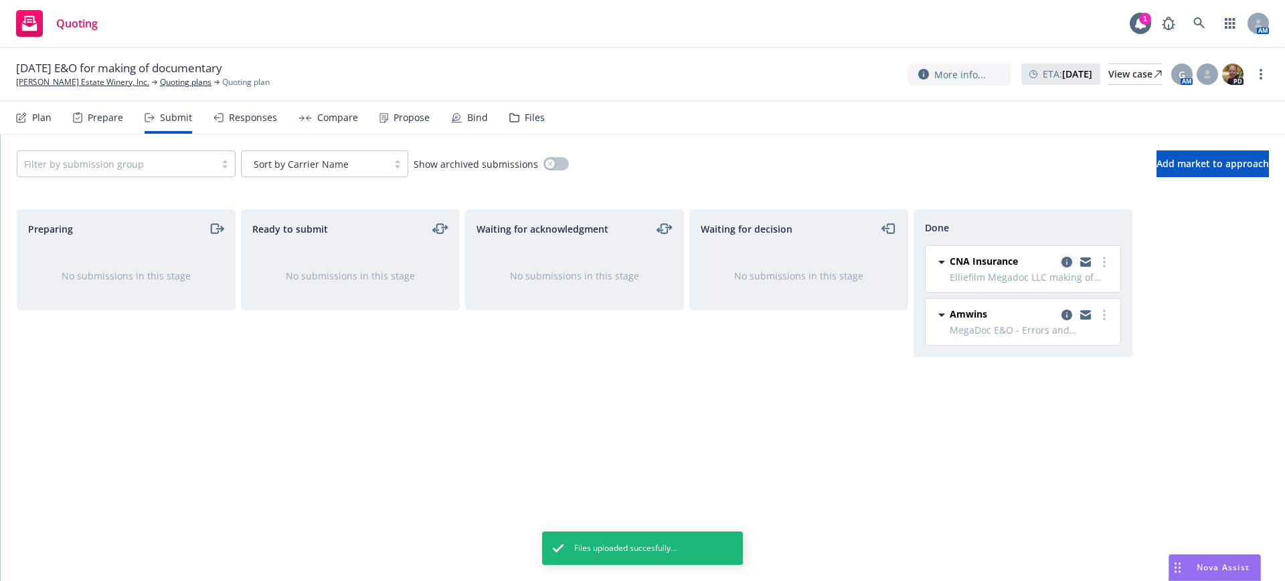
click at [1065, 258] on icon "copy logging email" at bounding box center [1066, 262] width 11 height 11
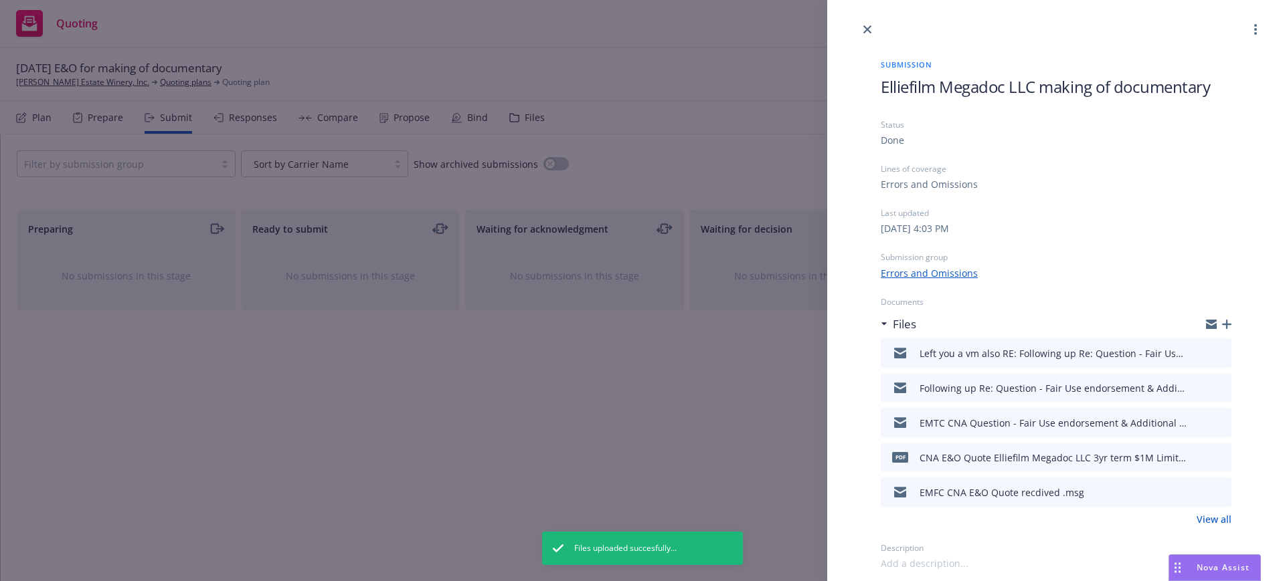
click at [1228, 323] on icon "button" at bounding box center [1226, 324] width 9 height 9
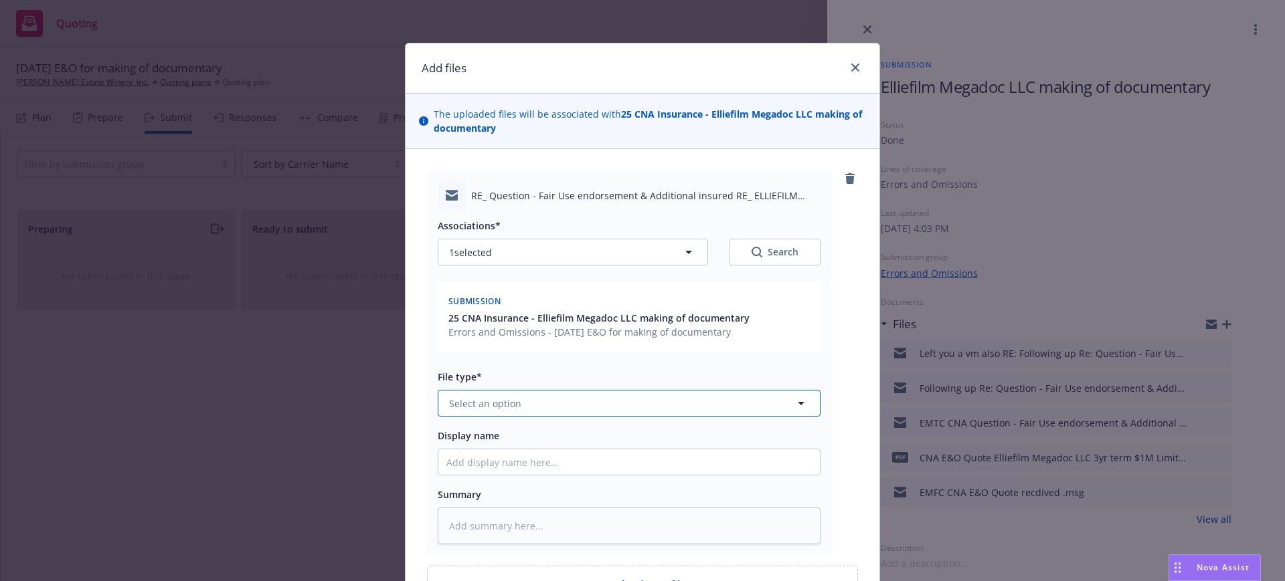
click at [449, 397] on span "Select an option" at bounding box center [485, 404] width 72 height 14
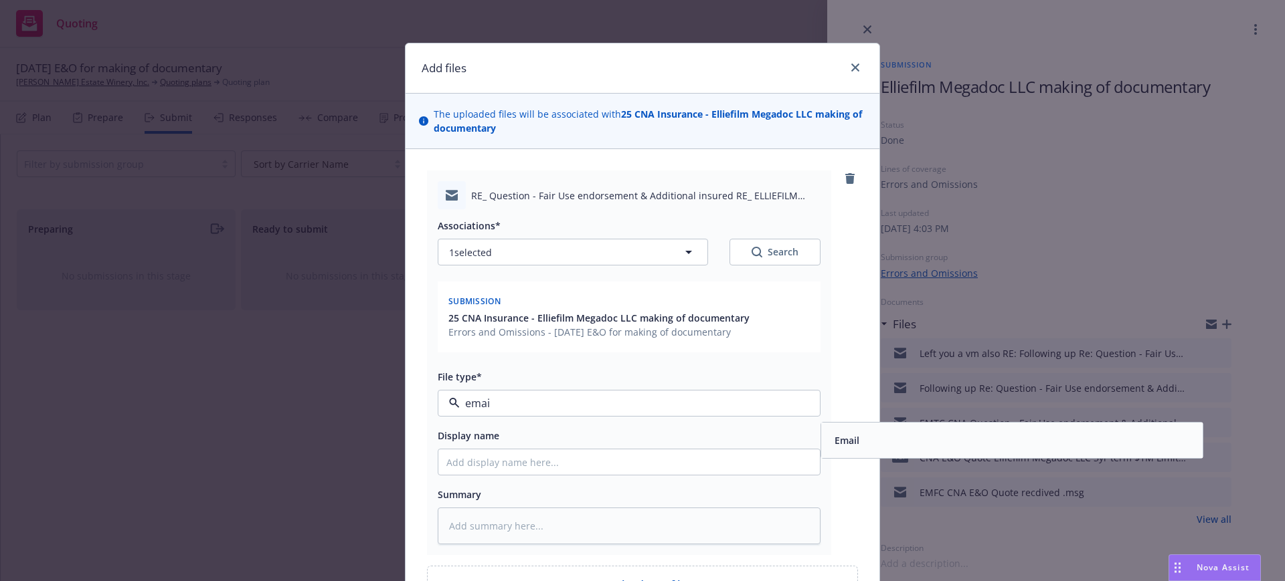
click at [844, 436] on span "Email" at bounding box center [846, 441] width 25 height 14
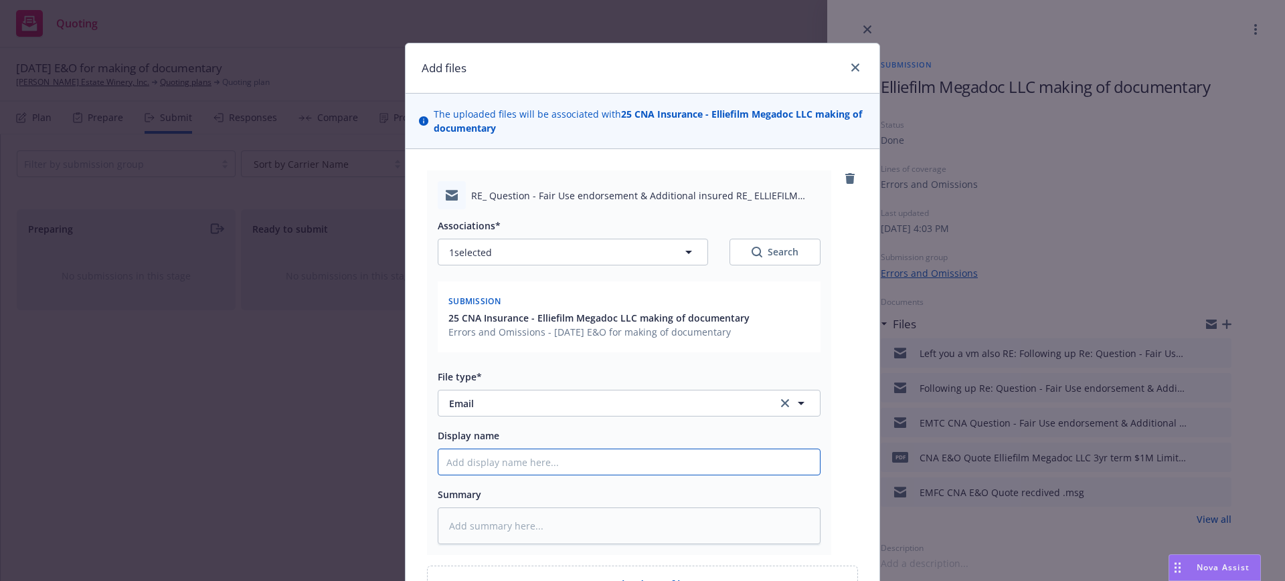
click at [438, 457] on input "Display name" at bounding box center [628, 462] width 381 height 25
click at [512, 460] on input "EMFC CNA" at bounding box center [628, 462] width 381 height 25
drag, startPoint x: 486, startPoint y: 461, endPoint x: 526, endPoint y: 461, distance: 39.5
click at [526, 461] on input "EMFC CNA Can add Fair Use and add additional insured." at bounding box center [628, 462] width 381 height 25
click at [438, 520] on textarea at bounding box center [629, 526] width 383 height 37
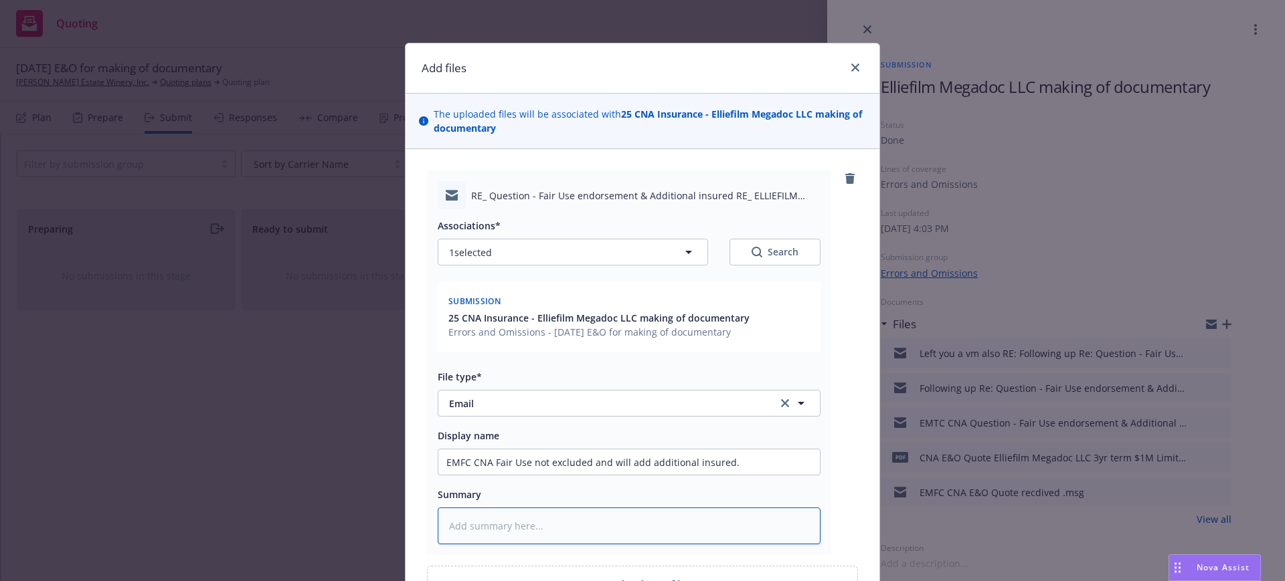
paste textarea "Lo Ipsu Dolo sit ame con adip elitsedd eius temporin, ut la etdolore mag aliqua…"
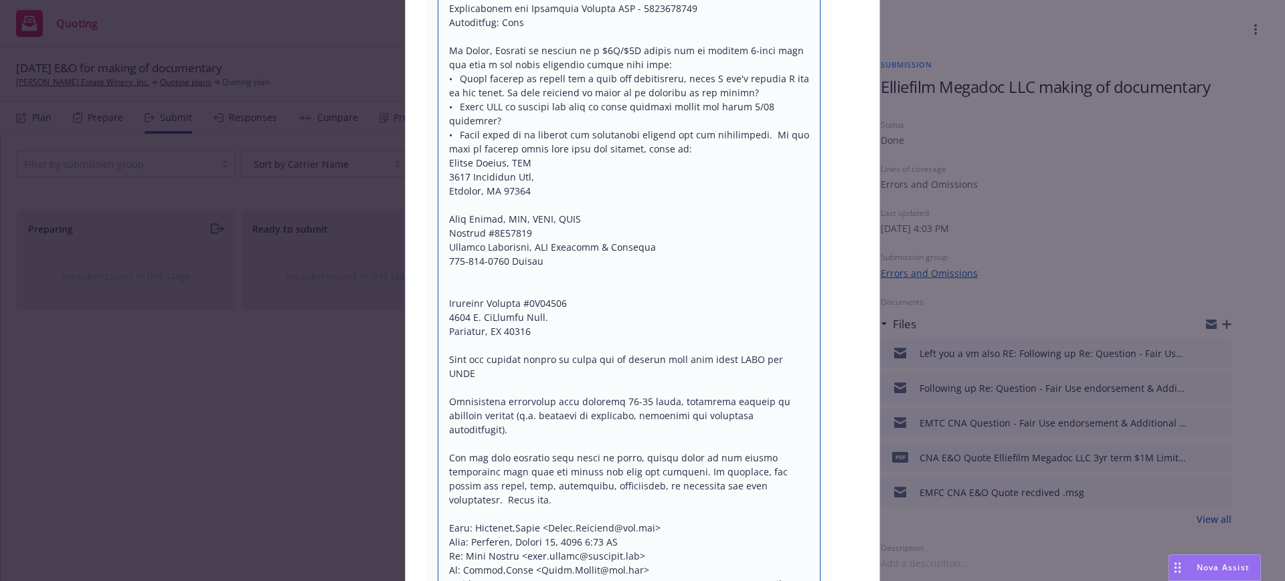
scroll to position [993, 0]
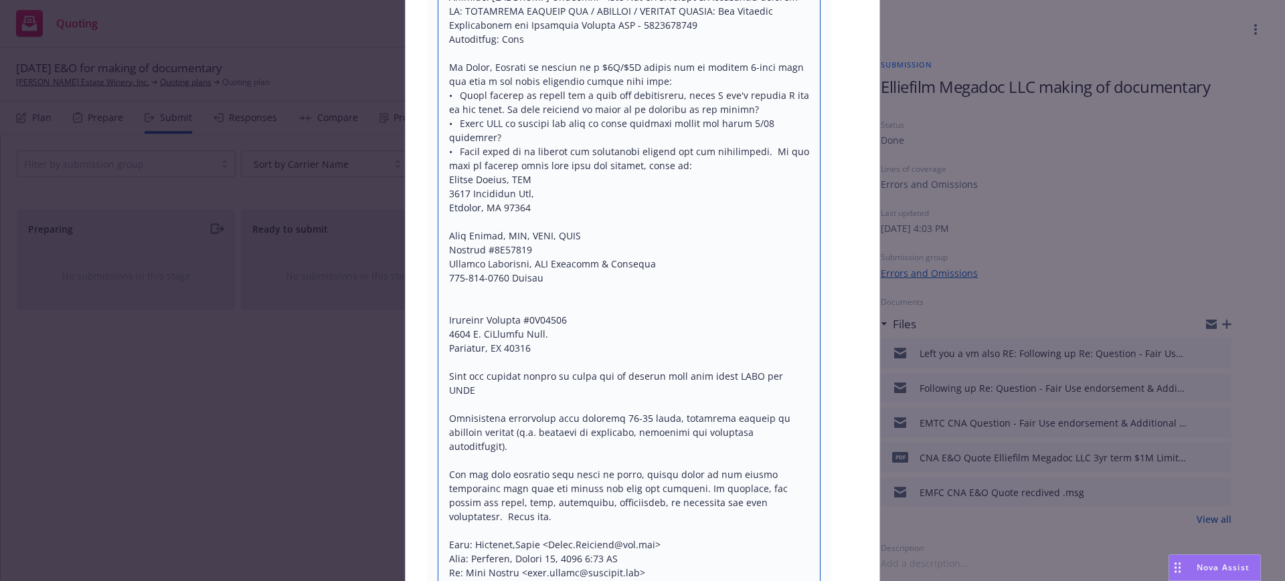
drag, startPoint x: 533, startPoint y: 280, endPoint x: 794, endPoint y: 486, distance: 332.1
click at [794, 486] on textarea at bounding box center [629, 341] width 383 height 1653
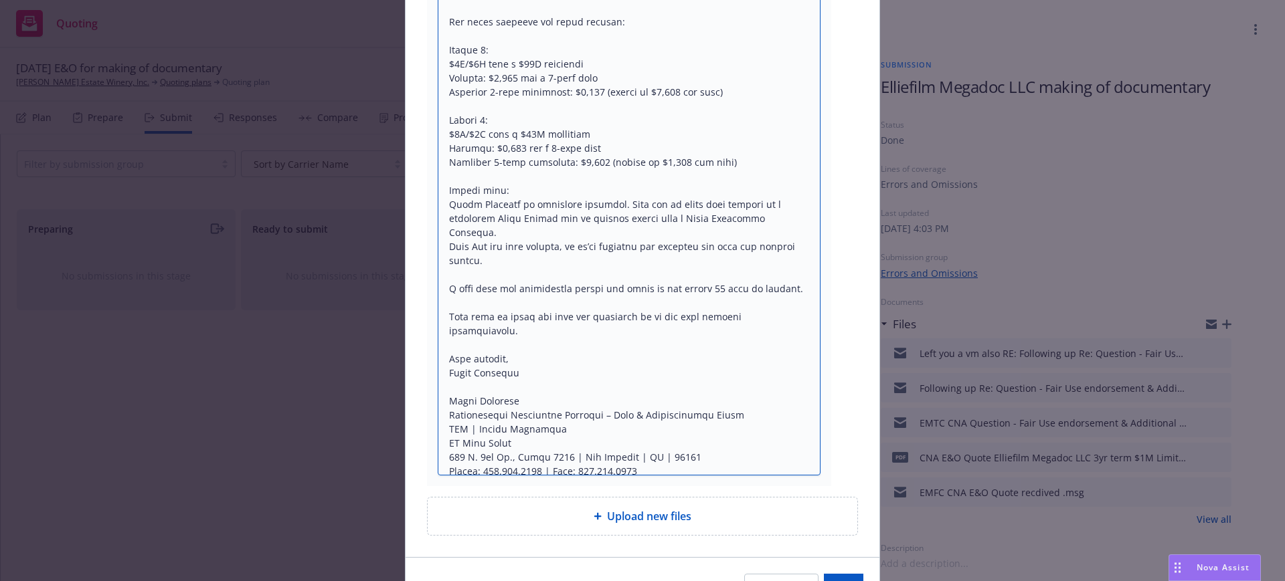
scroll to position [1567, 0]
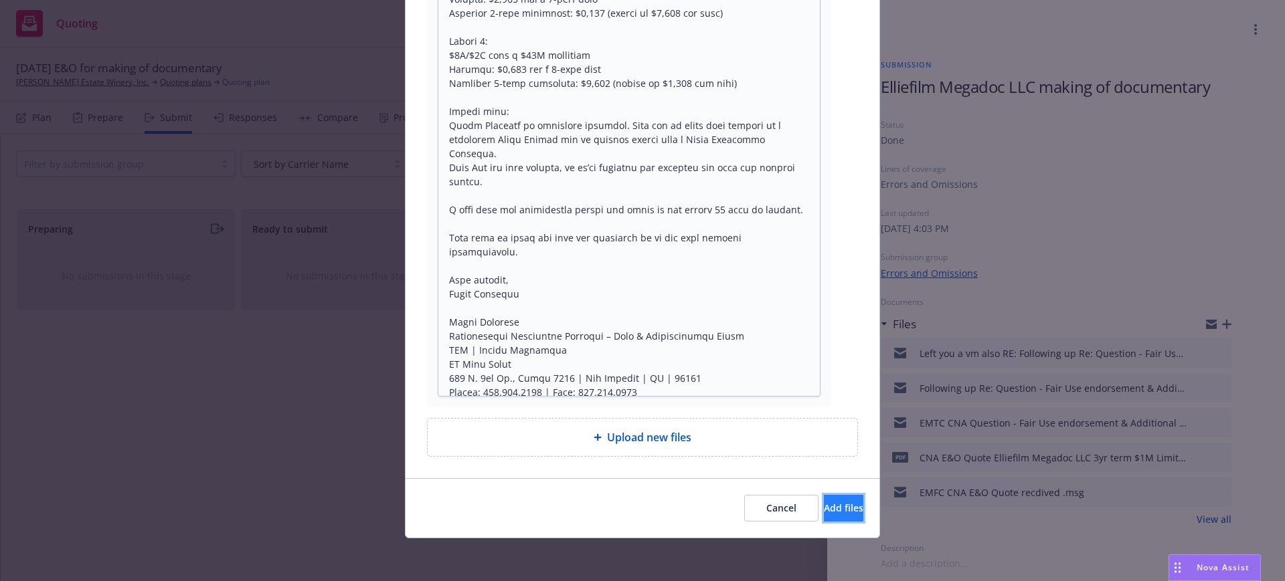
click at [824, 506] on span "Add files" at bounding box center [843, 508] width 39 height 13
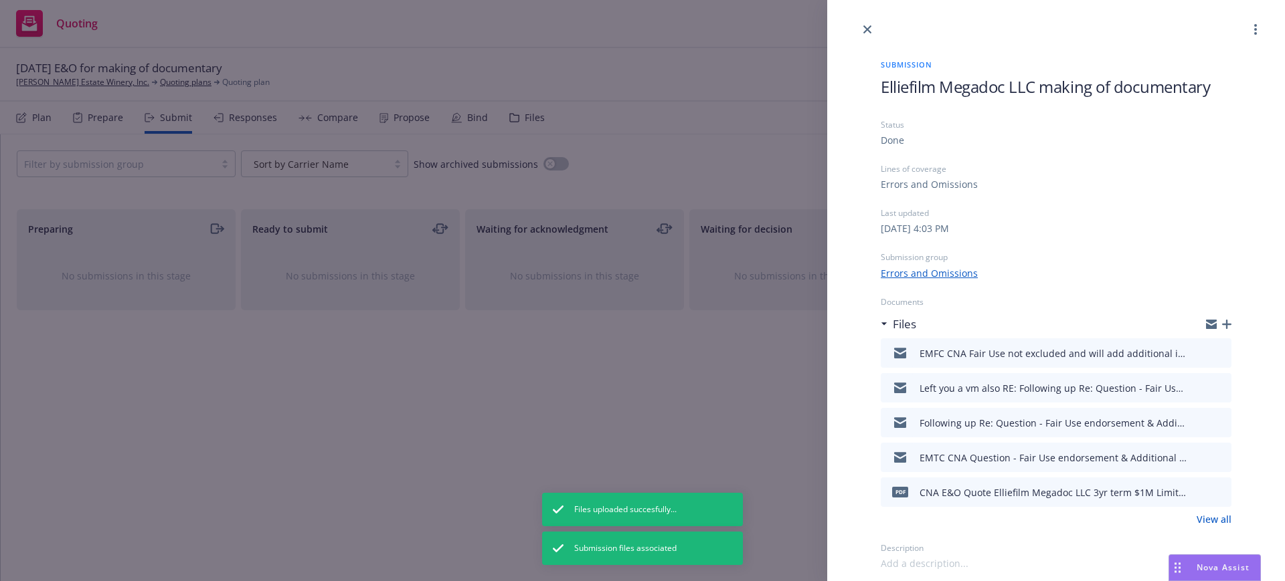
click at [1226, 322] on icon "button" at bounding box center [1226, 324] width 9 height 9
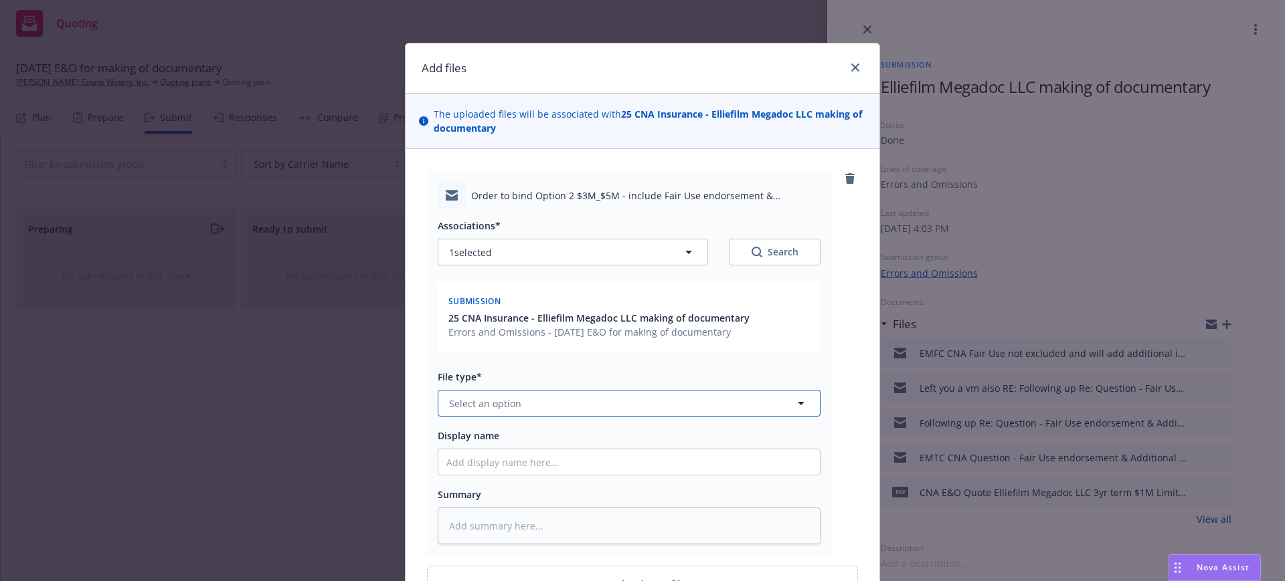
click at [456, 393] on button "Select an option" at bounding box center [629, 403] width 383 height 27
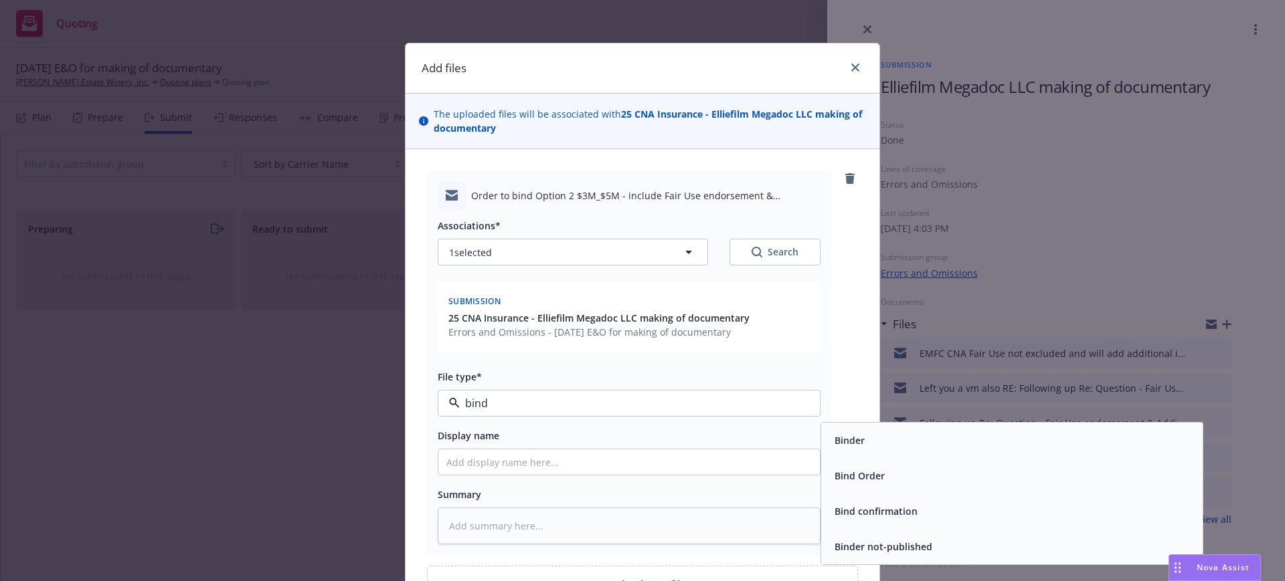
click at [873, 472] on span "Bind Order" at bounding box center [859, 476] width 50 height 14
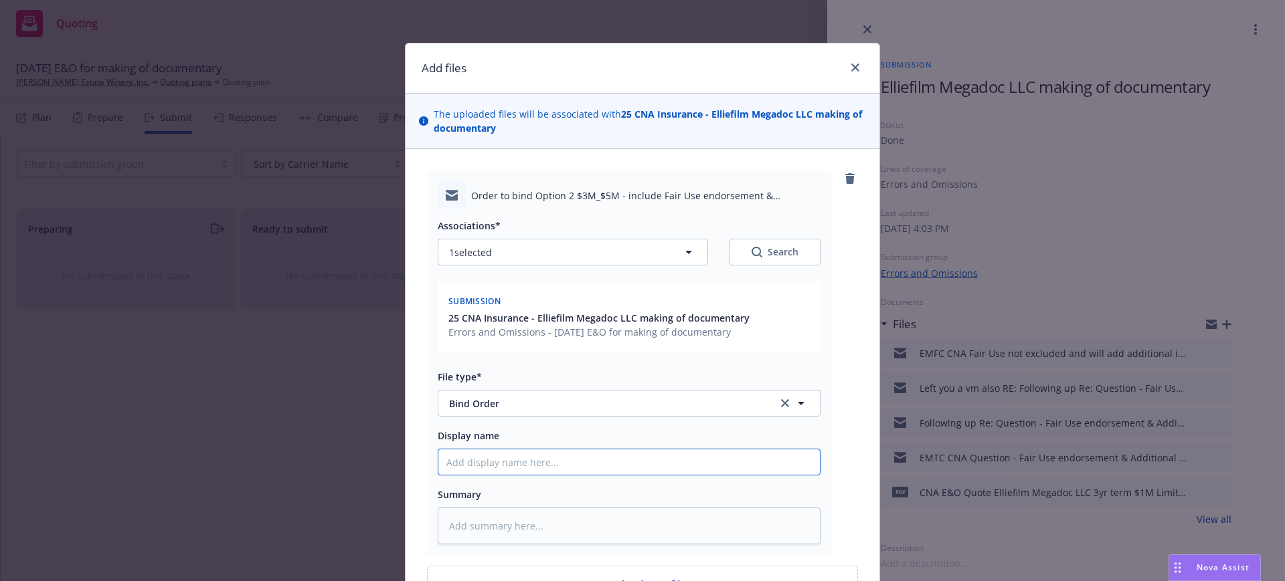
click at [438, 457] on input "Display name" at bounding box center [628, 462] width 381 height 25
click at [651, 461] on input "EMTC CNA Elliefilm Megadoc LLC Order to bind" at bounding box center [628, 462] width 381 height 25
paste input "Option 2 $3M/$5M - include Fair Use endorsement & Additional insured"
click at [458, 526] on textarea at bounding box center [629, 526] width 383 height 37
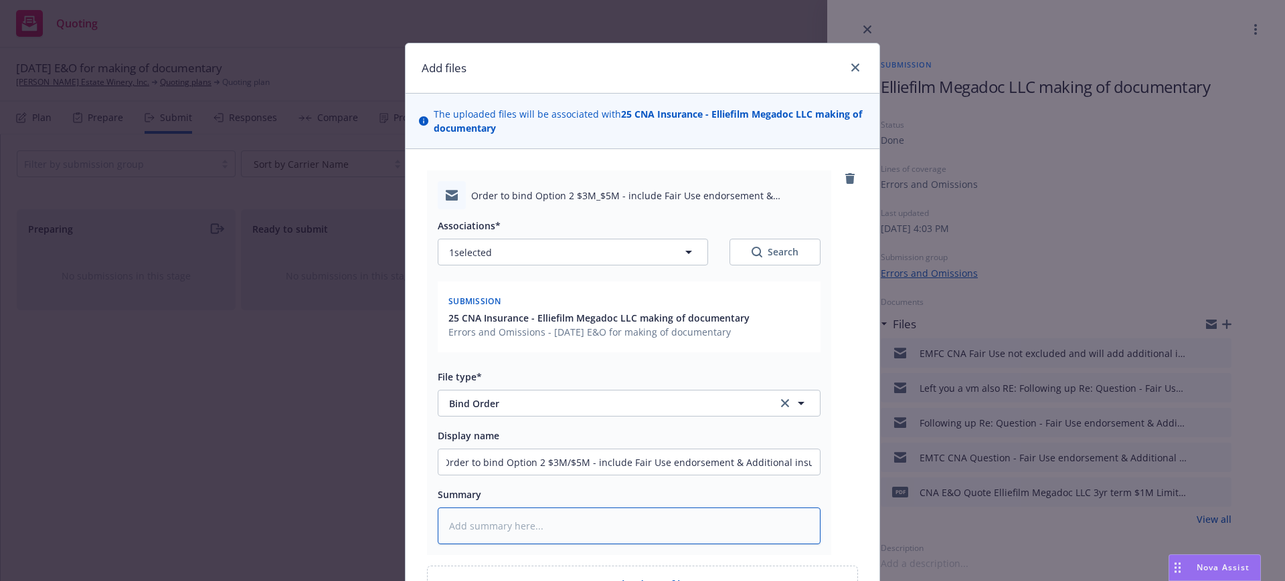
scroll to position [0, 0]
click at [438, 525] on textarea at bounding box center [629, 526] width 383 height 37
paste textarea "Hi [PERSON_NAME], Elliefilm Megadoc LLC has given the order to bind effective […"
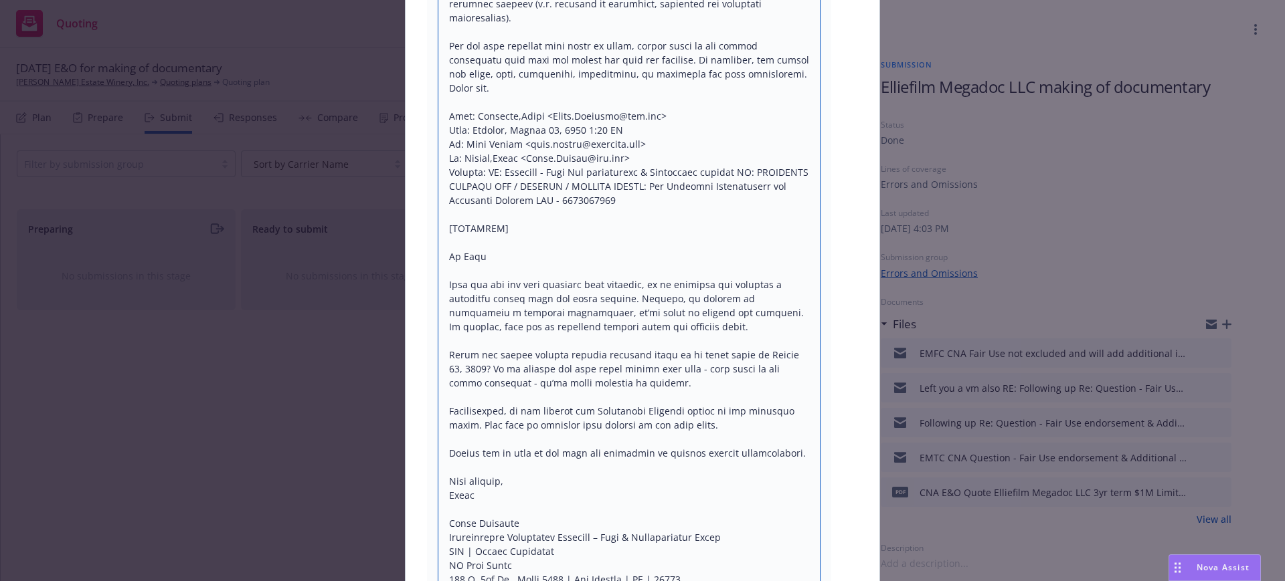
scroll to position [837, 0]
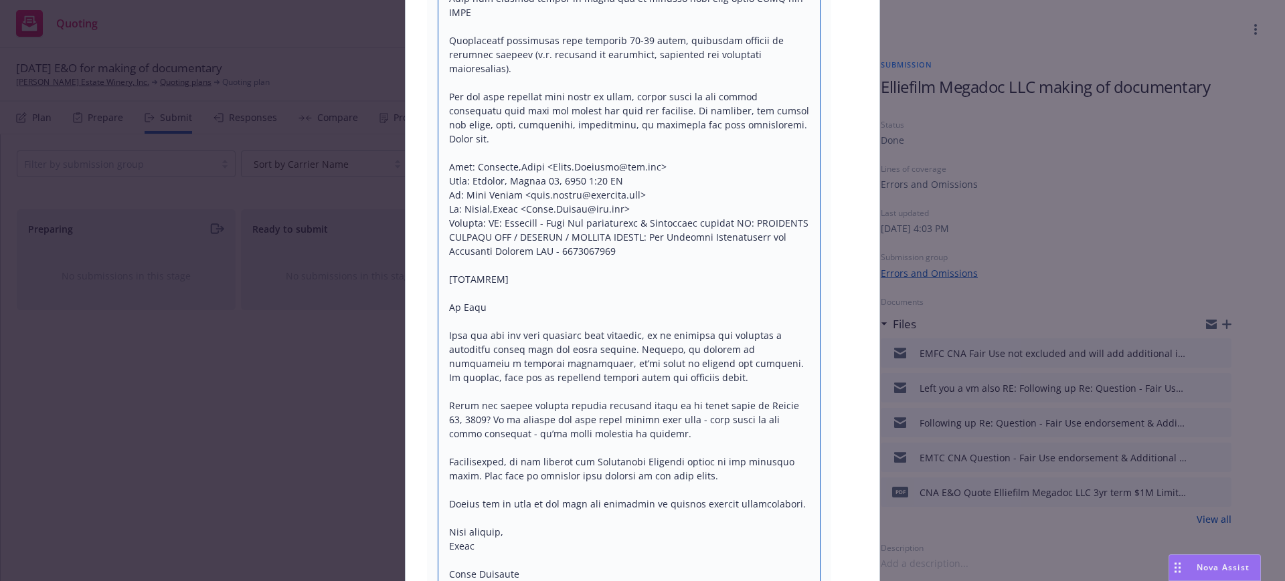
drag, startPoint x: 438, startPoint y: 229, endPoint x: 574, endPoint y: 232, distance: 136.5
click at [574, 232] on textarea at bounding box center [629, 335] width 383 height 1329
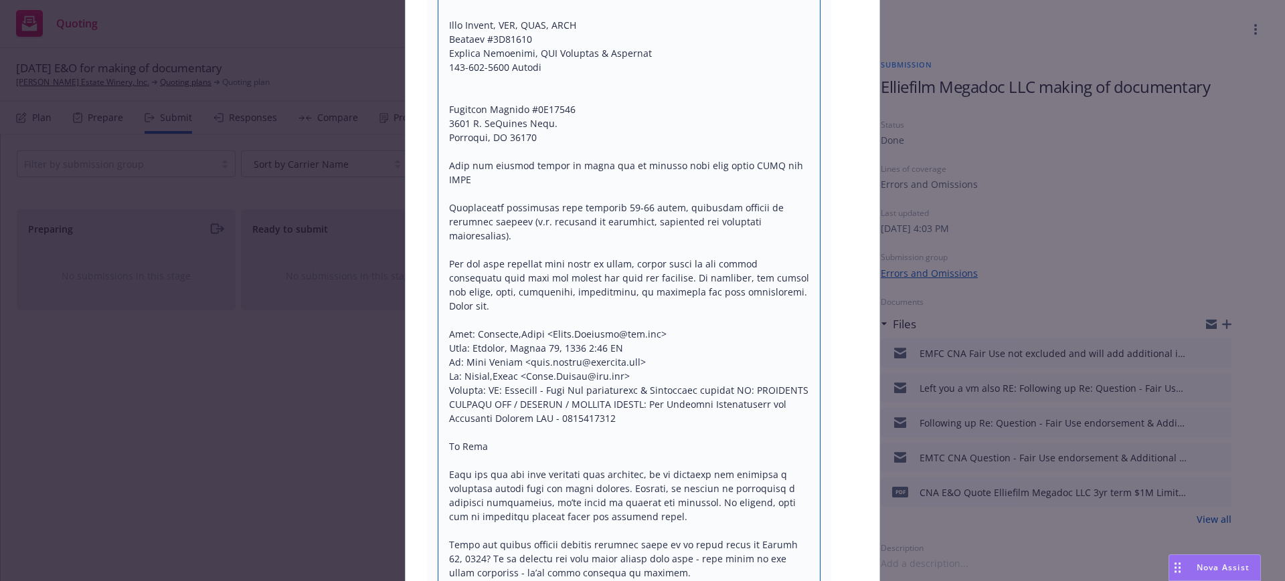
scroll to position [586, 0]
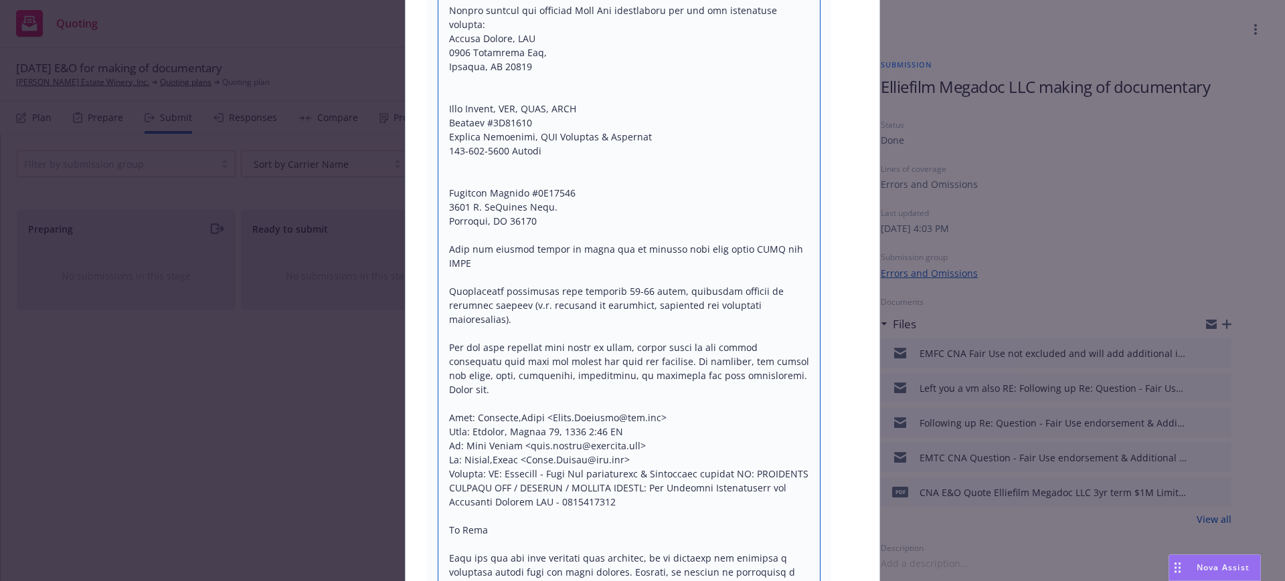
drag, startPoint x: 531, startPoint y: 138, endPoint x: 795, endPoint y: 342, distance: 333.4
click at [795, 342] on textarea at bounding box center [629, 572] width 383 height 1301
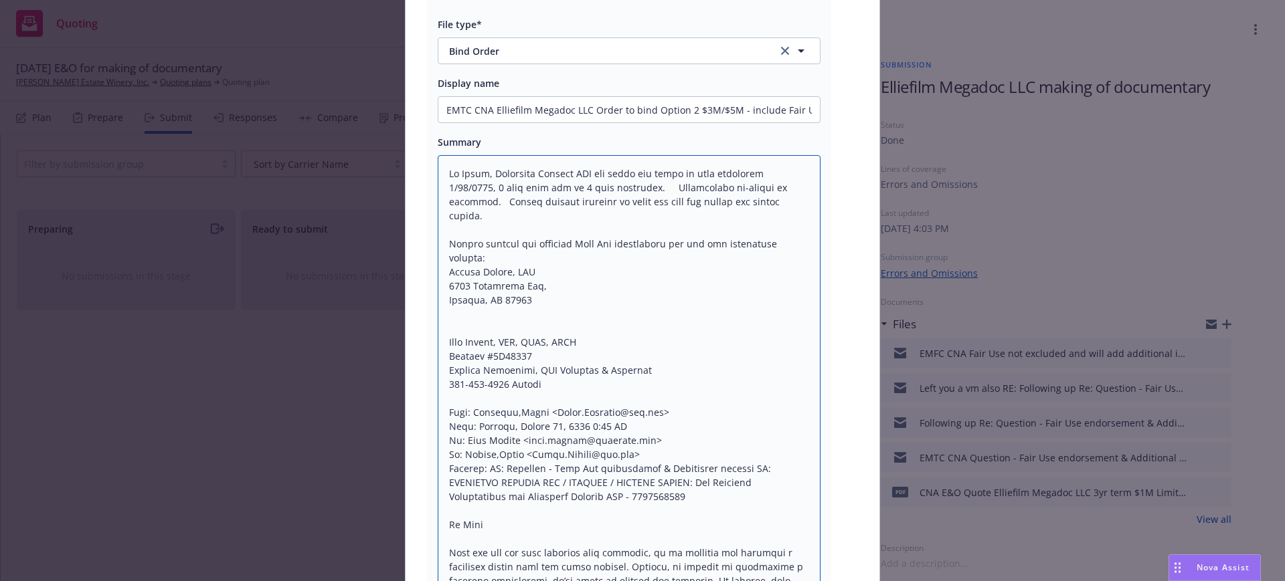
scroll to position [335, 0]
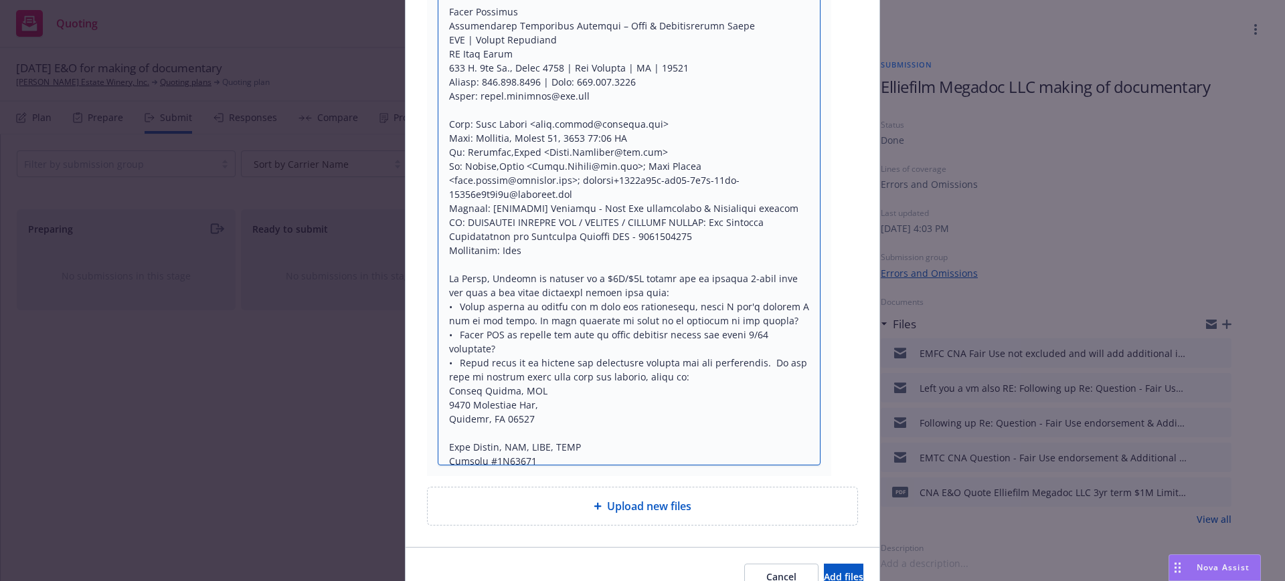
scroll to position [1202, 0]
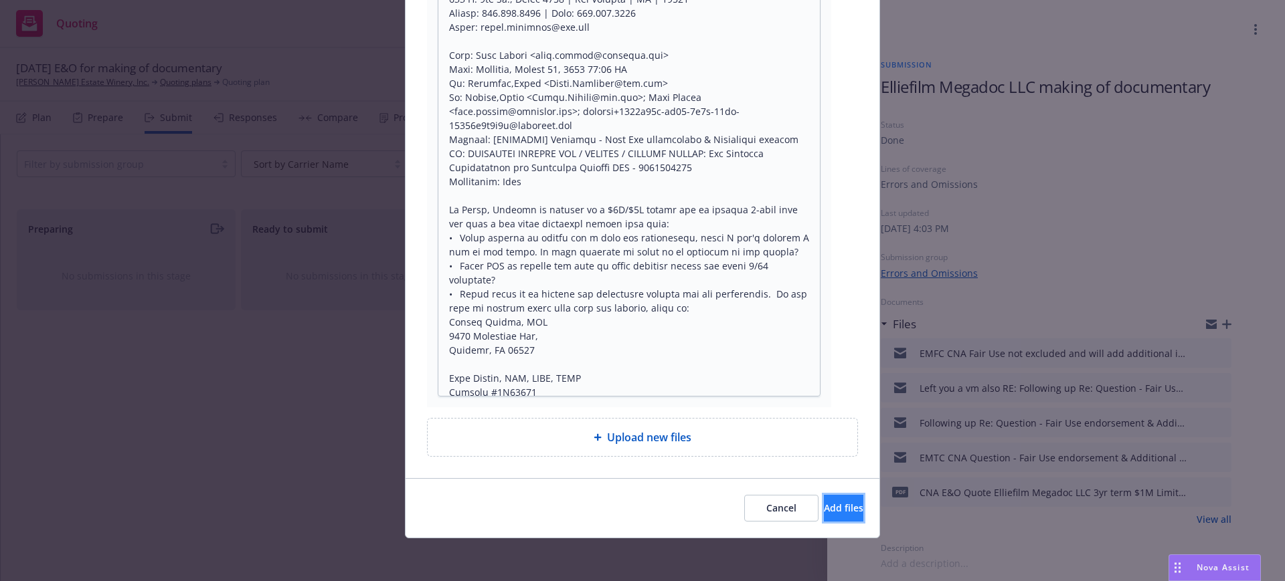
click at [824, 511] on span "Add files" at bounding box center [843, 508] width 39 height 13
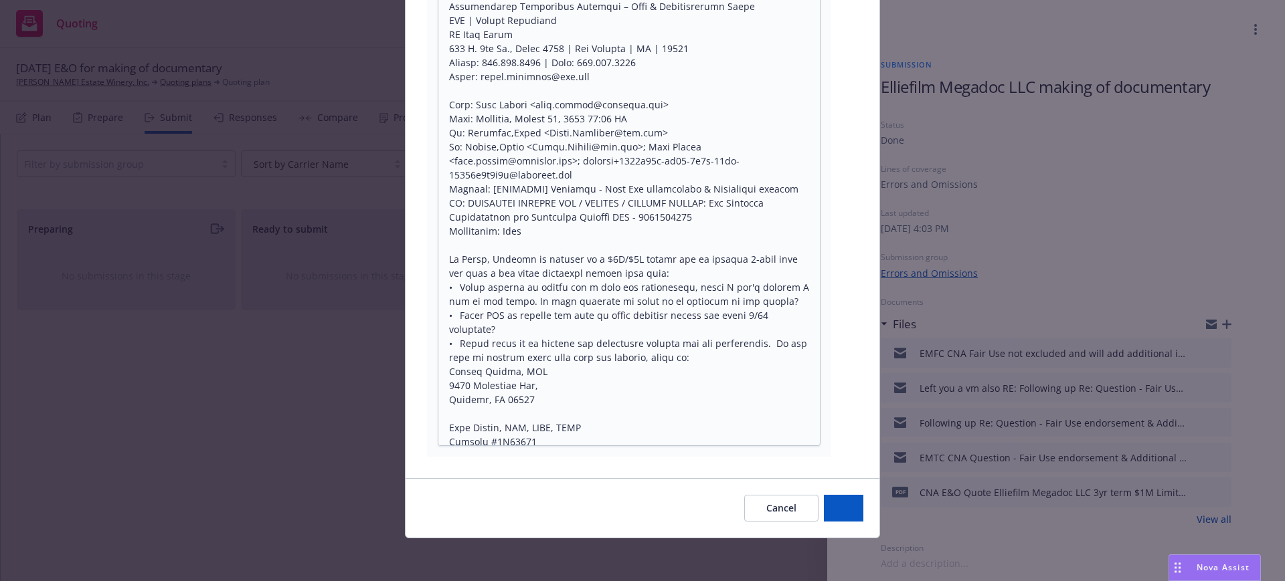
scroll to position [1152, 0]
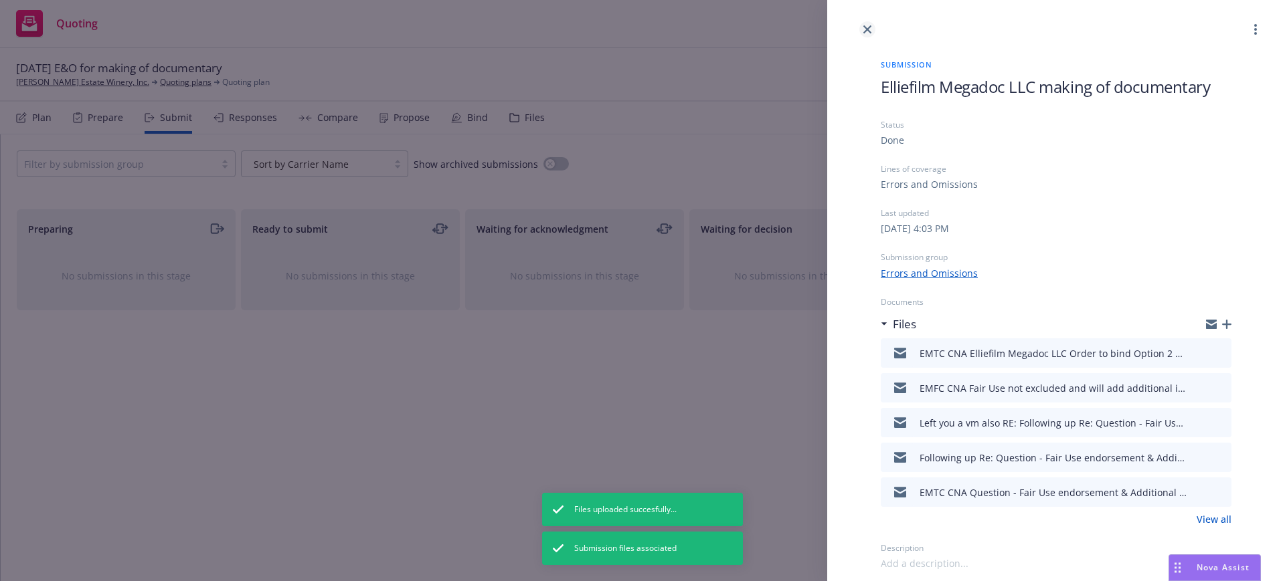
click at [868, 28] on icon "close" at bounding box center [867, 29] width 8 height 8
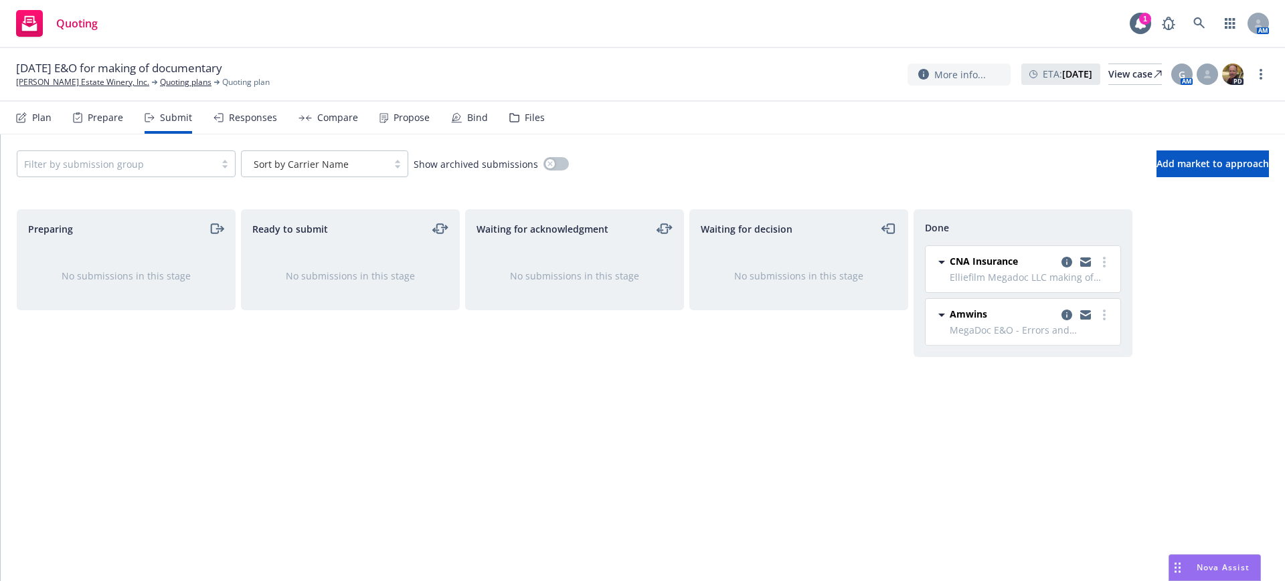
click at [531, 118] on div "Files" at bounding box center [535, 117] width 20 height 11
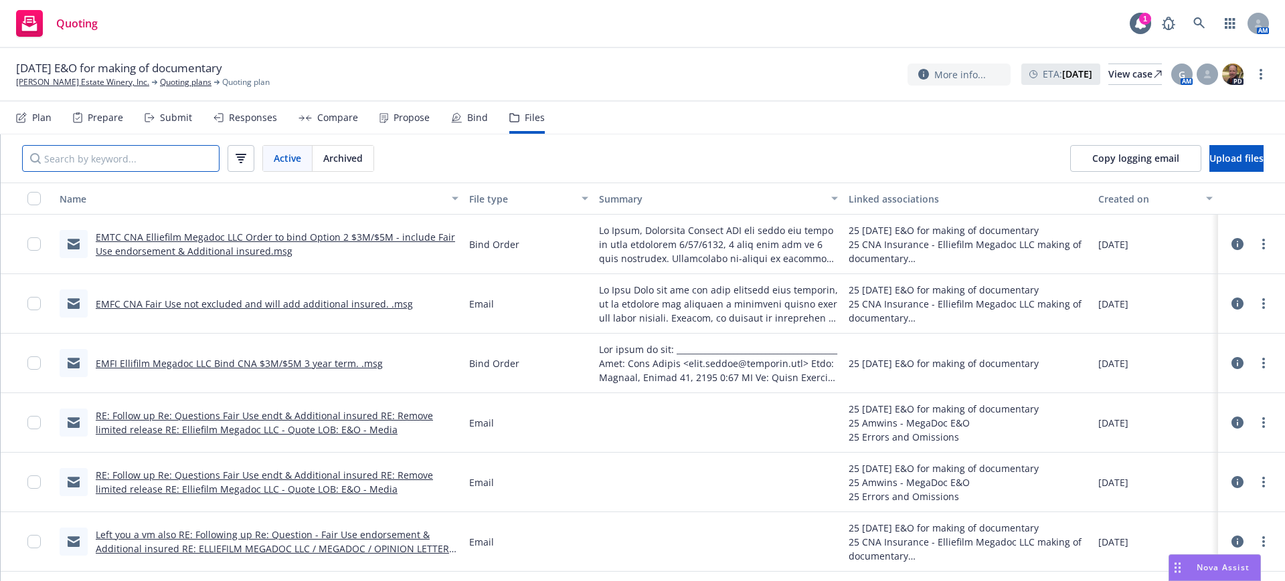
click at [160, 151] on input "Search by keyword..." at bounding box center [120, 158] width 197 height 27
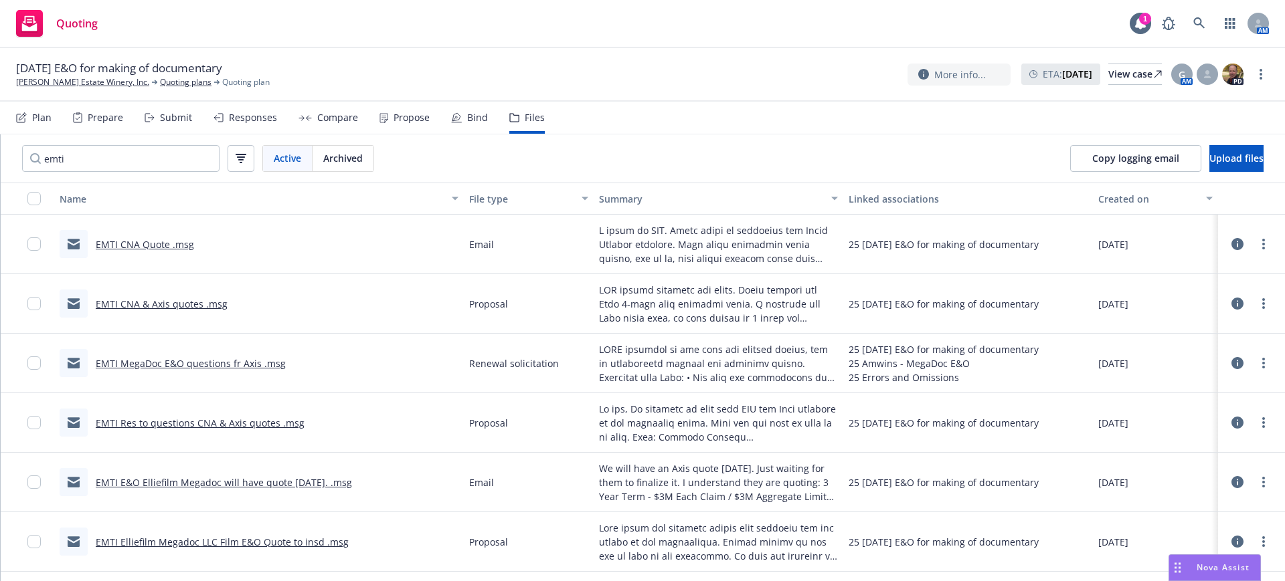
click at [162, 301] on link "EMTI CNA & Axis quotes .msg" at bounding box center [162, 304] width 132 height 13
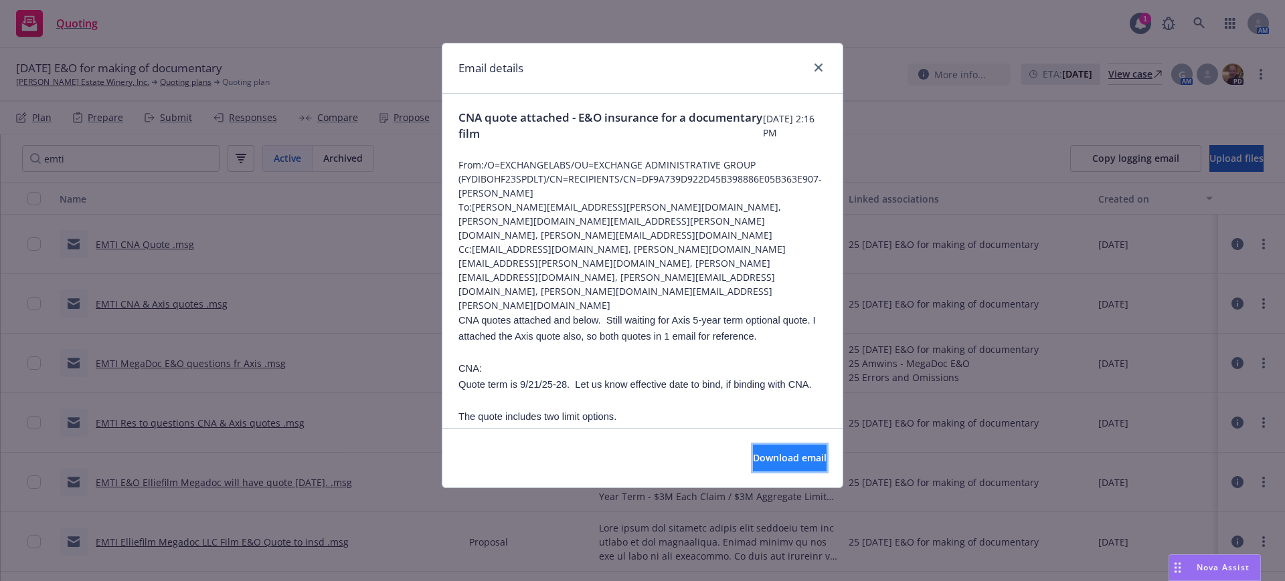
click at [767, 453] on span "Download email" at bounding box center [790, 458] width 74 height 13
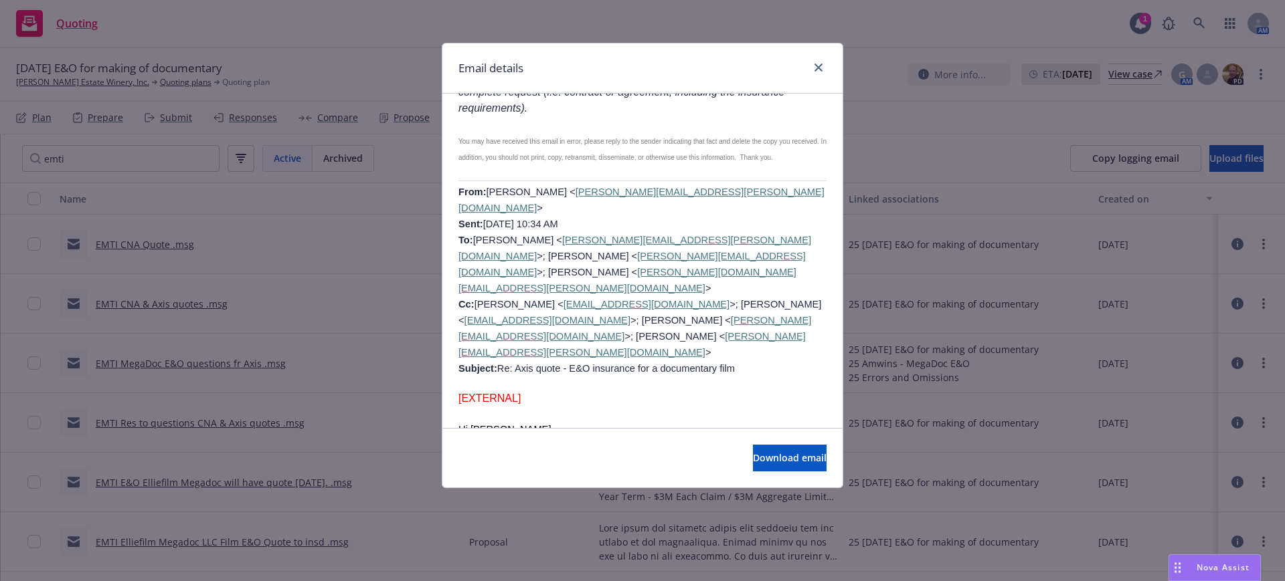
scroll to position [1422, 0]
